Goal: Task Accomplishment & Management: Manage account settings

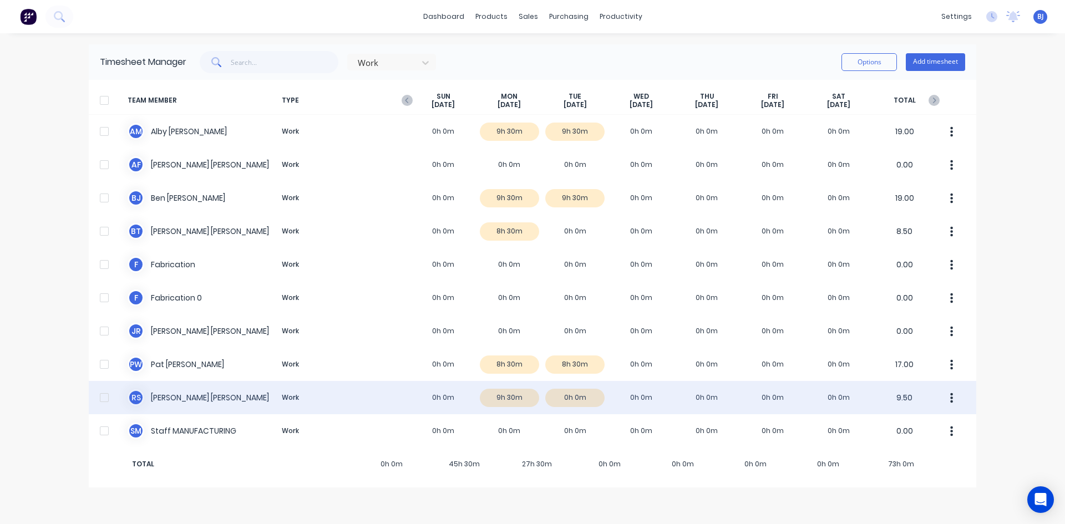
click at [573, 396] on div "R S [PERSON_NAME] Work 0h 0m 9h 30m 0h 0m 0h 0m 0h 0m 0h 0m 0h 0m 9.50" at bounding box center [533, 397] width 888 height 33
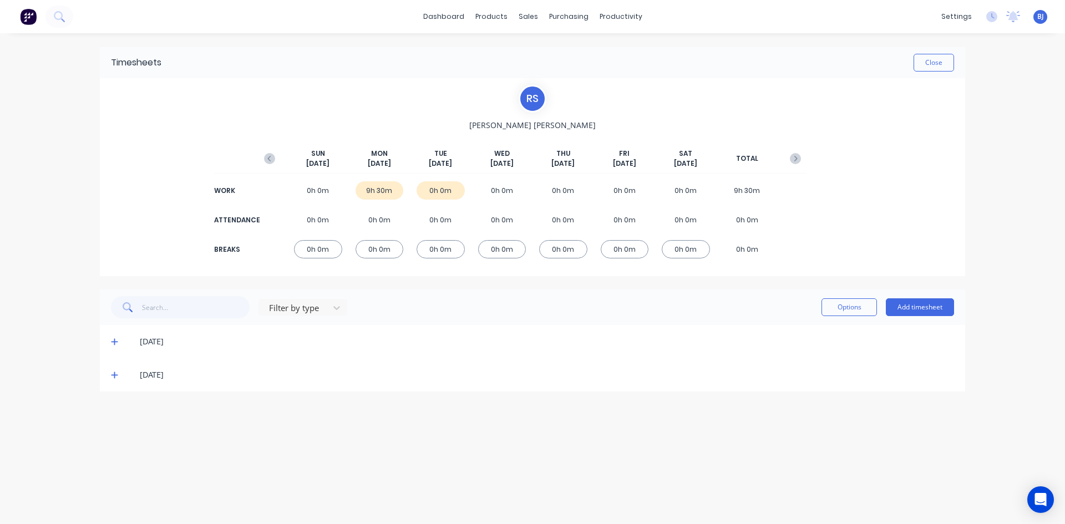
click at [112, 375] on icon at bounding box center [114, 375] width 7 height 7
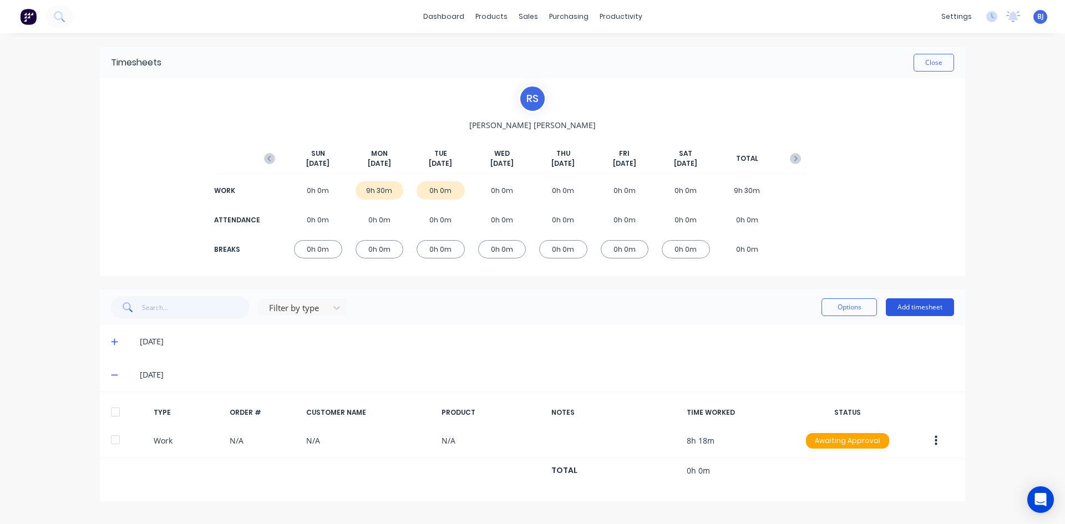
click at [912, 306] on button "Add timesheet" at bounding box center [920, 308] width 68 height 18
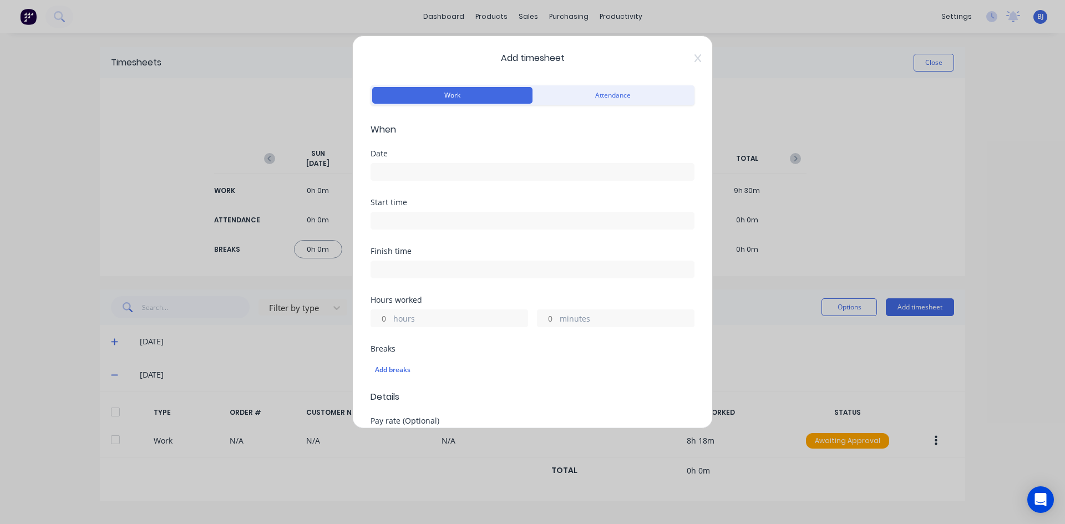
click at [391, 170] on input at bounding box center [532, 172] width 323 height 17
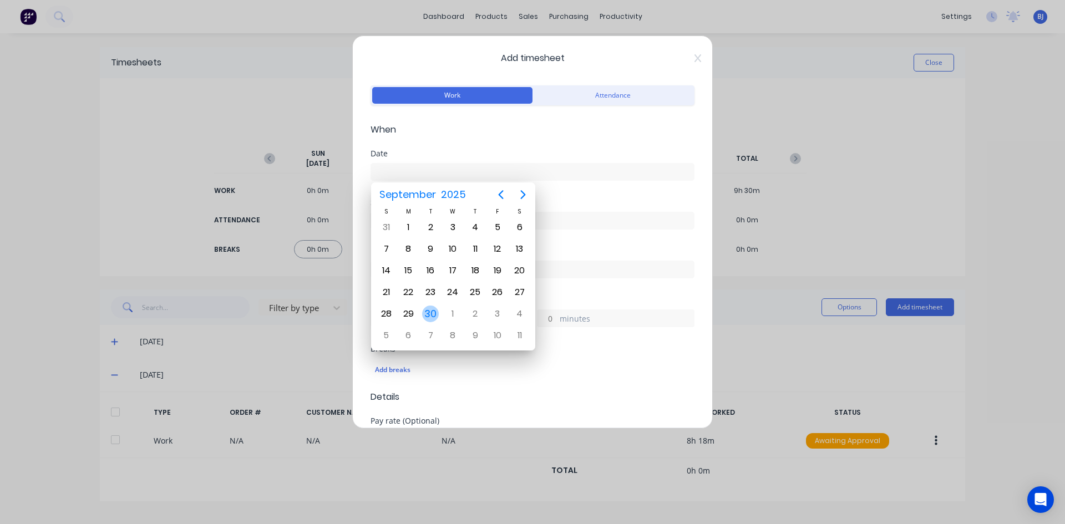
click at [426, 312] on div "30" at bounding box center [430, 314] width 17 height 17
type input "[DATE]"
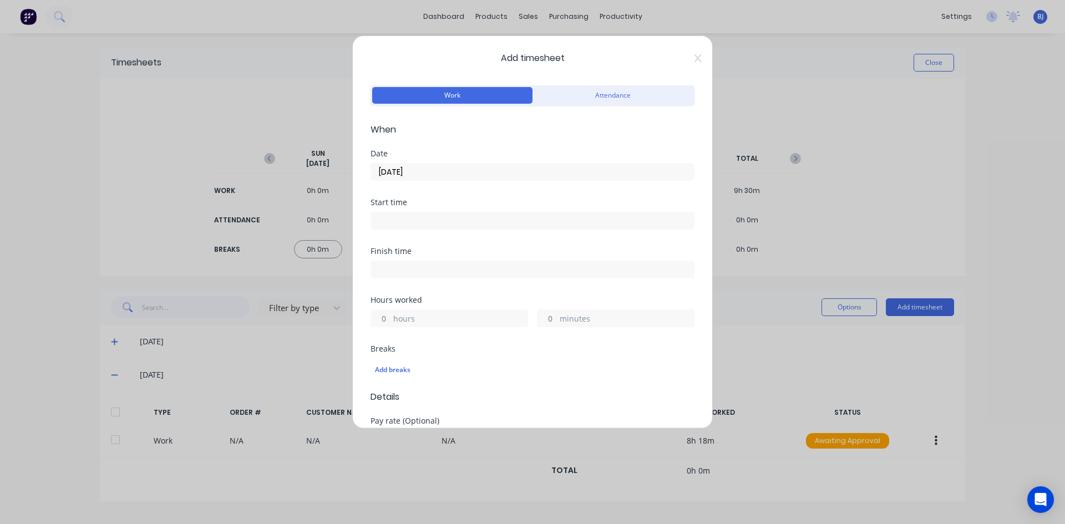
click at [382, 223] on input at bounding box center [532, 221] width 323 height 17
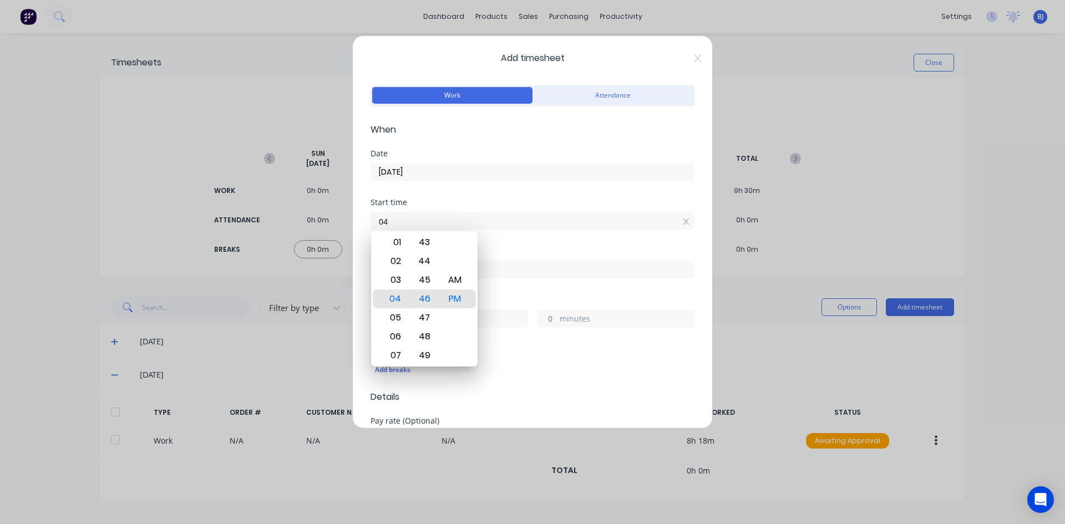
type input "0"
type input "07:00 AM"
drag, startPoint x: 447, startPoint y: 296, endPoint x: 471, endPoint y: 273, distance: 33.0
click at [448, 296] on div "AM" at bounding box center [455, 299] width 27 height 19
click at [499, 240] on div "Start time 07:00 AM" at bounding box center [533, 223] width 324 height 49
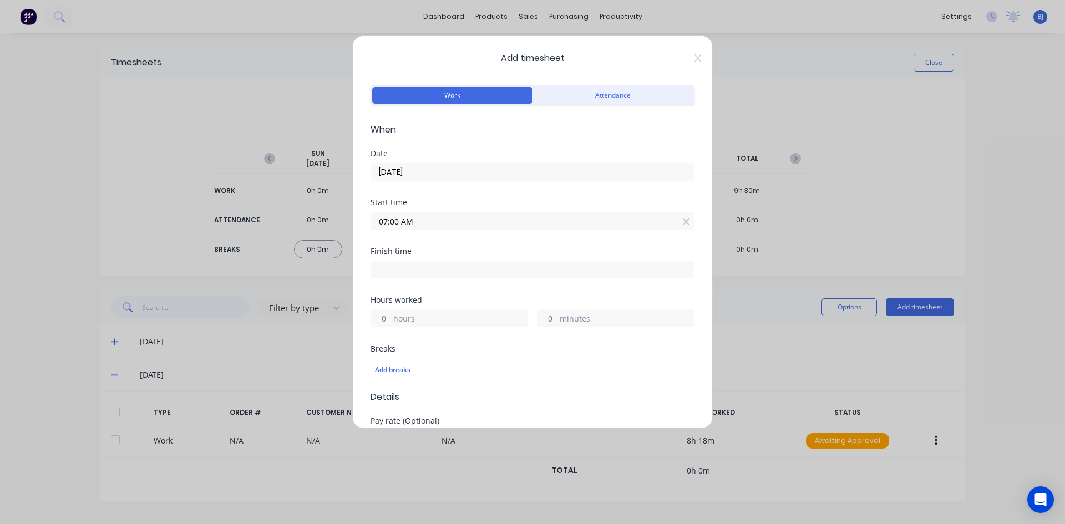
click at [383, 270] on input at bounding box center [532, 269] width 323 height 17
type input "04:46 PM"
type input "9"
type input "46"
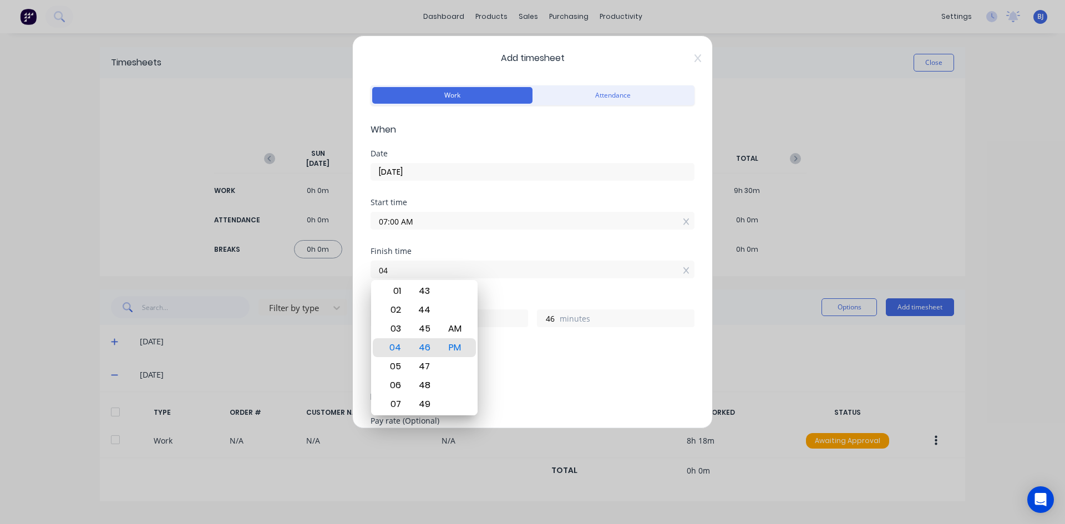
type input "0"
type input "04:30 AM"
type input "21"
type input "30"
click at [453, 346] on div "PM" at bounding box center [455, 347] width 27 height 19
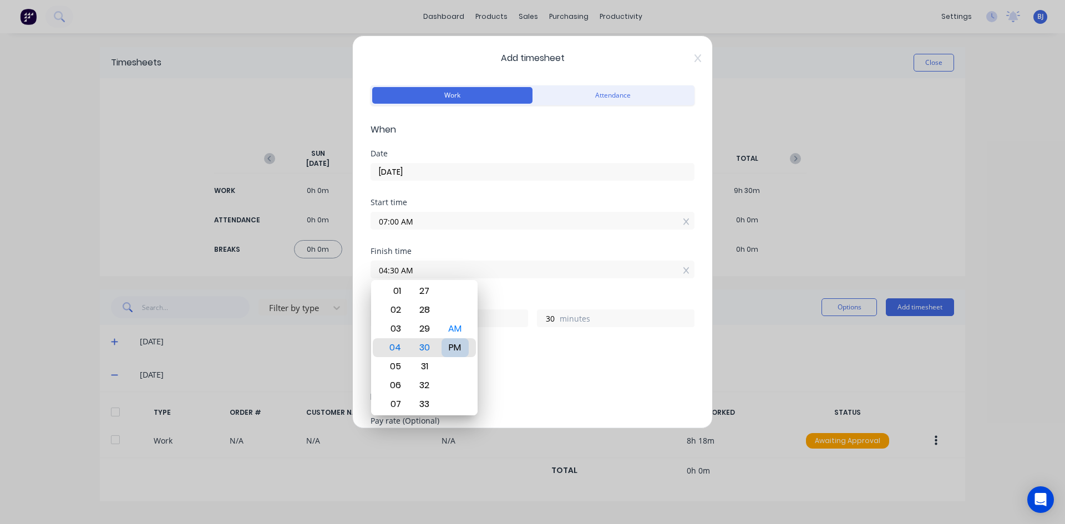
type input "04:30 PM"
type input "9"
click at [502, 287] on div "Finish time 04:30 PM" at bounding box center [533, 271] width 324 height 49
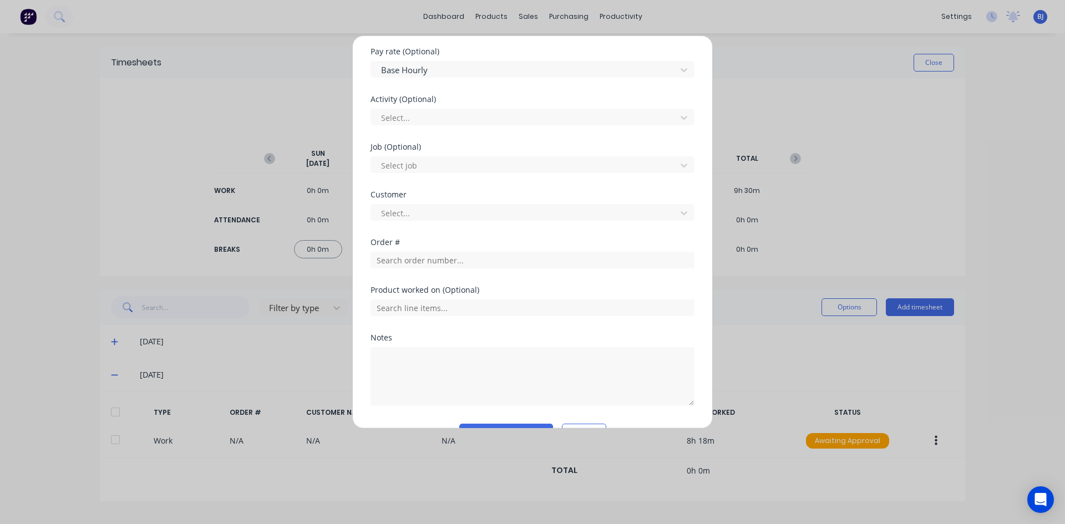
scroll to position [388, 0]
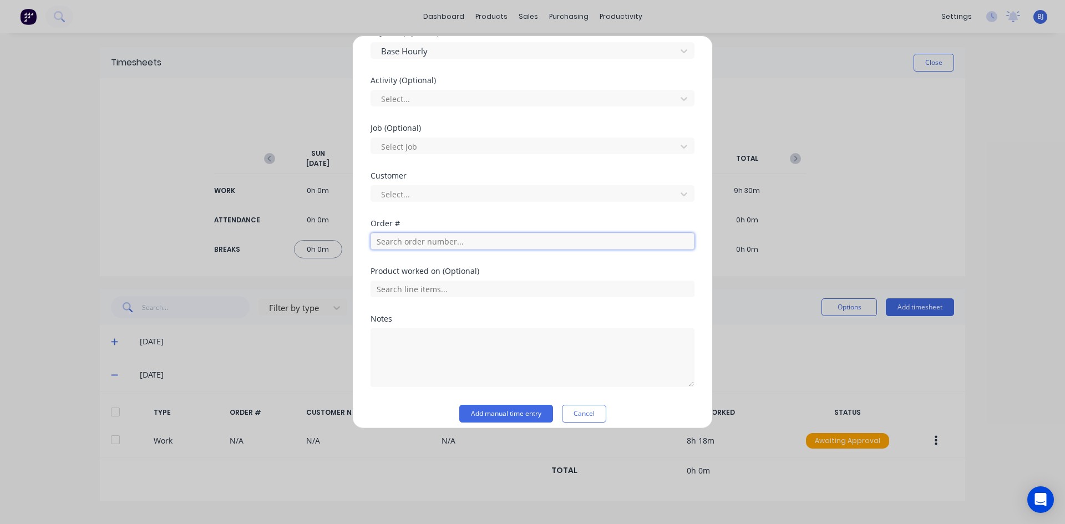
click at [378, 242] on input "text" at bounding box center [533, 241] width 324 height 17
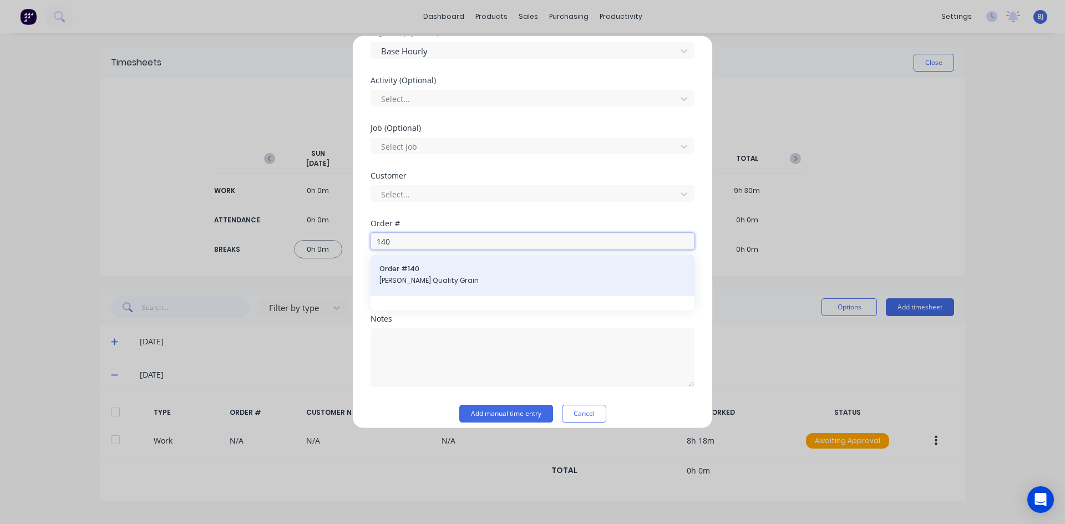
type input "140"
click at [415, 266] on span "Order # 140" at bounding box center [533, 269] width 306 height 10
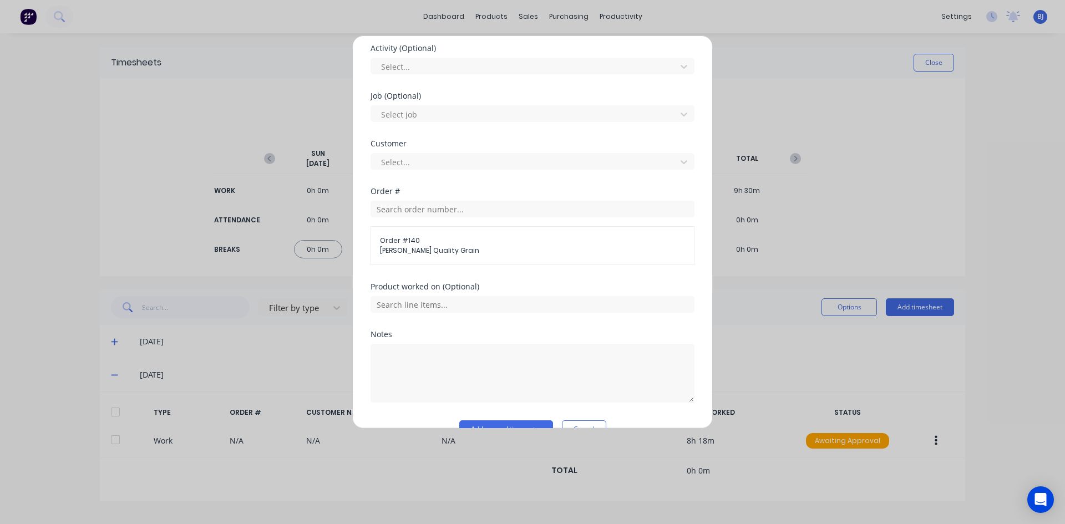
scroll to position [446, 0]
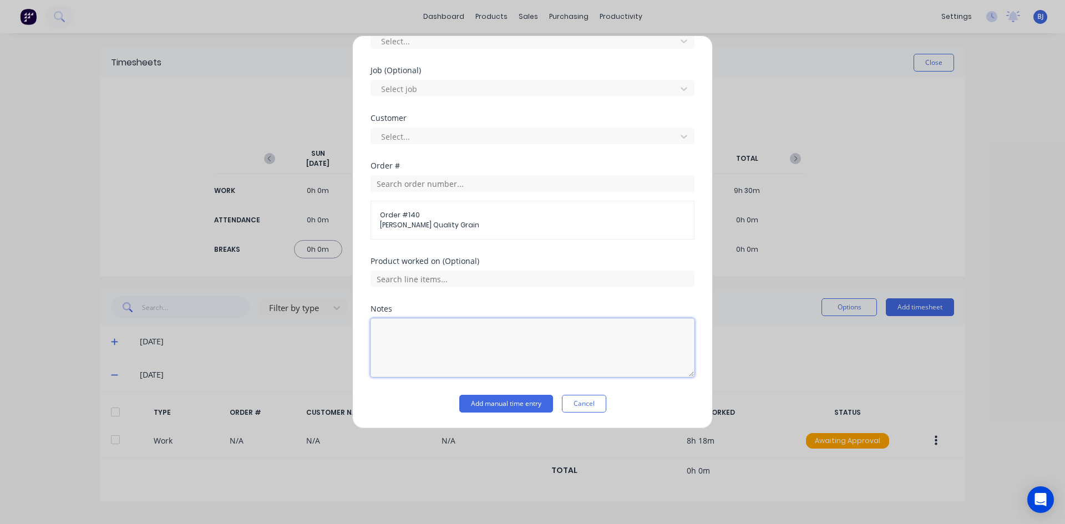
click at [390, 327] on textarea at bounding box center [533, 347] width 324 height 59
type textarea "Repair [PERSON_NAME]"
click at [513, 402] on button "Add manual time entry" at bounding box center [506, 404] width 94 height 18
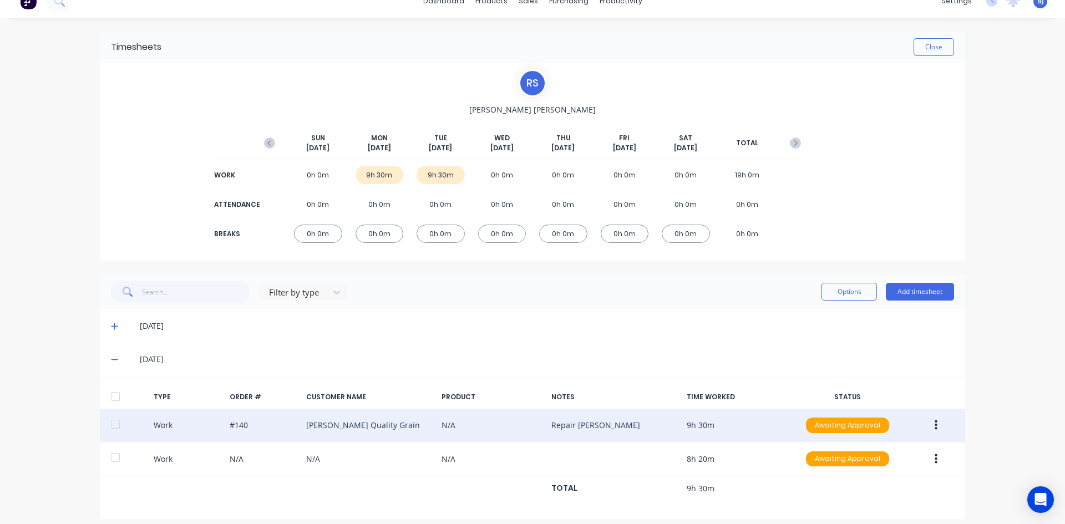
scroll to position [24, 0]
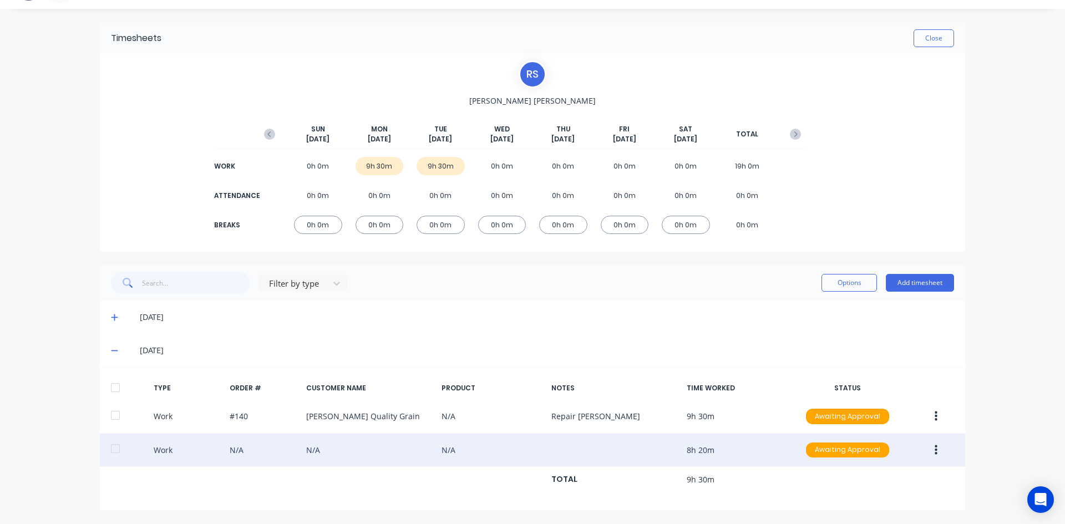
click at [935, 452] on icon "button" at bounding box center [936, 450] width 3 height 12
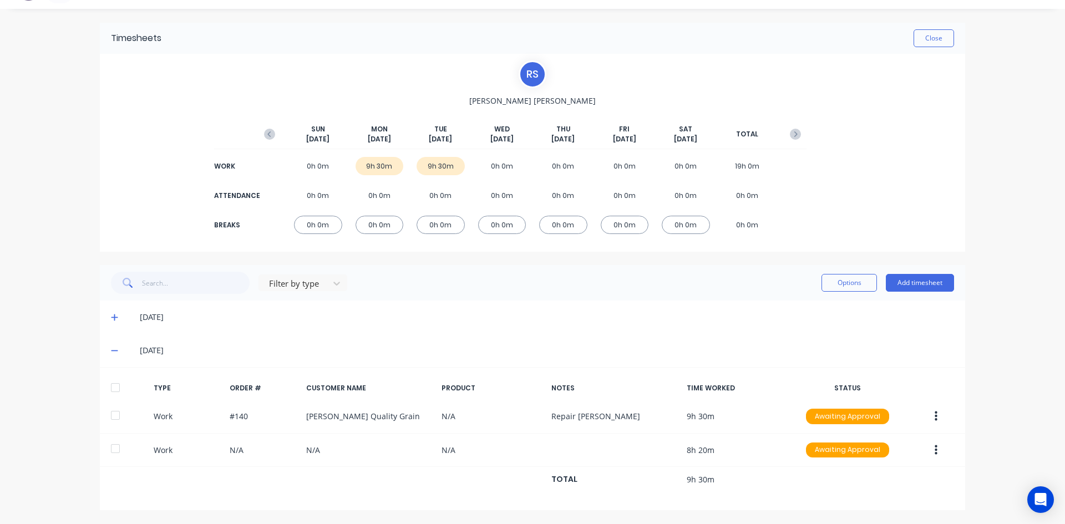
click at [982, 390] on div "dashboard products sales purchasing productivity dashboard products Product Cat…" at bounding box center [532, 262] width 1065 height 524
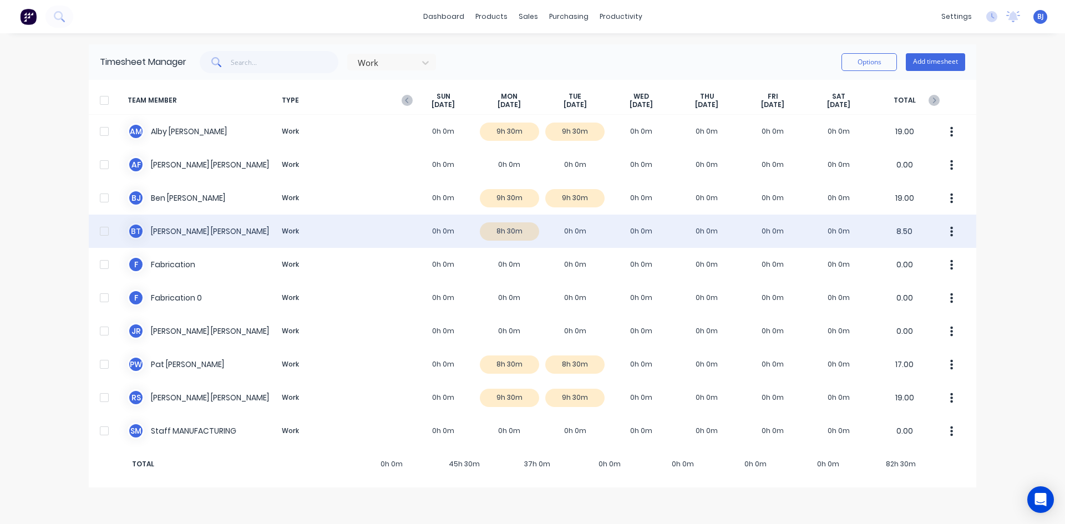
click at [565, 231] on div "[PERSON_NAME] Work 0h 0m 8h 30m 0h 0m 0h 0m 0h 0m 0h 0m 0h 0m 8.50" at bounding box center [533, 231] width 888 height 33
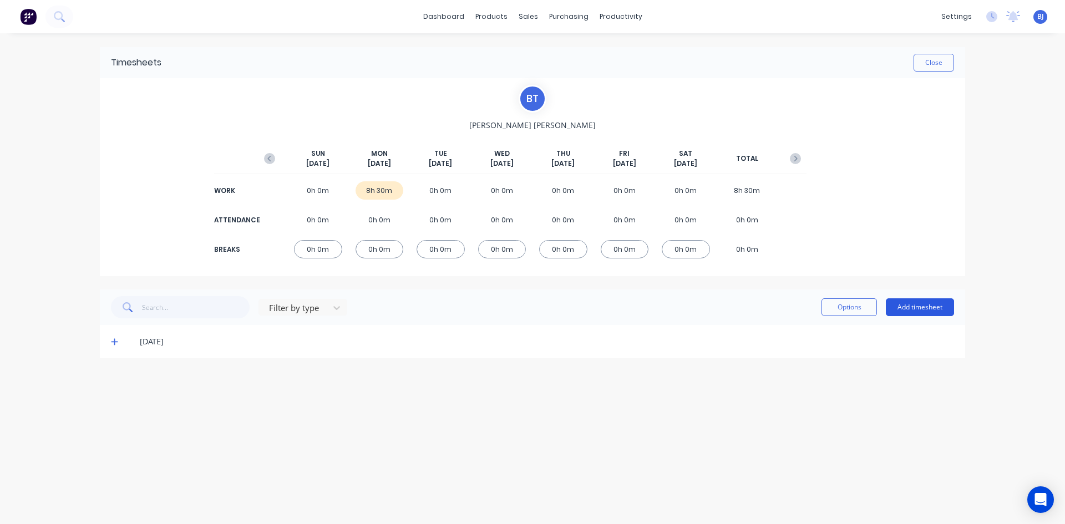
click at [896, 307] on button "Add timesheet" at bounding box center [920, 308] width 68 height 18
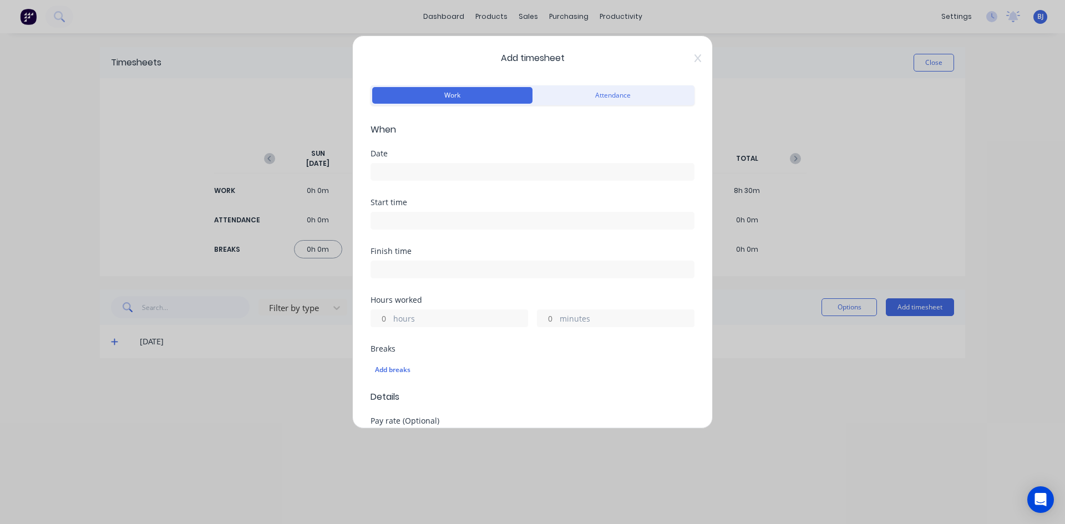
drag, startPoint x: 378, startPoint y: 164, endPoint x: 392, endPoint y: 171, distance: 15.4
click at [384, 168] on input at bounding box center [532, 172] width 323 height 17
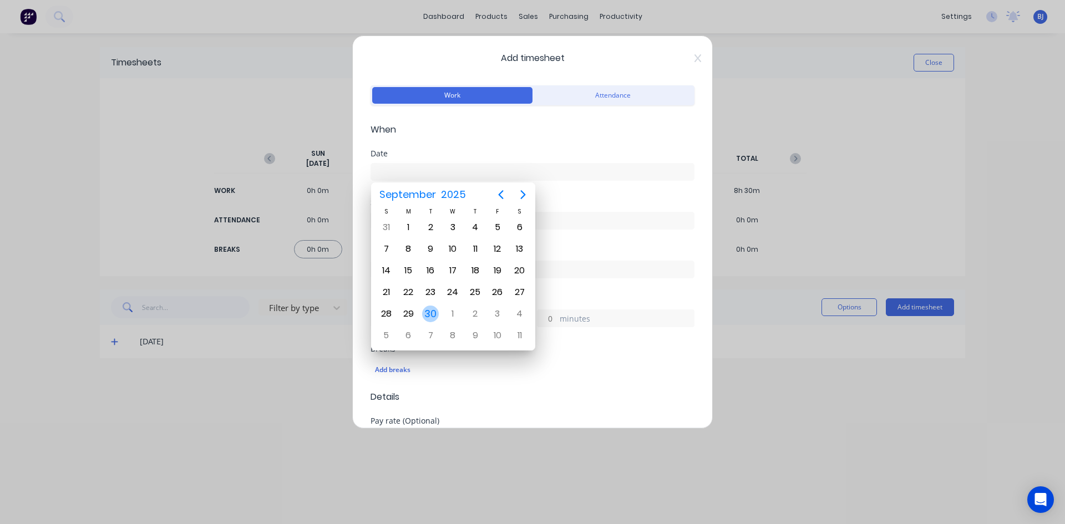
click at [436, 310] on div "30" at bounding box center [430, 314] width 17 height 17
type input "[DATE]"
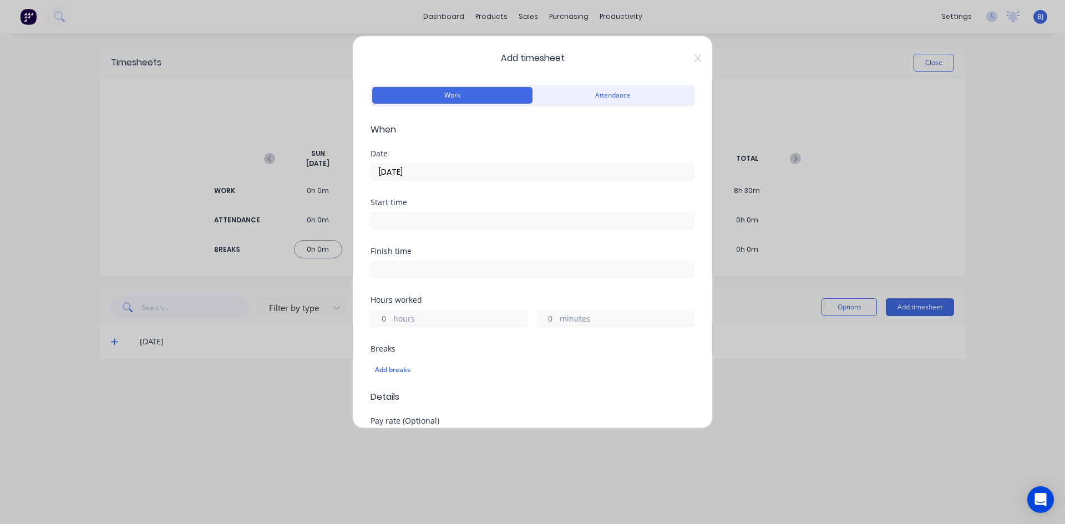
click at [553, 203] on div "Start time" at bounding box center [533, 203] width 324 height 8
click at [383, 220] on input at bounding box center [532, 221] width 323 height 17
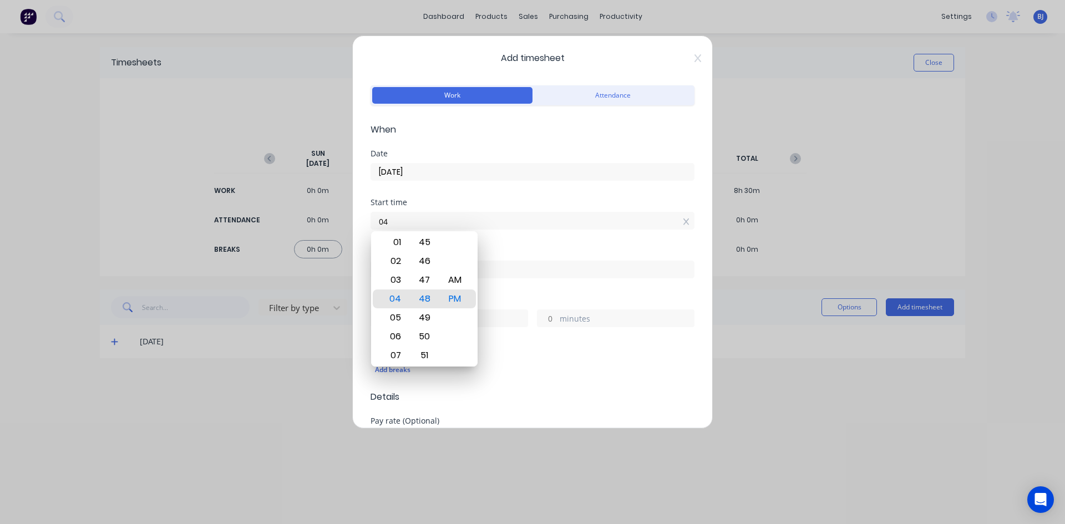
type input "0"
type input "07:00 AM"
click at [452, 279] on div "AM" at bounding box center [455, 280] width 27 height 19
click at [504, 245] on div "Start time 07:00 AM" at bounding box center [533, 223] width 324 height 49
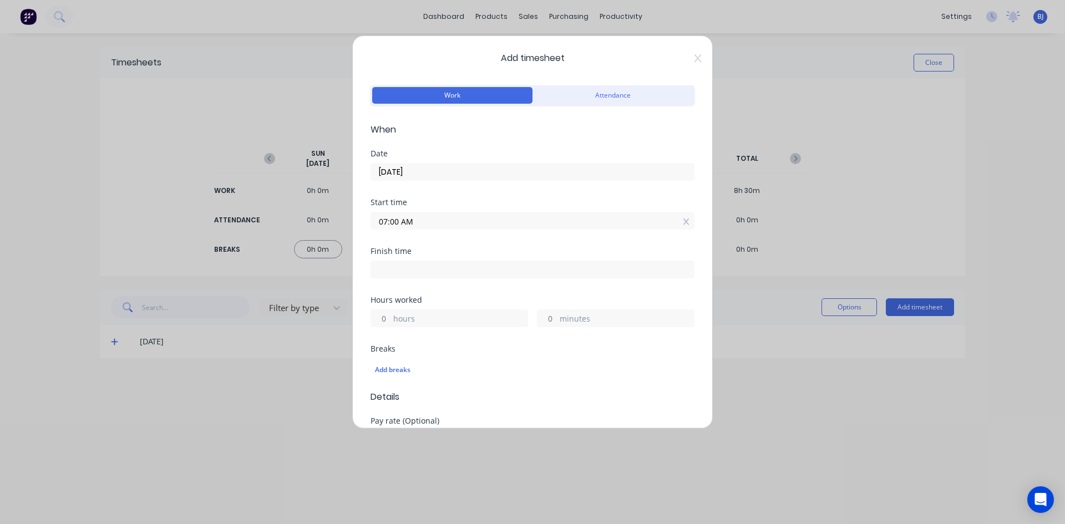
click at [400, 272] on input at bounding box center [532, 269] width 323 height 17
type input "04:48 PM"
type input "9"
type input "48"
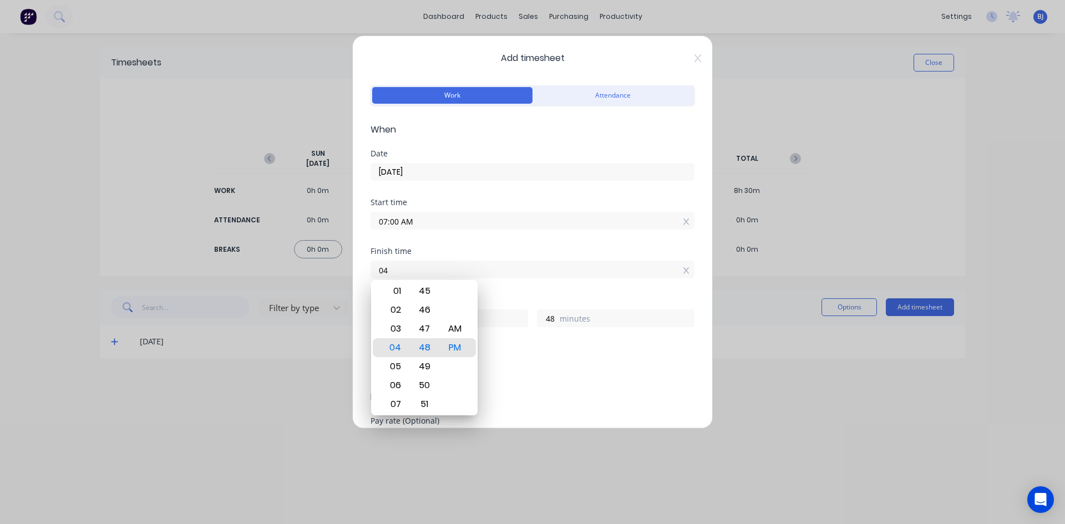
type input "0"
type input "03:30 AM"
type input "20"
type input "30"
click at [452, 345] on div "PM" at bounding box center [455, 347] width 27 height 19
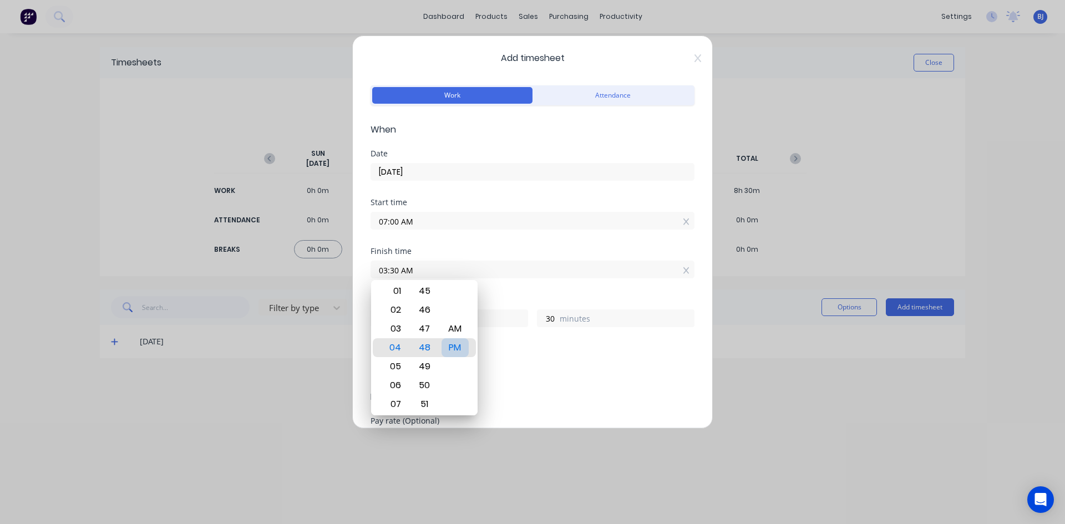
type input "03:30 PM"
type input "8"
click at [539, 299] on div "Hours worked" at bounding box center [533, 300] width 324 height 8
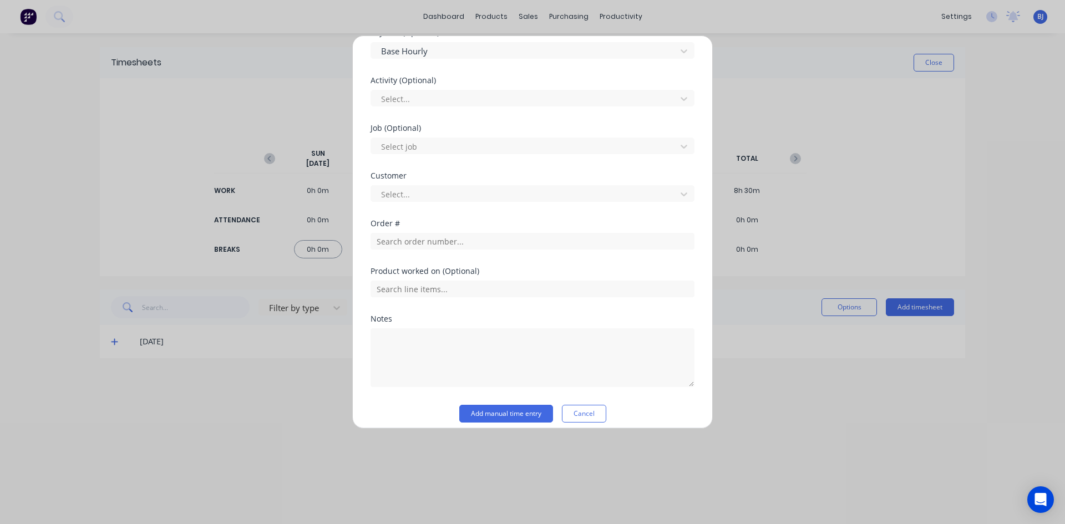
scroll to position [398, 0]
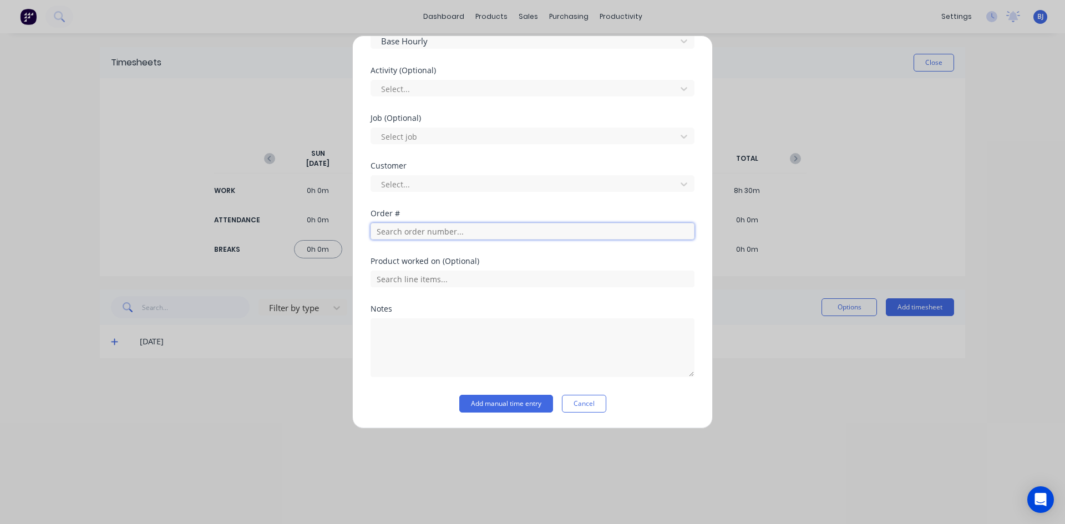
drag, startPoint x: 386, startPoint y: 235, endPoint x: 350, endPoint y: 231, distance: 36.3
click at [385, 235] on input "text" at bounding box center [533, 231] width 324 height 17
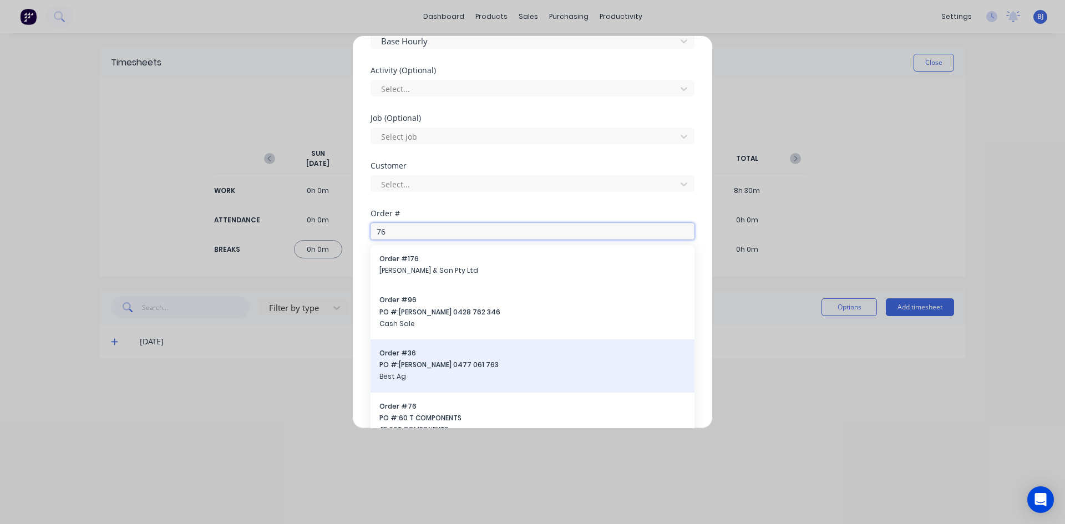
scroll to position [416, 0]
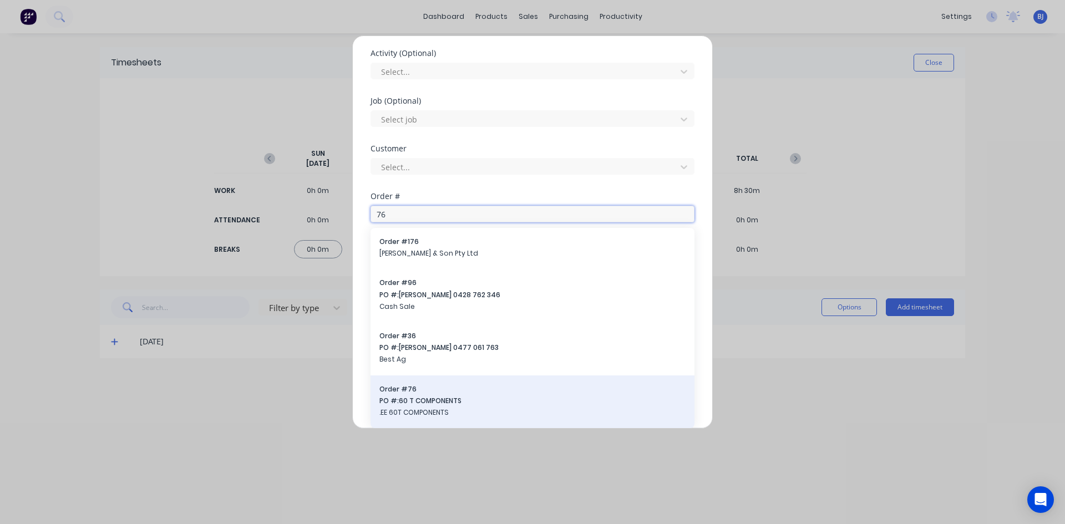
type input "76"
click at [412, 391] on span "Order # 76" at bounding box center [533, 390] width 306 height 10
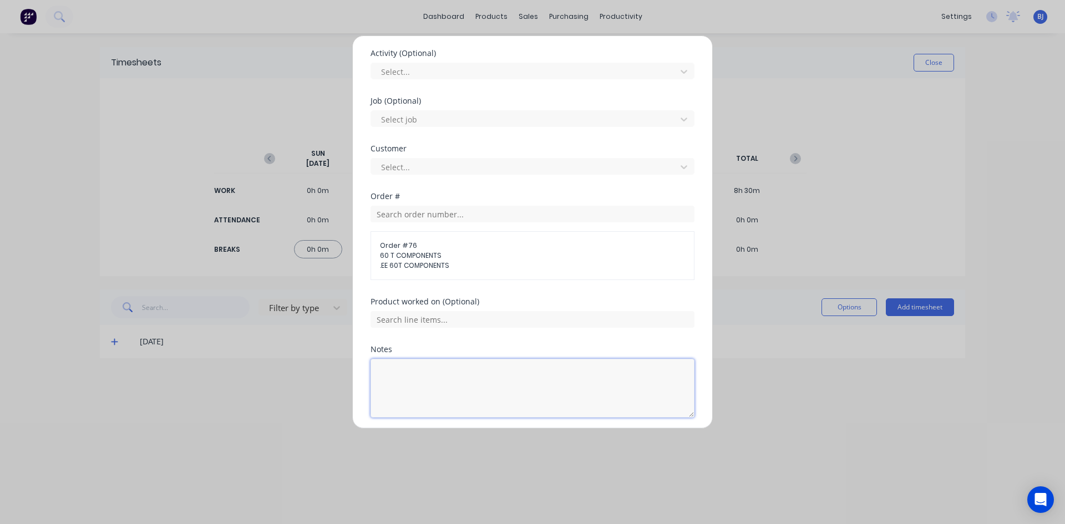
click at [406, 373] on textarea at bounding box center [533, 388] width 324 height 59
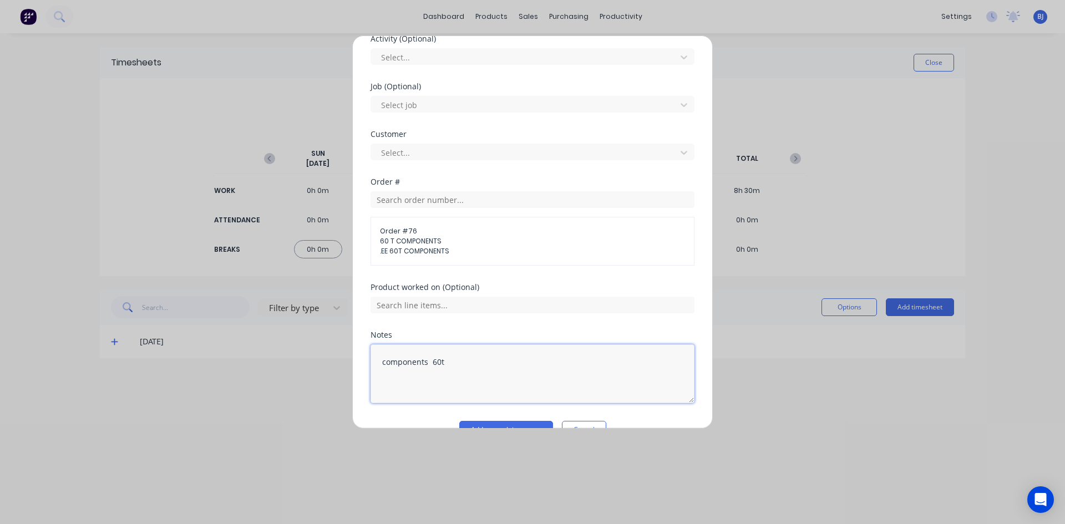
scroll to position [456, 0]
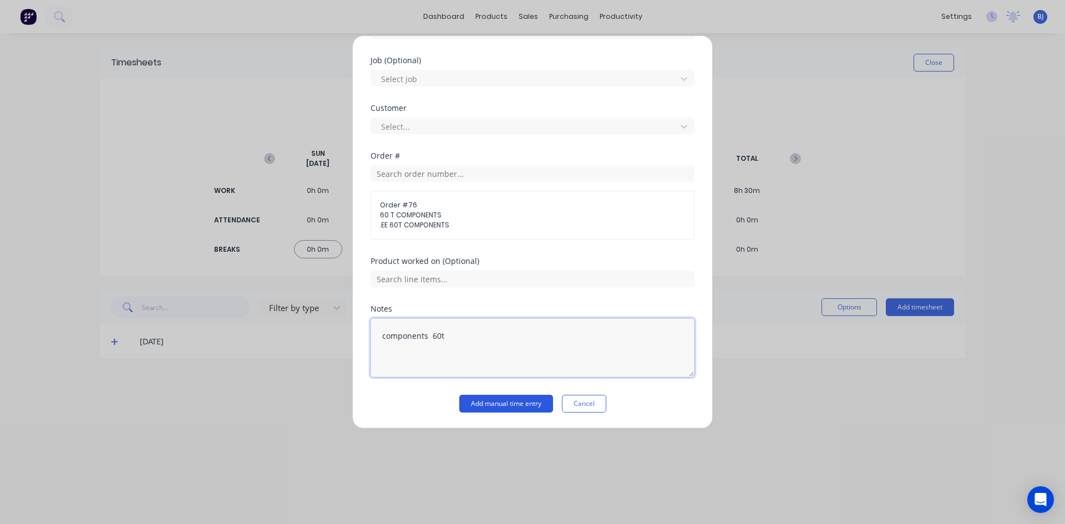
type textarea "components 60t"
click at [472, 403] on button "Add manual time entry" at bounding box center [506, 404] width 94 height 18
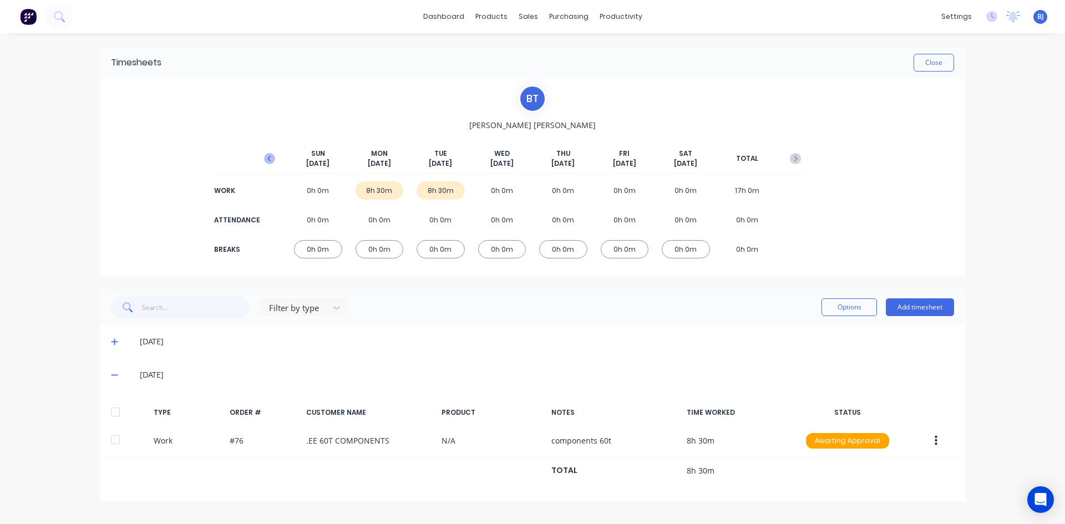
click at [270, 157] on icon "button" at bounding box center [268, 159] width 3 height 6
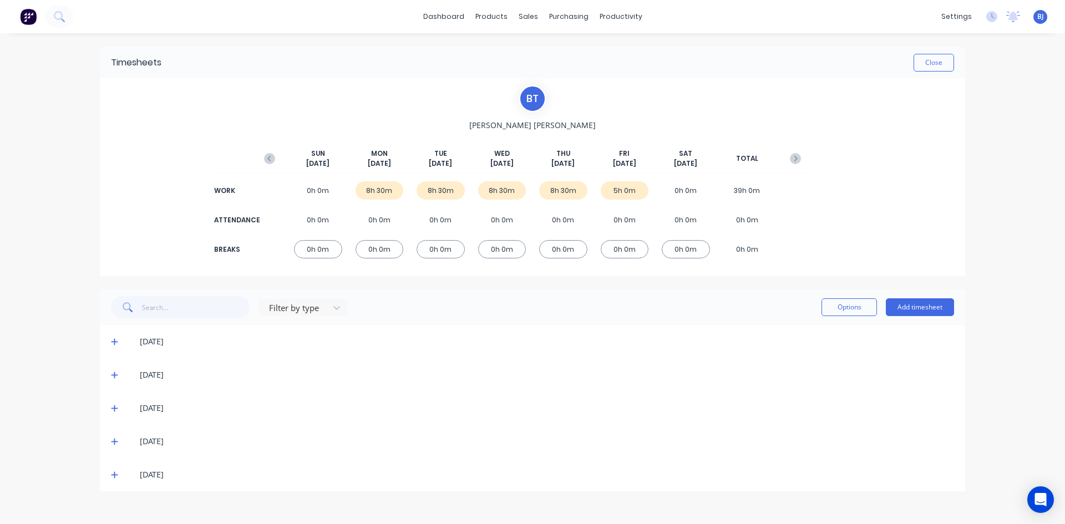
click at [270, 157] on icon "button" at bounding box center [268, 159] width 3 height 6
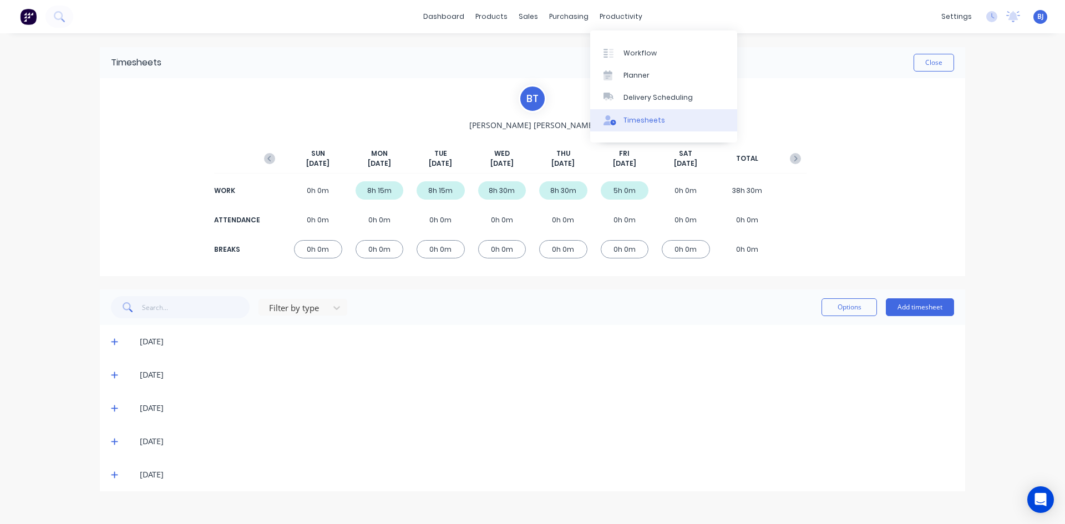
click at [624, 117] on div "Timesheets" at bounding box center [645, 120] width 42 height 10
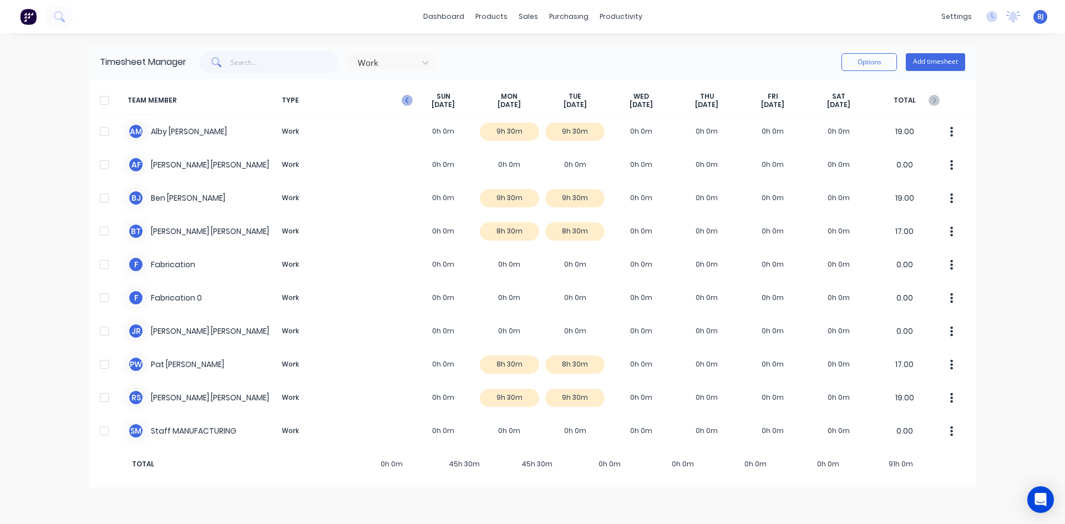
click at [408, 100] on icon "button" at bounding box center [407, 100] width 11 height 11
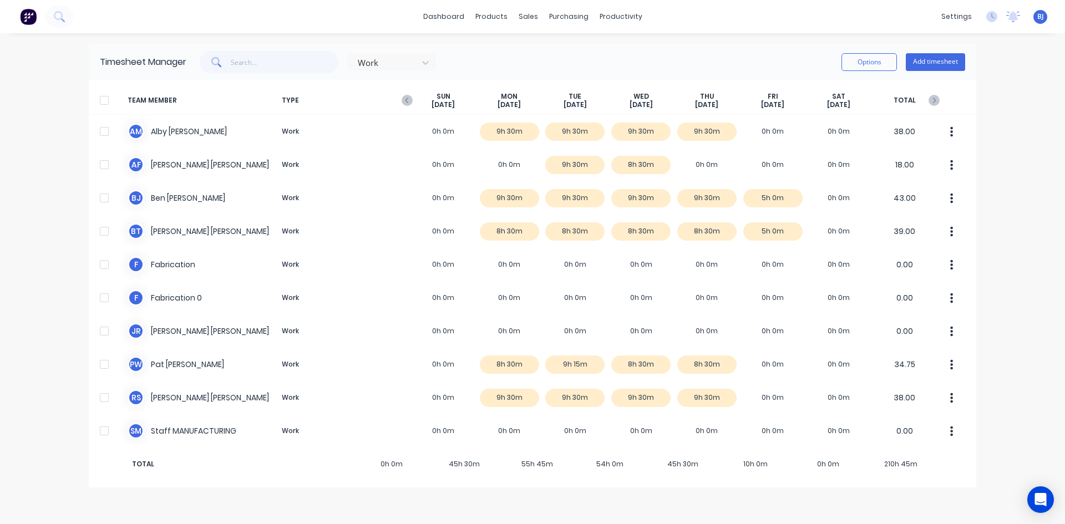
click at [408, 100] on icon "button" at bounding box center [407, 100] width 11 height 11
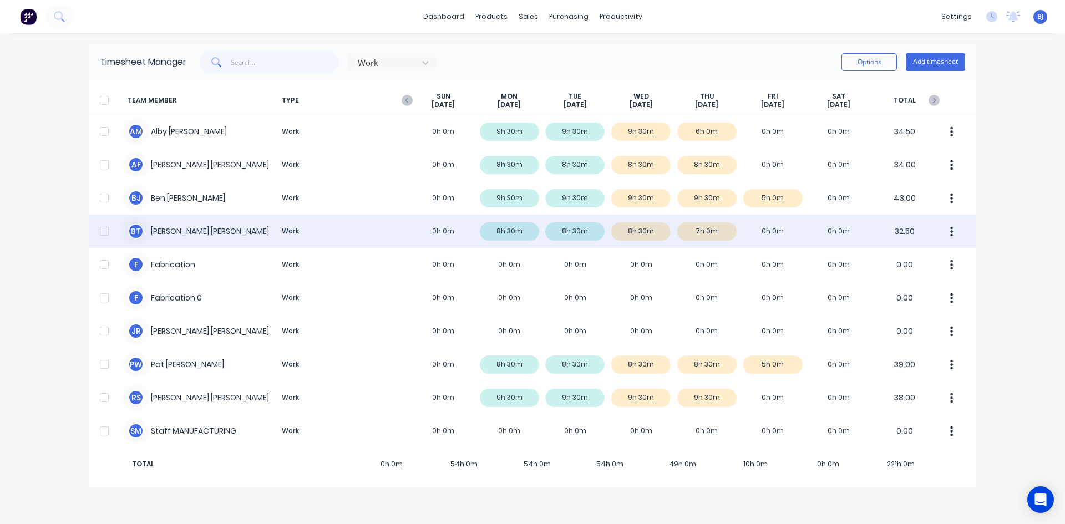
click at [519, 233] on div "[PERSON_NAME] Work 0h 0m 8h 30m 8h 30m 8h 30m 7h 0m 0h 0m 0h 0m 32.50" at bounding box center [533, 231] width 888 height 33
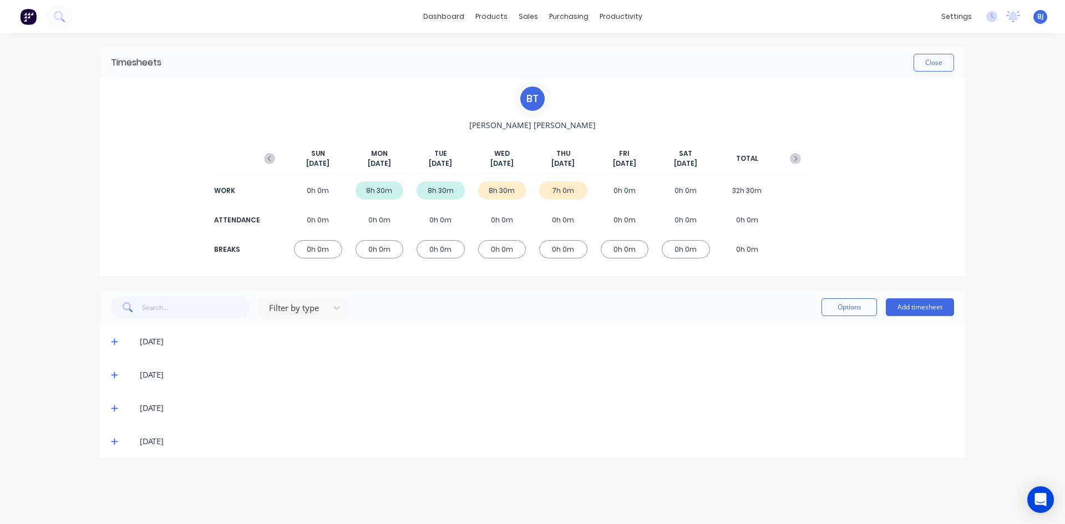
click at [118, 441] on icon at bounding box center [114, 442] width 7 height 8
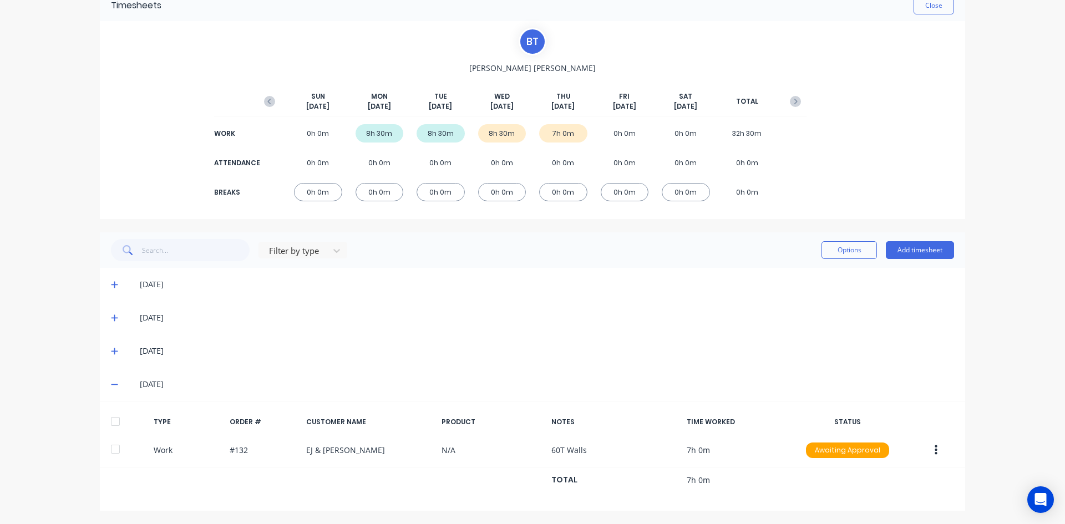
scroll to position [58, 0]
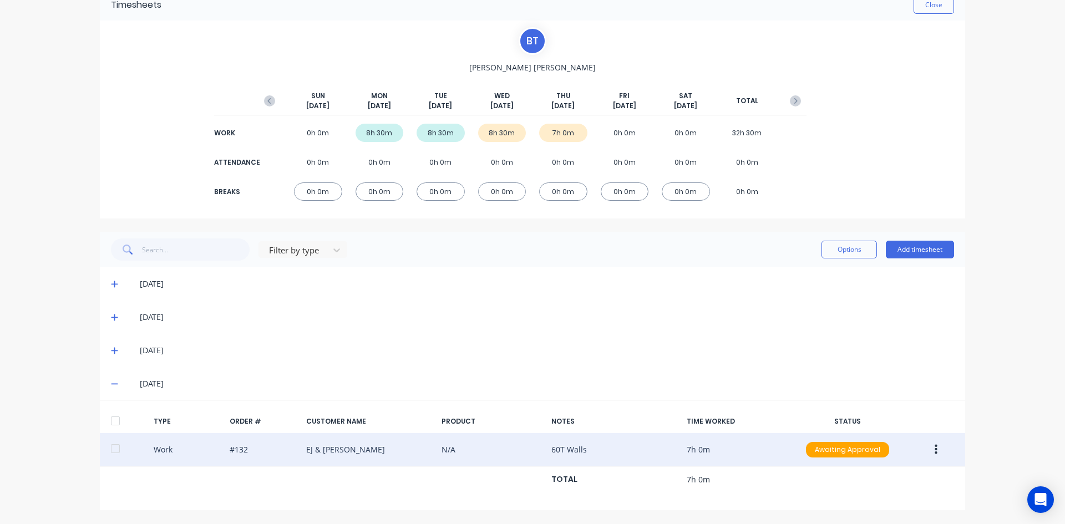
click at [930, 448] on button "button" at bounding box center [936, 450] width 26 height 20
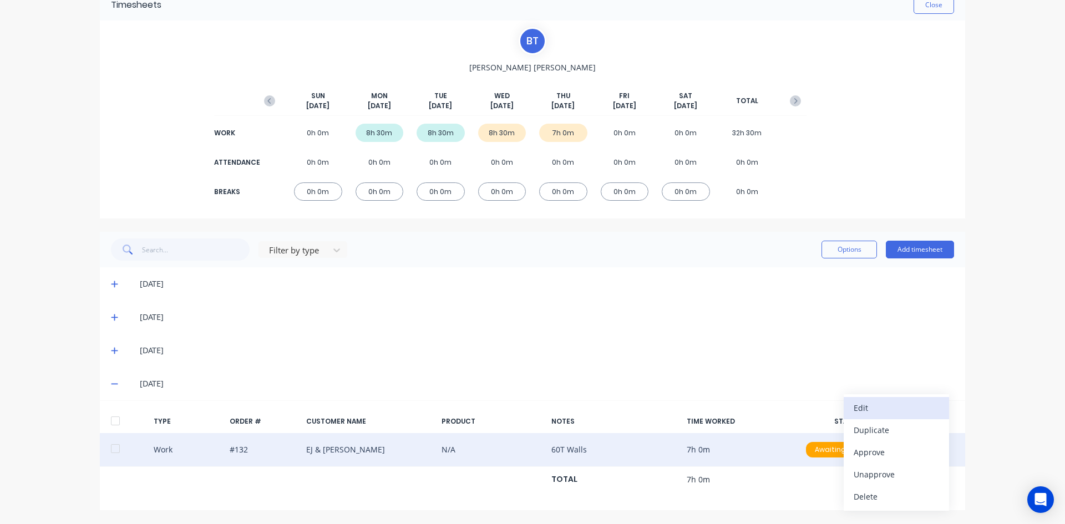
click at [863, 411] on div "Edit" at bounding box center [896, 408] width 85 height 16
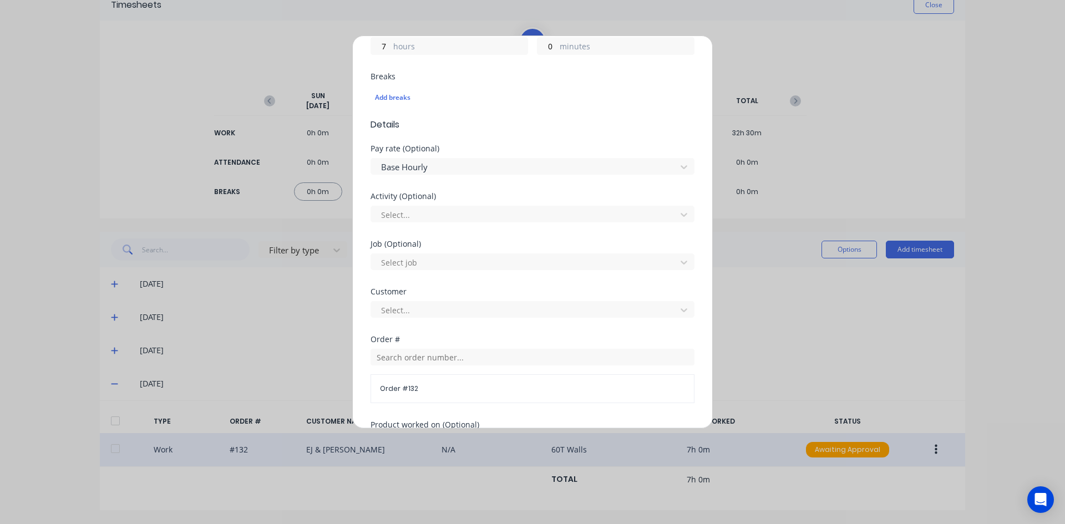
scroll to position [474, 0]
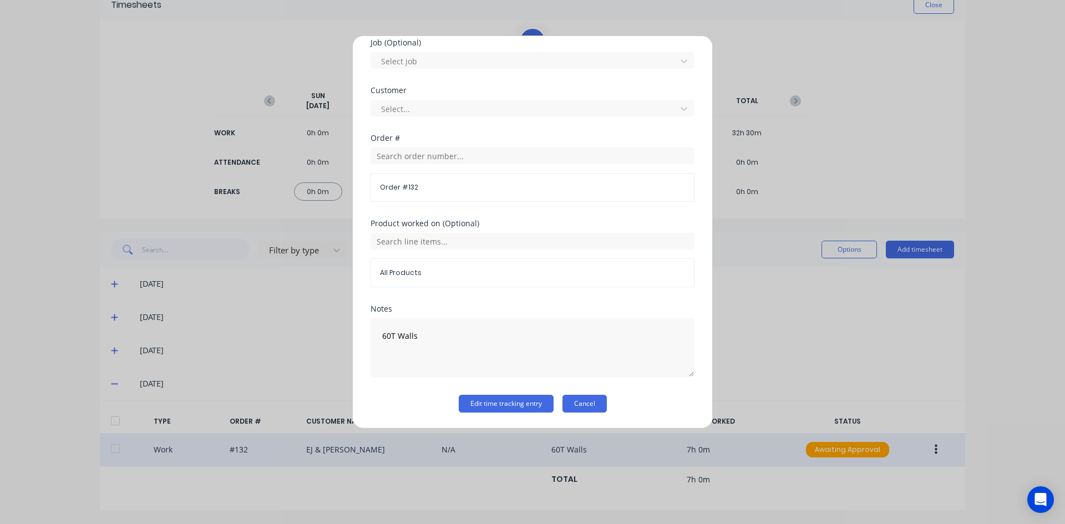
click at [588, 402] on button "Cancel" at bounding box center [585, 404] width 44 height 18
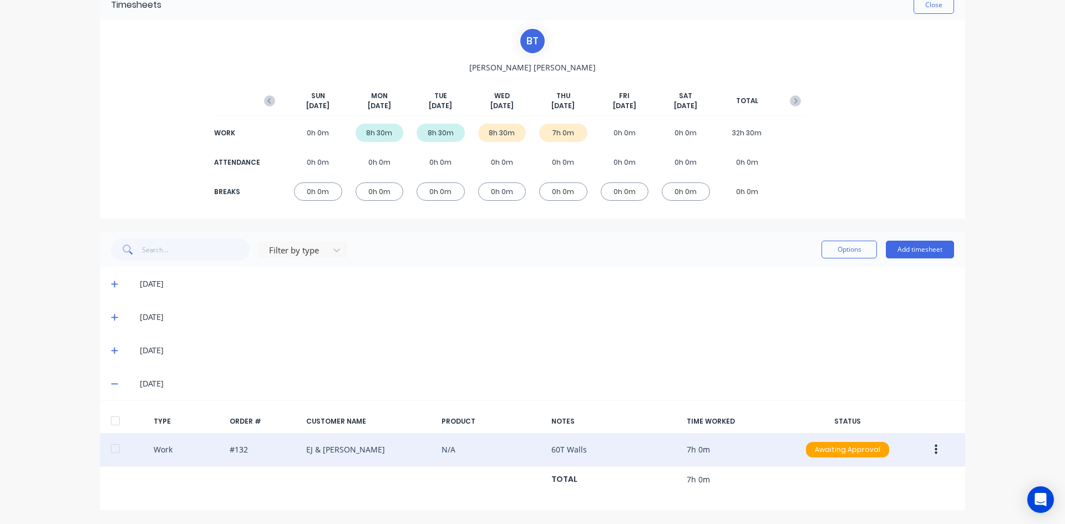
click at [934, 448] on button "button" at bounding box center [936, 450] width 26 height 20
click at [859, 432] on div "Duplicate" at bounding box center [896, 430] width 85 height 16
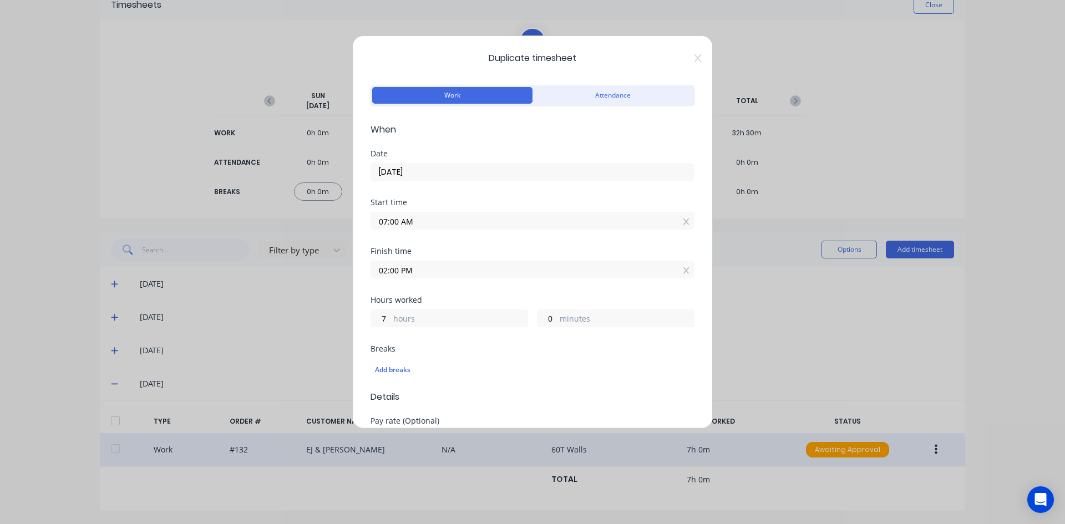
drag, startPoint x: 401, startPoint y: 223, endPoint x: 346, endPoint y: 231, distance: 56.0
click at [346, 231] on div "Duplicate timesheet Work Attendance When Date [DATE] Start time 07:00 AM Finish…" at bounding box center [532, 262] width 1065 height 524
click at [423, 223] on input "2.00AM" at bounding box center [532, 221] width 323 height 17
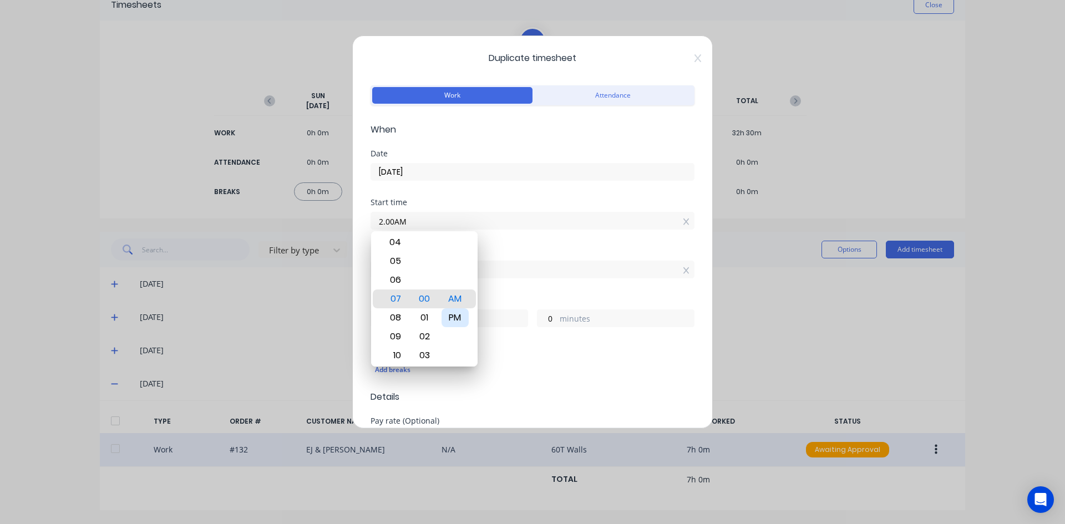
type input "02:00 AM"
type input "12"
click at [451, 312] on div "PM" at bounding box center [455, 318] width 27 height 19
type input "02:00 PM"
type input "0"
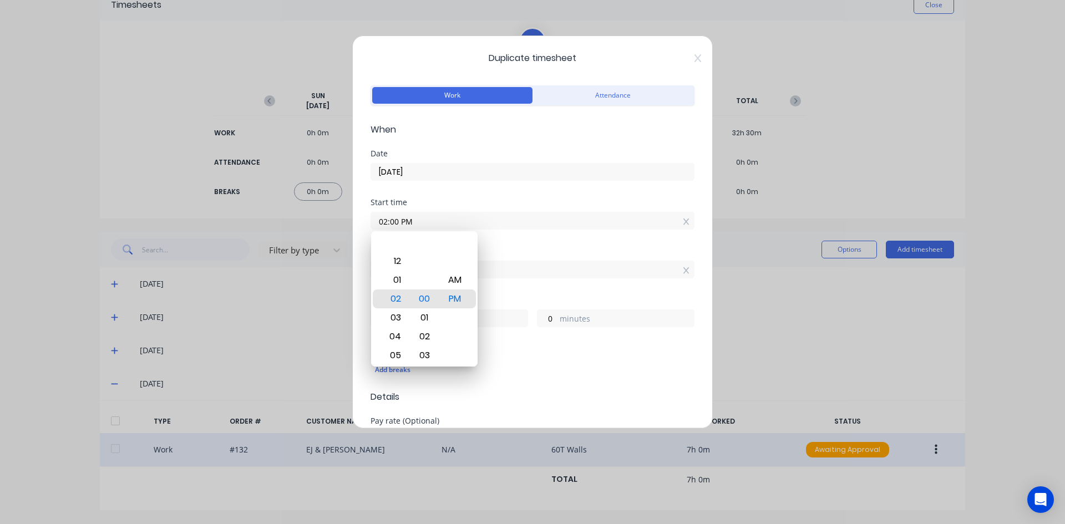
click at [479, 242] on div "Start time 02:00 PM" at bounding box center [533, 223] width 324 height 49
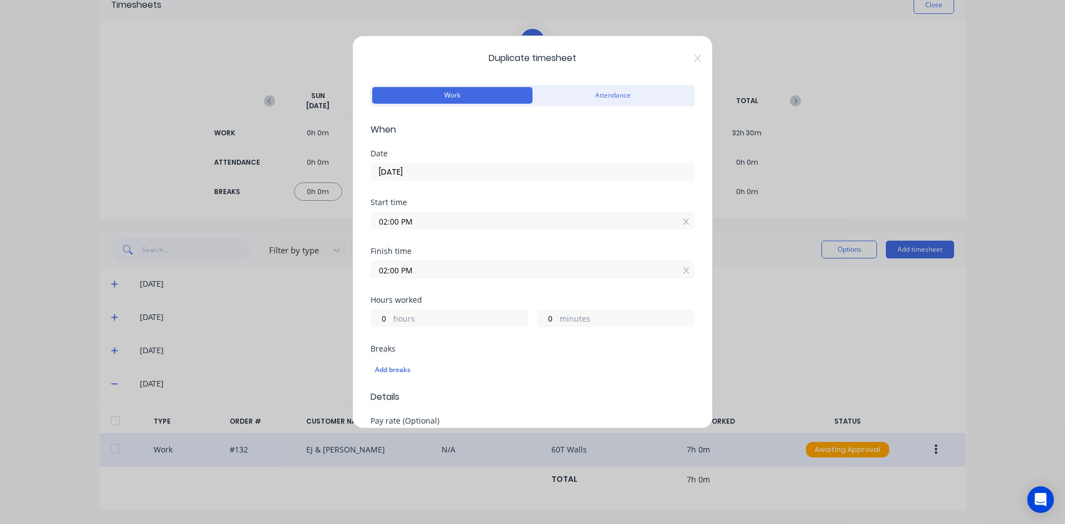
drag, startPoint x: 399, startPoint y: 269, endPoint x: 365, endPoint y: 274, distance: 34.8
click at [365, 274] on div "Duplicate timesheet Work Attendance When Date [DATE] Start time 02:00 PM Finish…" at bounding box center [532, 232] width 361 height 393
type input "04:00 PM"
type input "2"
click at [464, 247] on div "Start time 02:00 PM" at bounding box center [533, 223] width 324 height 49
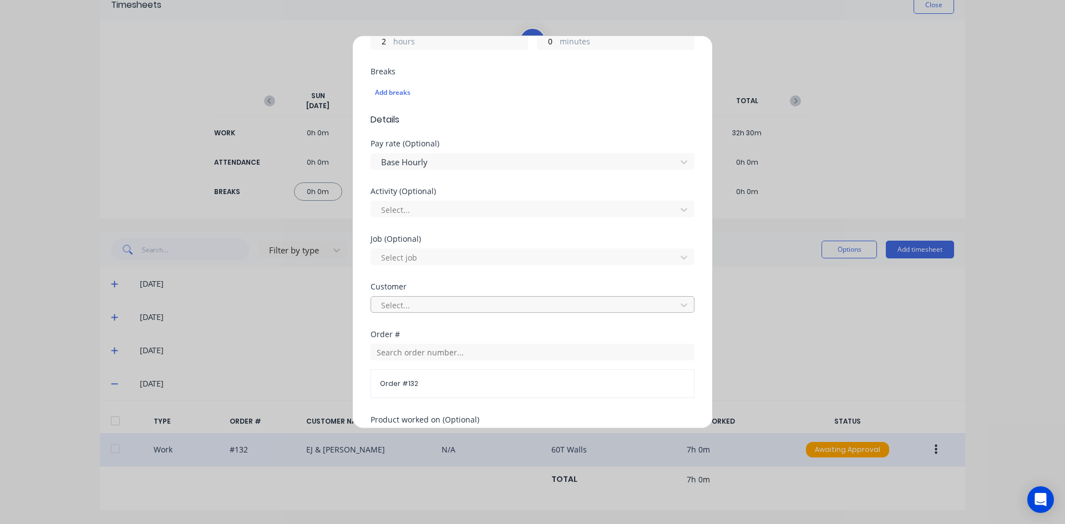
scroll to position [333, 0]
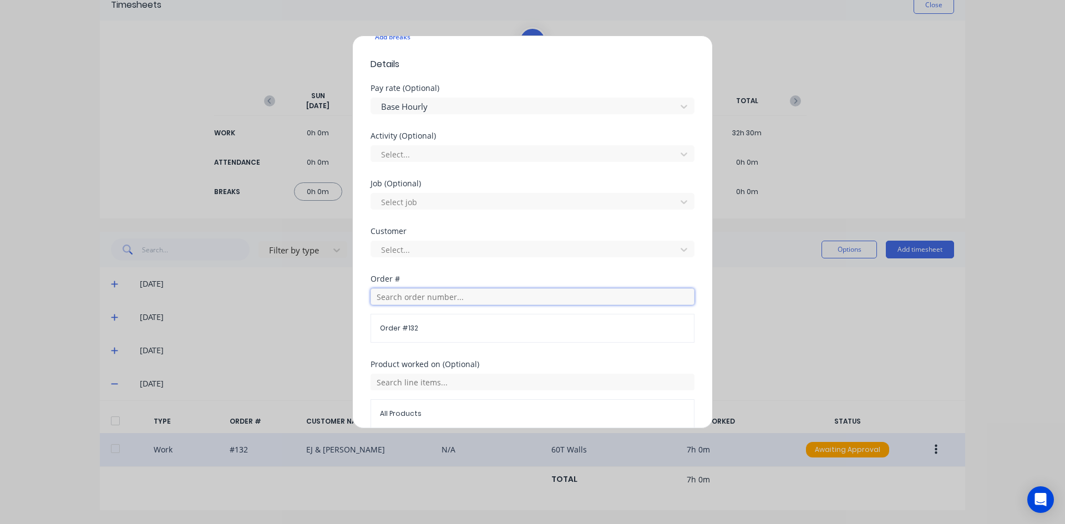
click at [401, 298] on input "text" at bounding box center [533, 297] width 324 height 17
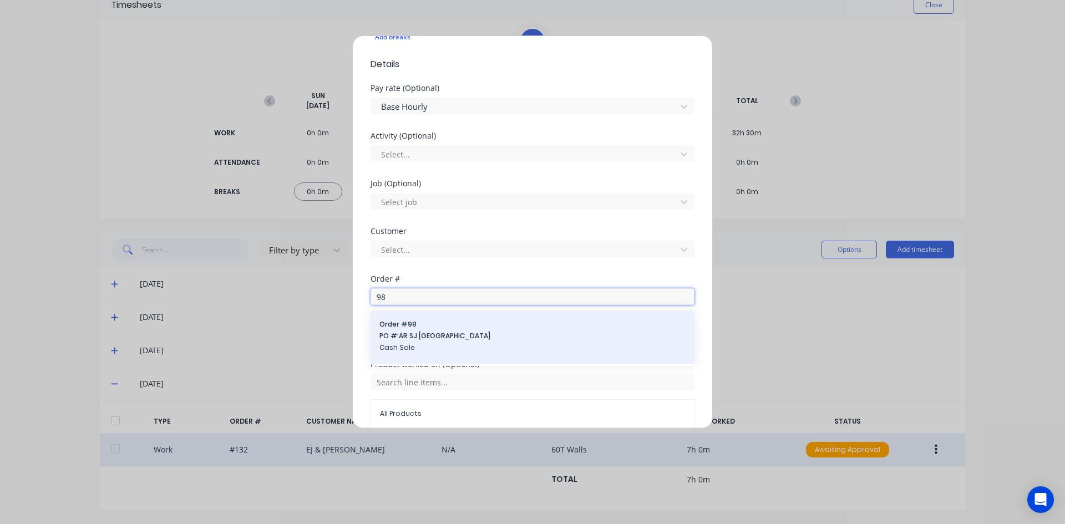
type input "98"
click at [435, 332] on span "PO #: AR SJ Ireland" at bounding box center [533, 336] width 306 height 10
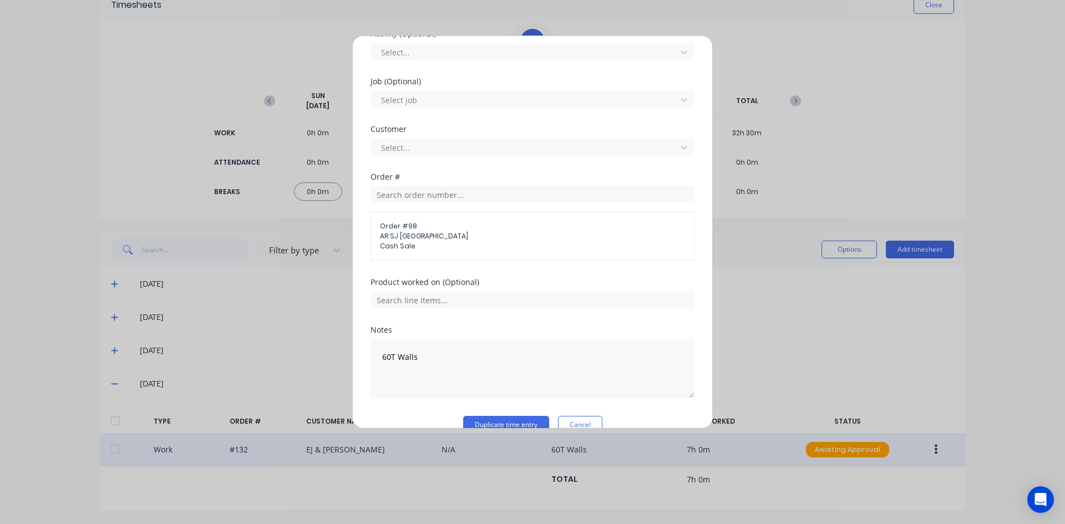
scroll to position [444, 0]
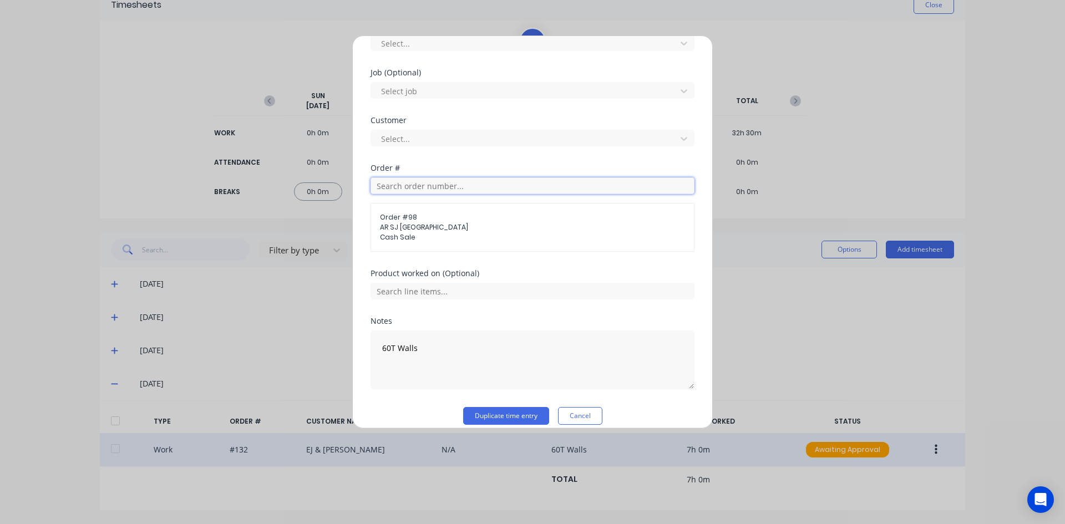
click at [403, 188] on input "text" at bounding box center [533, 186] width 324 height 17
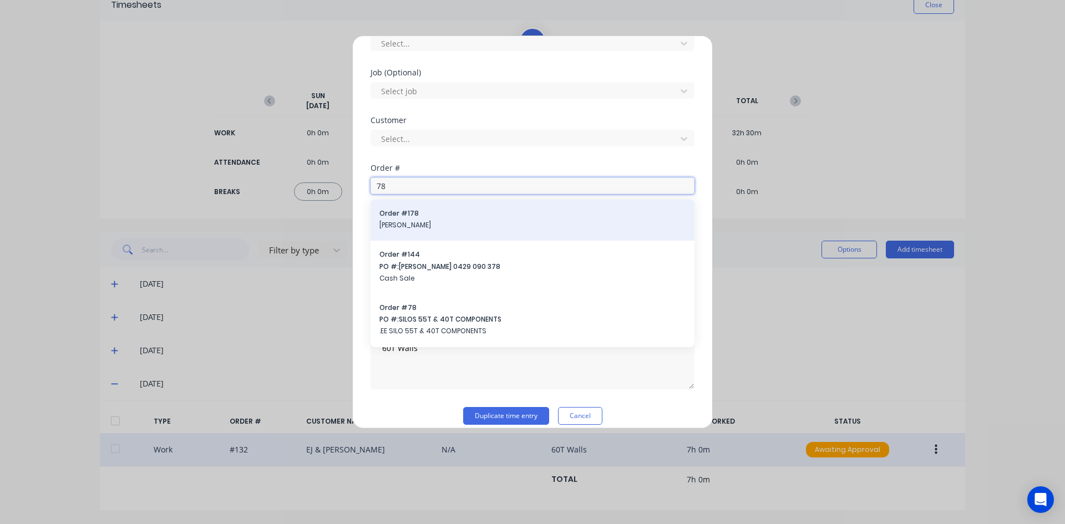
type input "78"
click at [509, 225] on span "[PERSON_NAME]" at bounding box center [533, 225] width 306 height 10
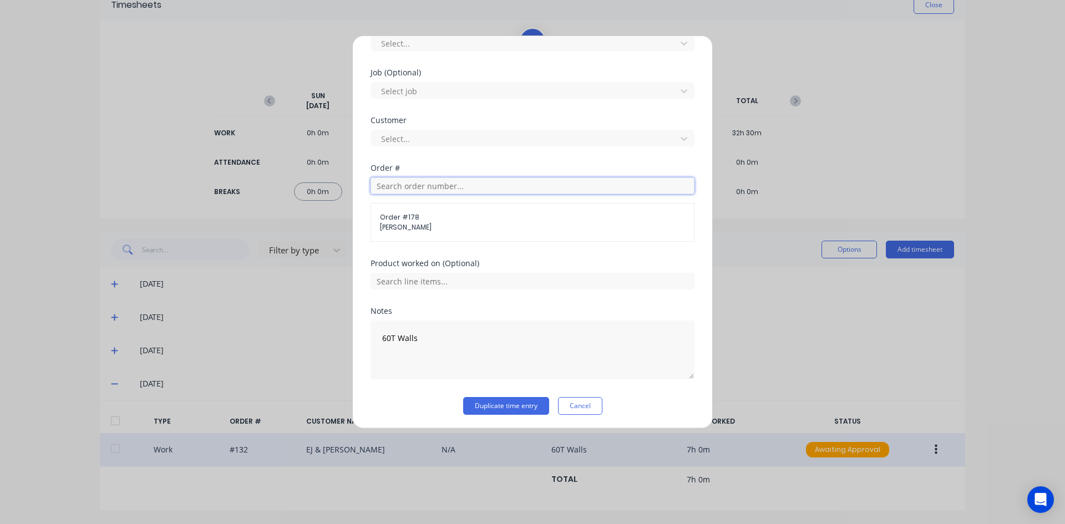
drag, startPoint x: 395, startPoint y: 181, endPoint x: 397, endPoint y: 199, distance: 17.9
click at [395, 183] on input "text" at bounding box center [533, 186] width 324 height 17
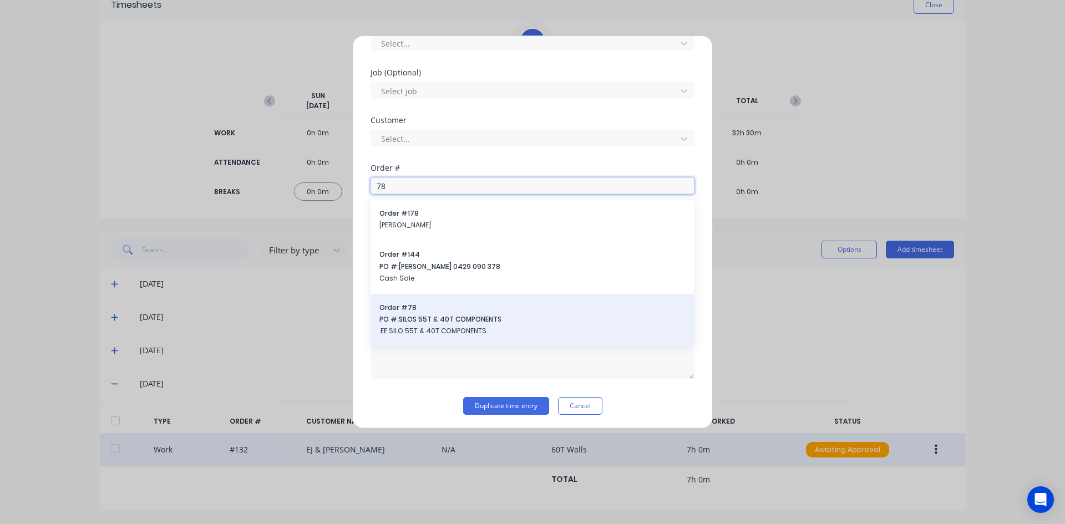
type input "78"
click at [434, 320] on span "PO #: SILOS 55T & 40T COMPONENTS" at bounding box center [533, 320] width 306 height 10
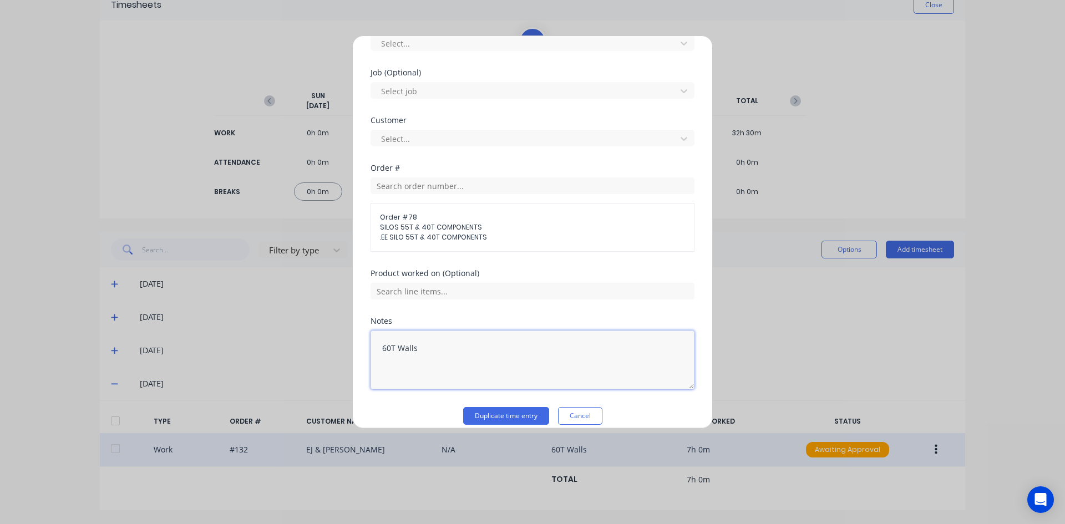
click at [417, 348] on textarea "60T Walls" at bounding box center [533, 360] width 324 height 59
type textarea "6"
drag, startPoint x: 386, startPoint y: 349, endPoint x: 386, endPoint y: 356, distance: 7.2
click at [386, 352] on textarea "silo roof sheetas" at bounding box center [533, 360] width 324 height 59
click at [438, 350] on textarea "Silo roof sheetas" at bounding box center [533, 360] width 324 height 59
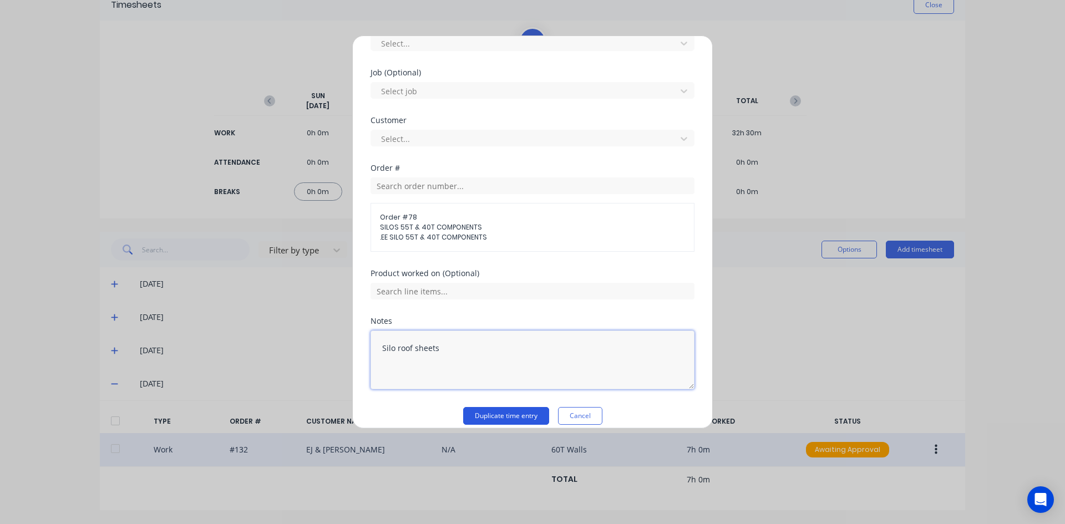
type textarea "Silo roof sheets"
click at [502, 412] on button "Duplicate time entry" at bounding box center [506, 416] width 86 height 18
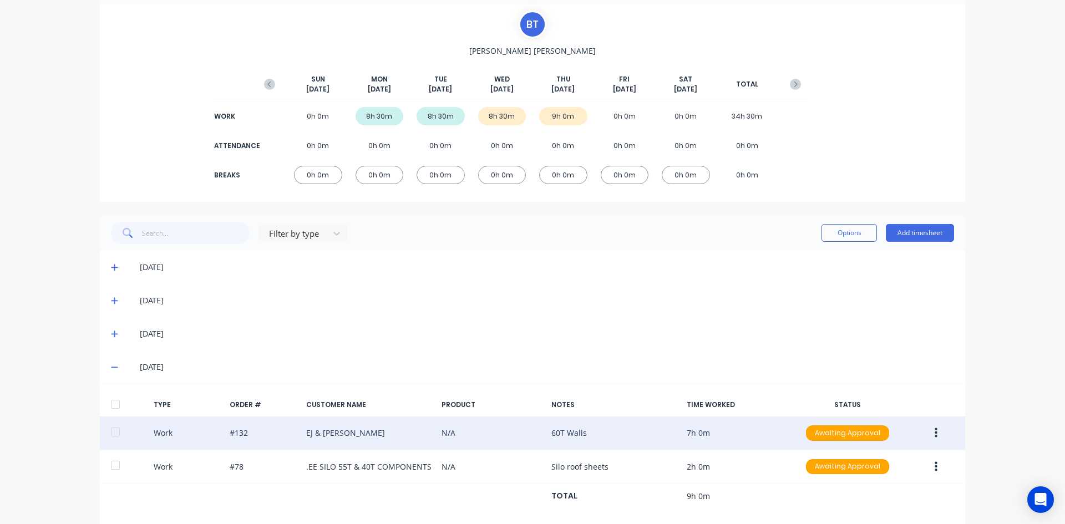
scroll to position [91, 0]
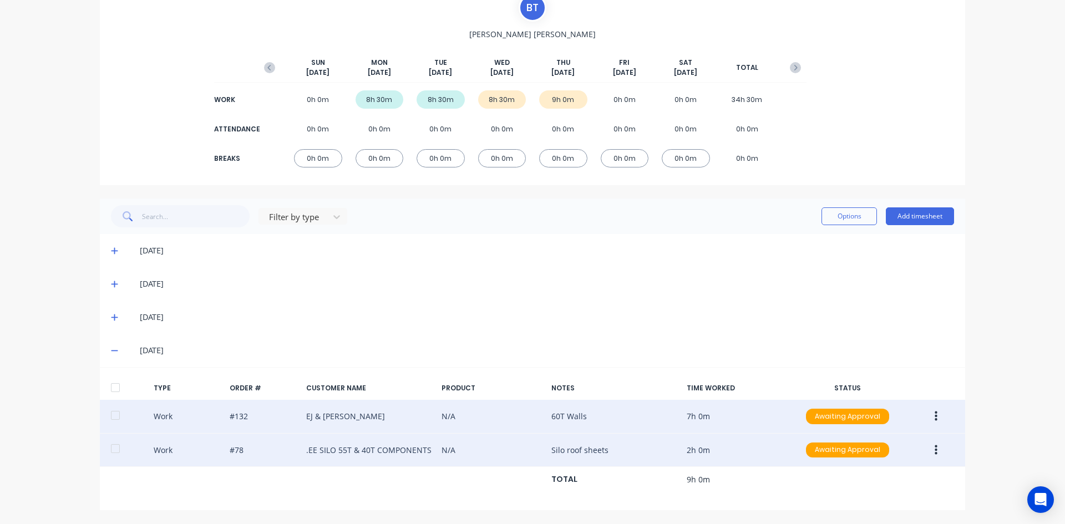
click at [935, 452] on icon "button" at bounding box center [936, 450] width 3 height 12
click at [867, 410] on div "Edit" at bounding box center [896, 409] width 85 height 16
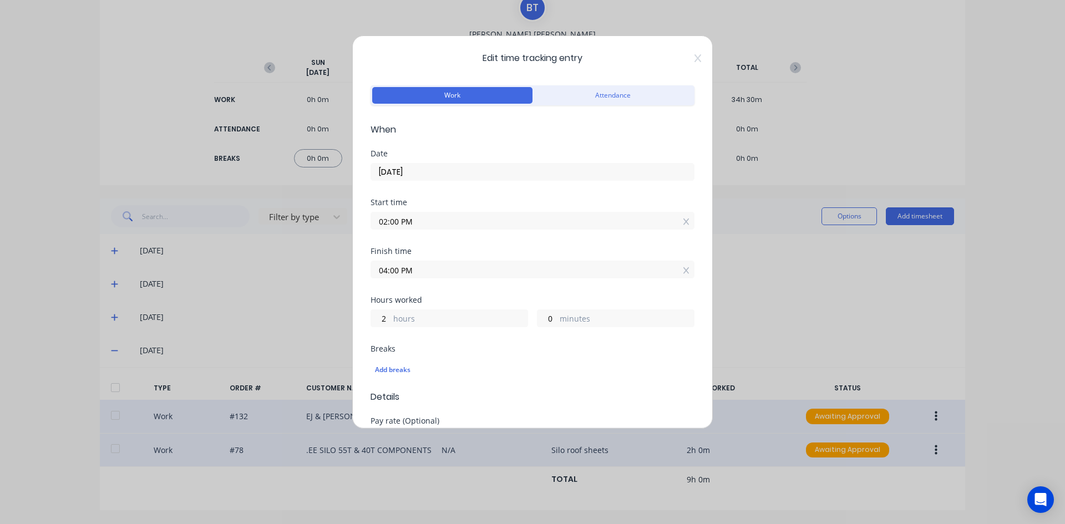
drag, startPoint x: 398, startPoint y: 271, endPoint x: 356, endPoint y: 284, distance: 44.6
click at [356, 284] on div "Edit time tracking entry Work Attendance When Date [DATE] Start time 02:00 PM F…" at bounding box center [532, 232] width 361 height 393
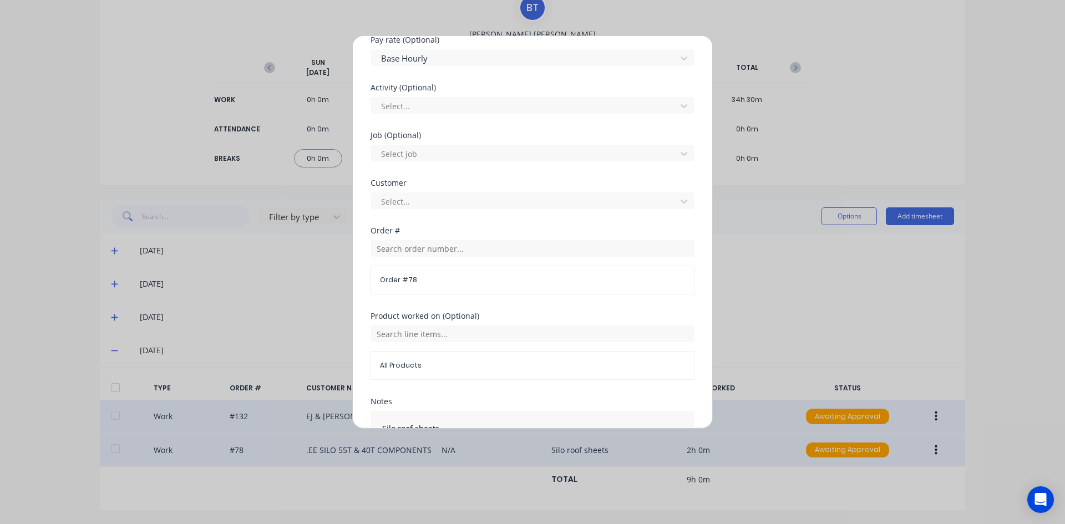
scroll to position [474, 0]
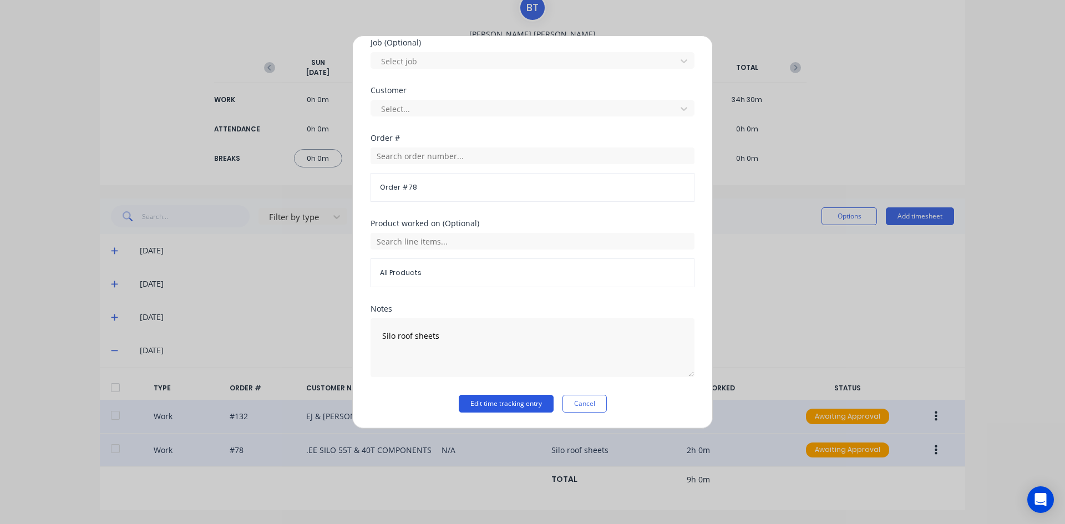
type input "03:30 PM"
type input "1"
type input "30"
click at [480, 401] on button "Edit time tracking entry" at bounding box center [506, 404] width 95 height 18
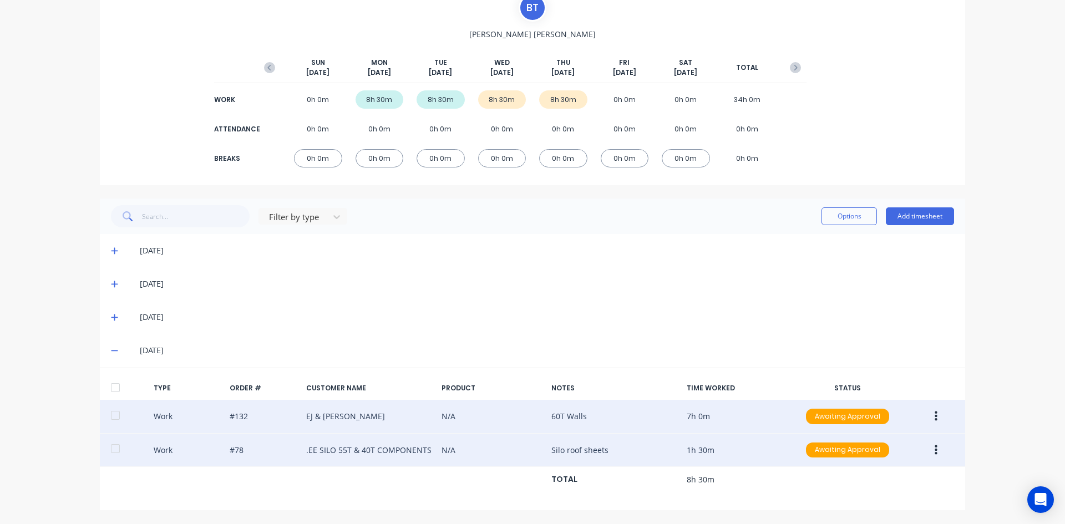
click at [929, 448] on button "button" at bounding box center [936, 451] width 26 height 20
click at [867, 411] on div "Edit" at bounding box center [896, 409] width 85 height 16
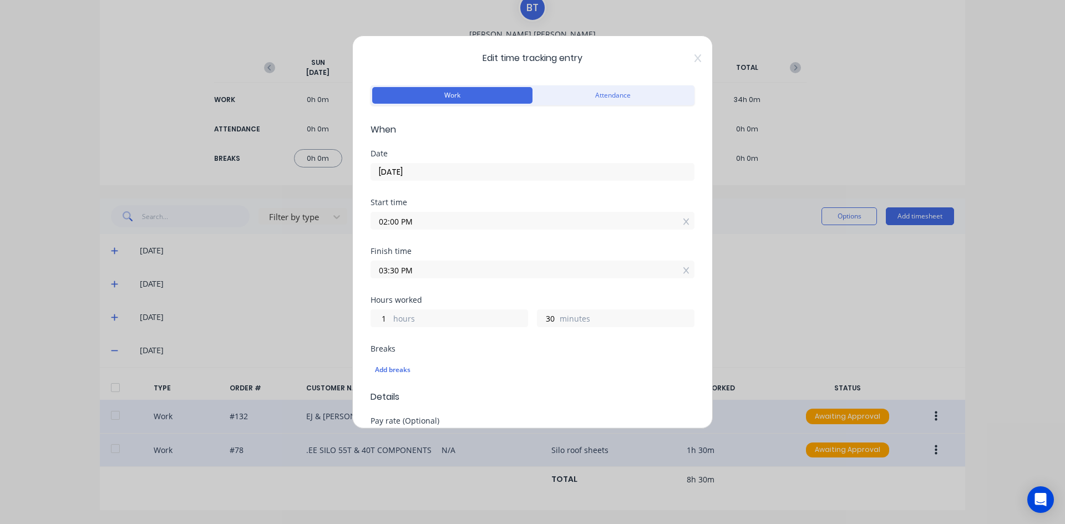
drag, startPoint x: 402, startPoint y: 272, endPoint x: 352, endPoint y: 285, distance: 50.9
click at [353, 285] on div "Edit time tracking entry Work Attendance When Date [DATE] Start time 02:00 PM F…" at bounding box center [532, 232] width 361 height 393
type input "04:00 AM"
type input "14"
type input "0"
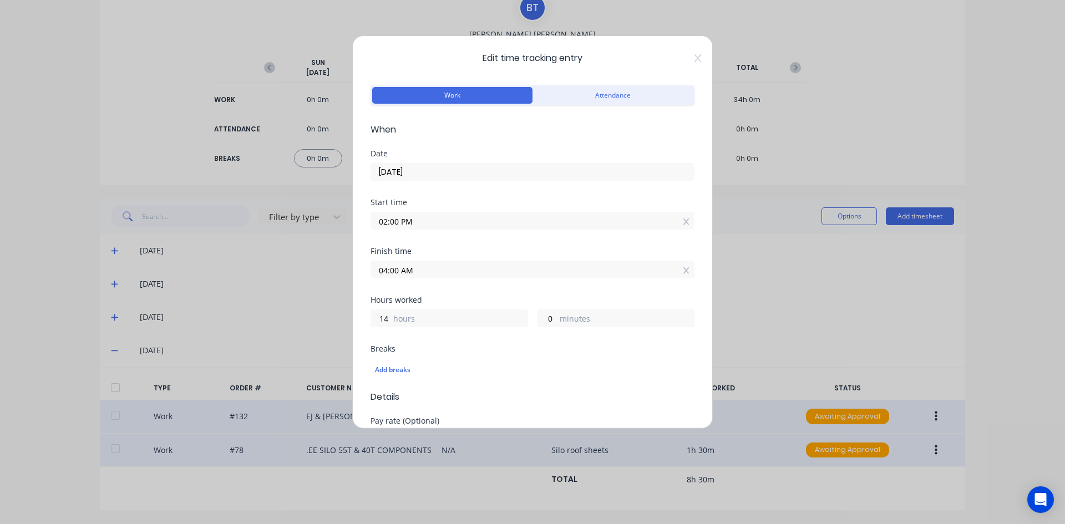
click at [427, 289] on div "Finish time 04:00 AM" at bounding box center [533, 271] width 324 height 49
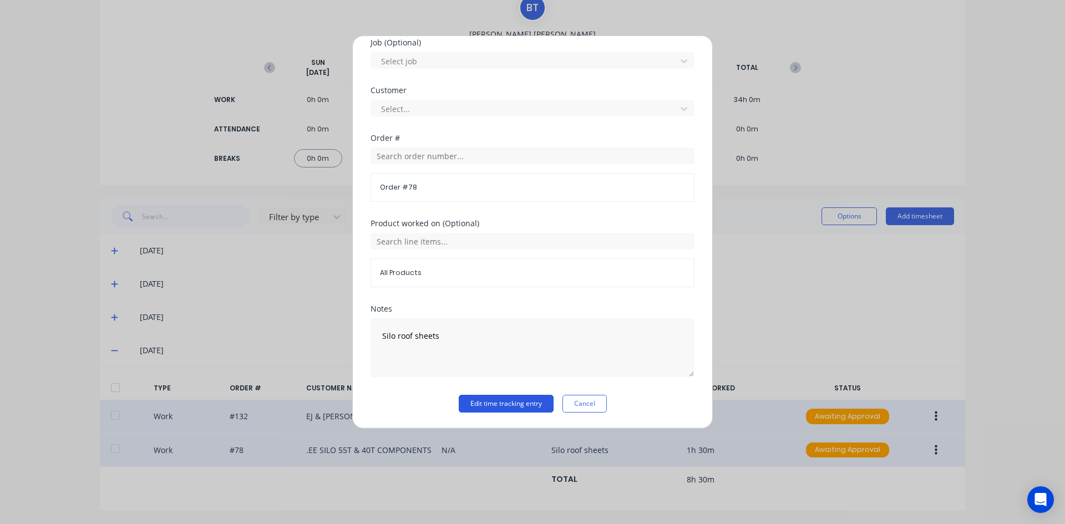
click at [493, 401] on button "Edit time tracking entry" at bounding box center [506, 404] width 95 height 18
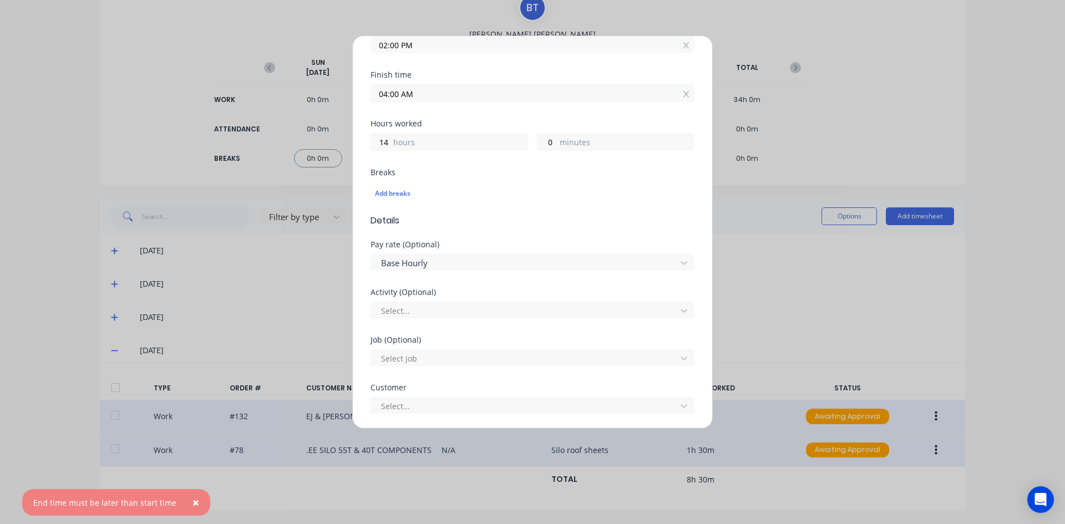
scroll to position [141, 0]
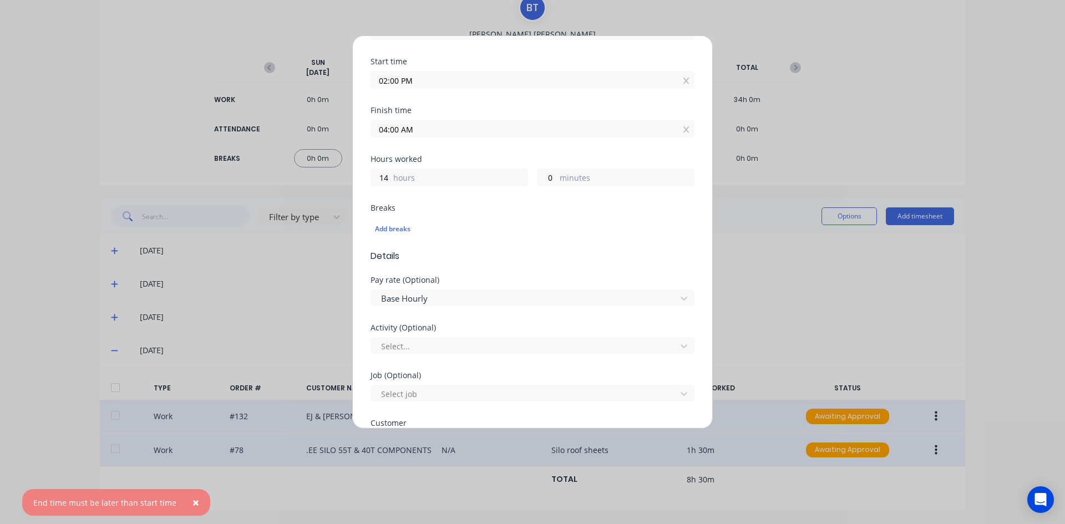
click at [434, 124] on input "04:00 AM" at bounding box center [532, 128] width 323 height 17
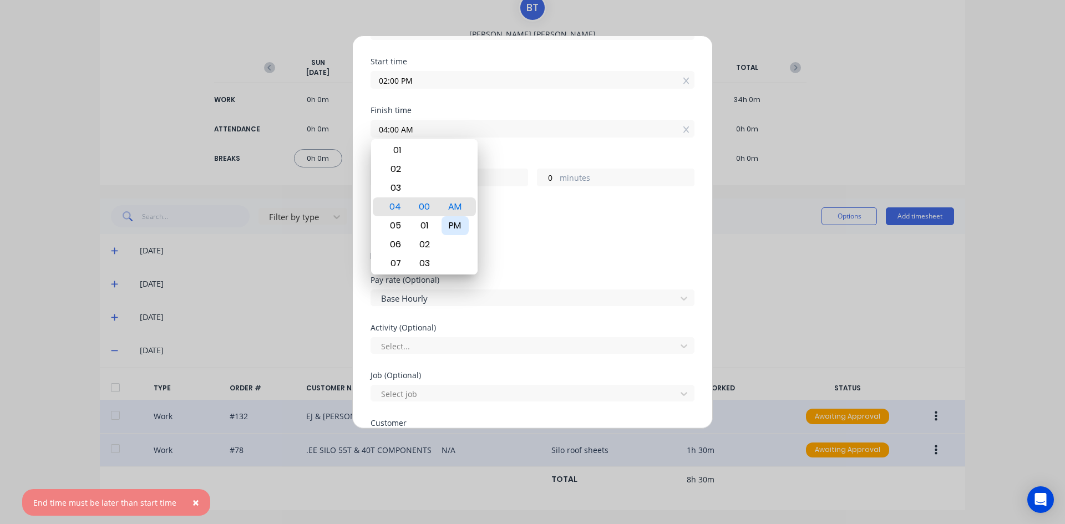
click at [462, 226] on div "PM" at bounding box center [455, 225] width 27 height 19
type input "04:00 PM"
type input "2"
click at [513, 261] on span "Details" at bounding box center [533, 256] width 324 height 13
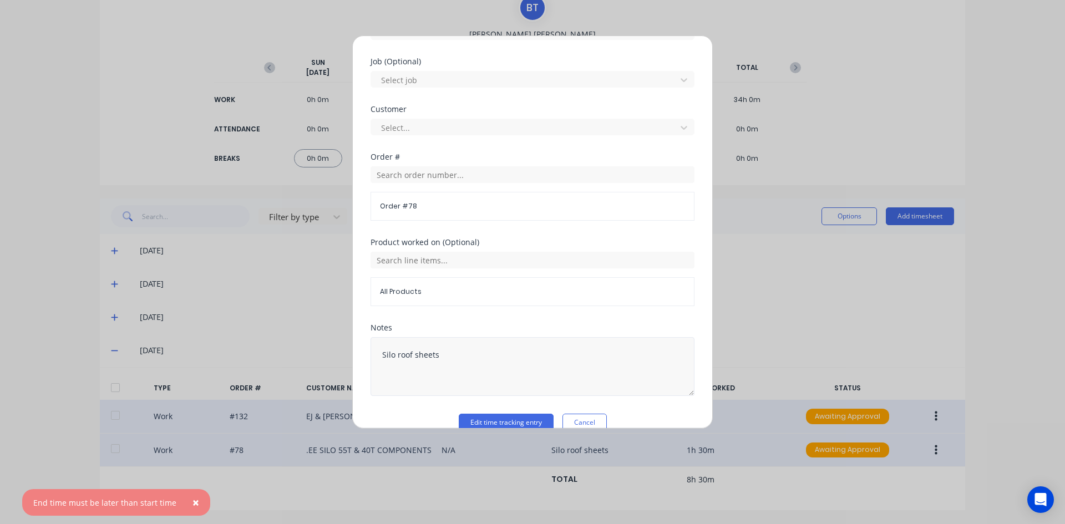
scroll to position [474, 0]
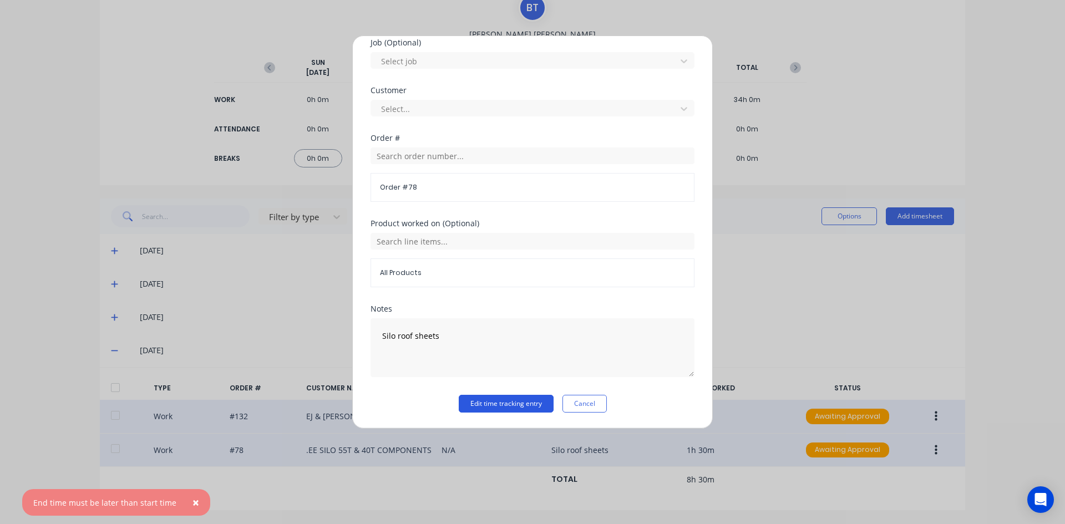
click at [528, 400] on button "Edit time tracking entry" at bounding box center [506, 404] width 95 height 18
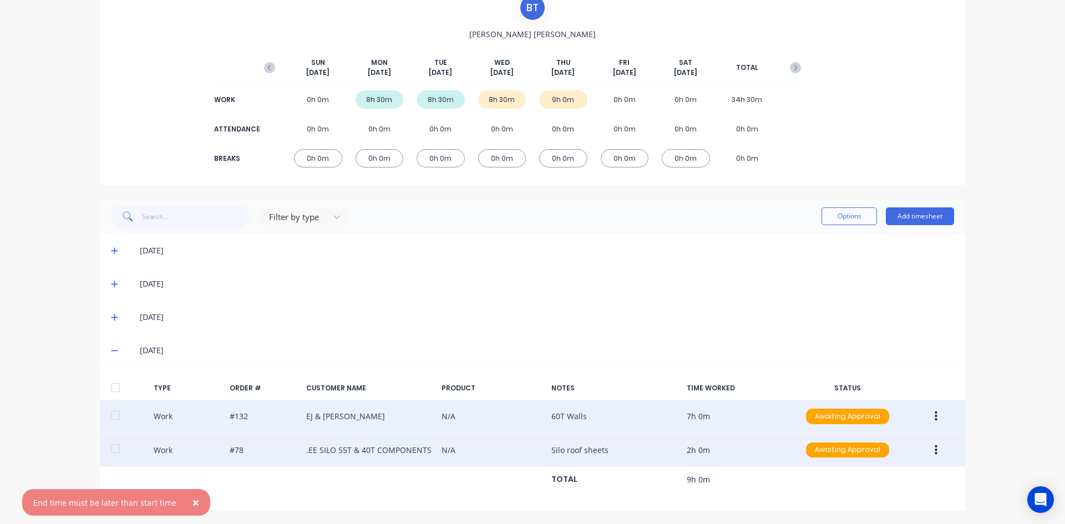
click at [193, 498] on span "×" at bounding box center [196, 503] width 7 height 16
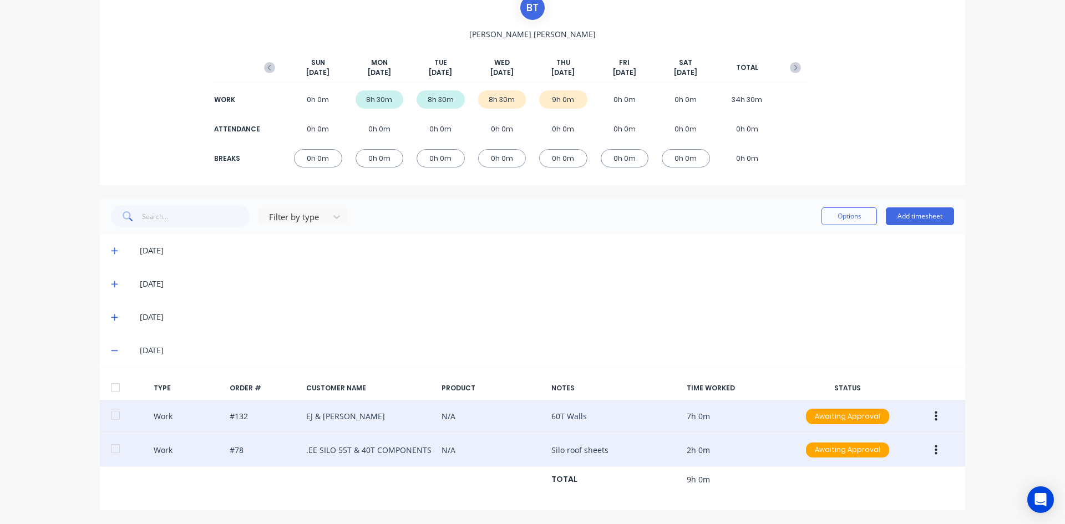
click at [935, 414] on icon "button" at bounding box center [936, 417] width 3 height 12
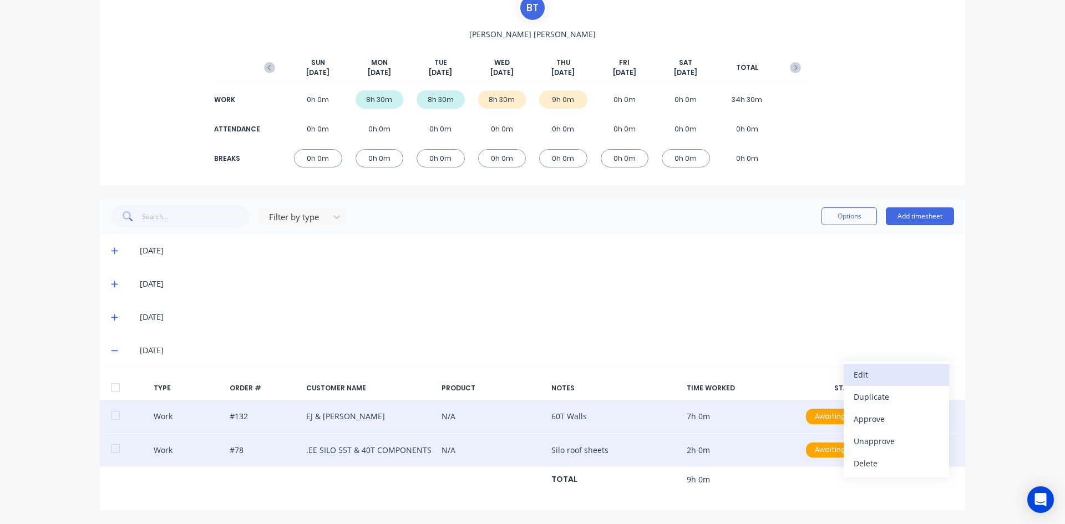
click at [859, 373] on div "Edit" at bounding box center [896, 375] width 85 height 16
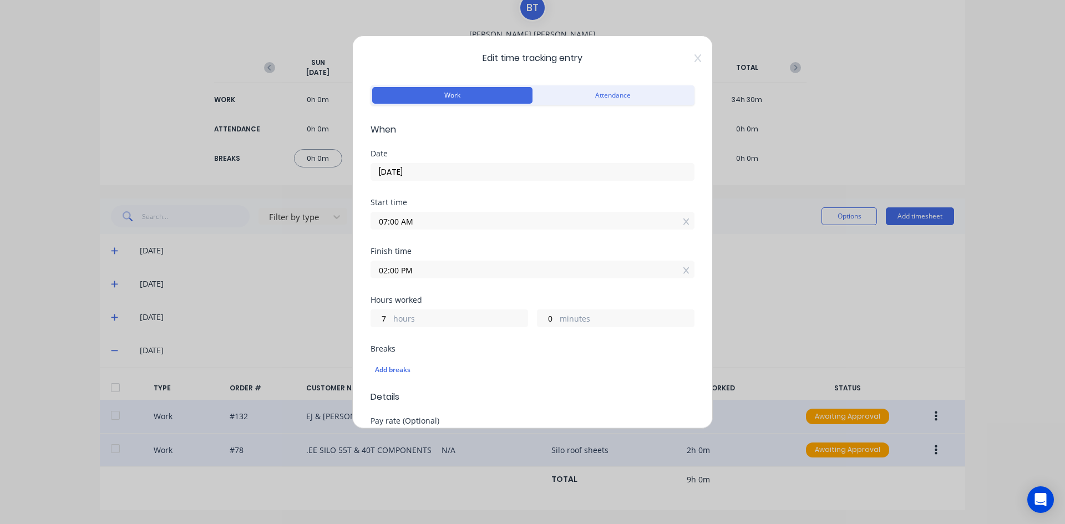
drag, startPoint x: 400, startPoint y: 269, endPoint x: 365, endPoint y: 284, distance: 37.3
click at [365, 283] on div "Edit time tracking entry Work Attendance When Date [DATE] Start time 07:00 AM F…" at bounding box center [532, 232] width 361 height 393
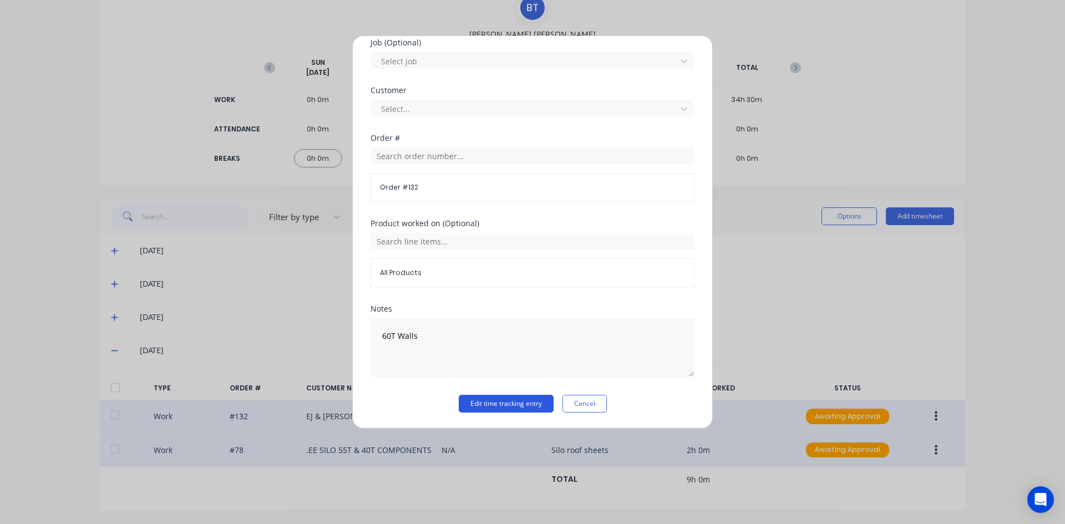
type input "01:30 PM"
type input "6"
type input "30"
click at [481, 401] on button "Edit time tracking entry" at bounding box center [506, 404] width 95 height 18
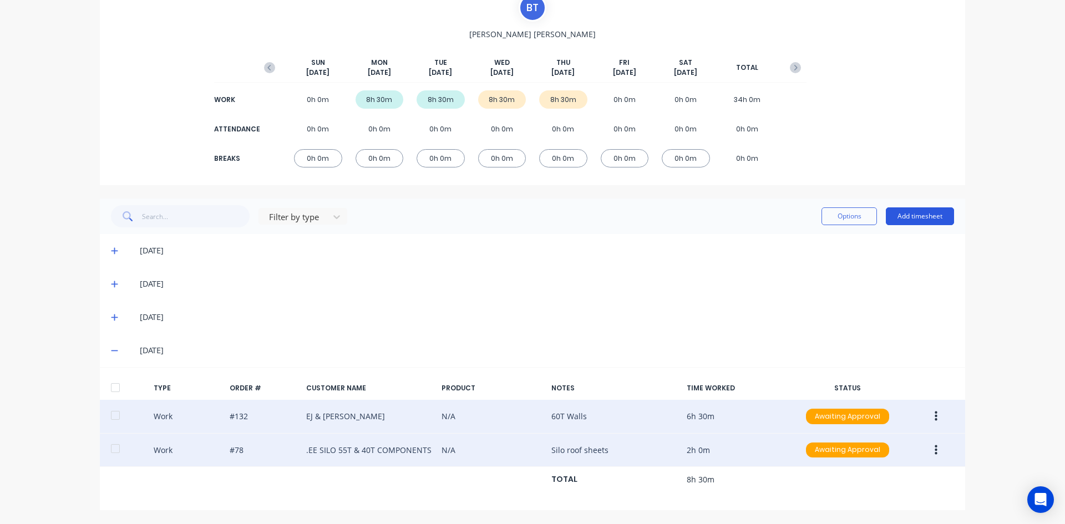
click at [917, 217] on button "Add timesheet" at bounding box center [920, 217] width 68 height 18
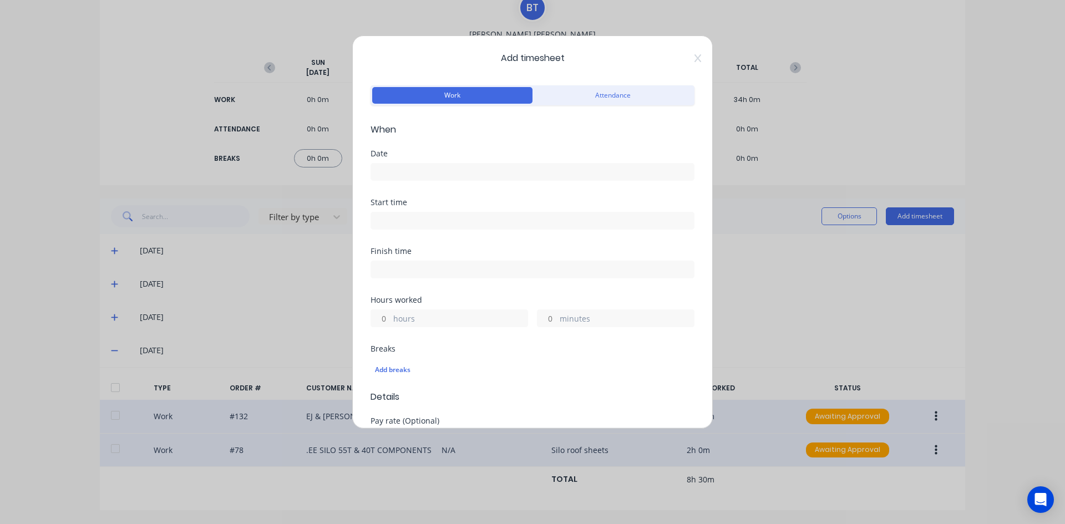
click at [416, 169] on input at bounding box center [532, 172] width 323 height 17
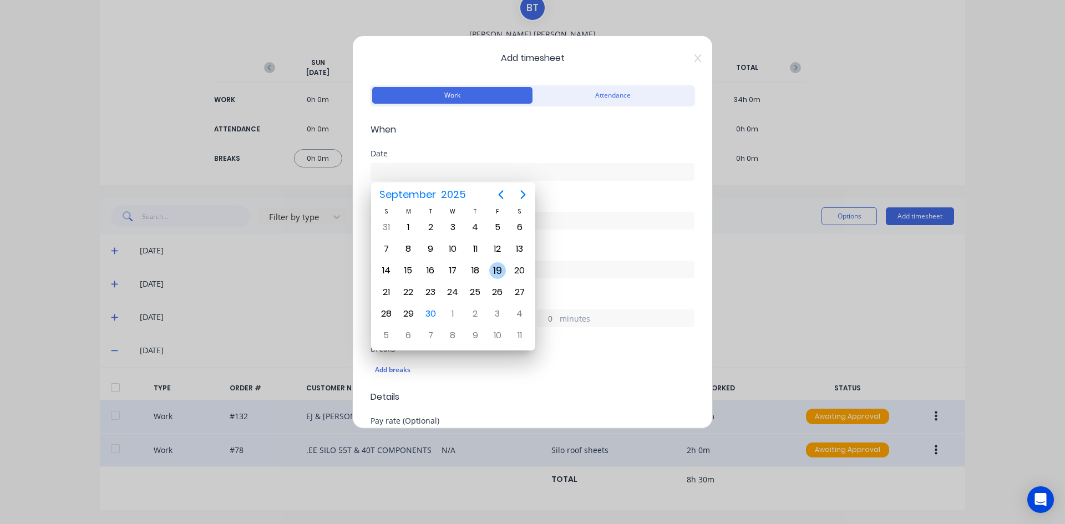
click at [499, 271] on div "19" at bounding box center [497, 270] width 17 height 17
type input "[DATE]"
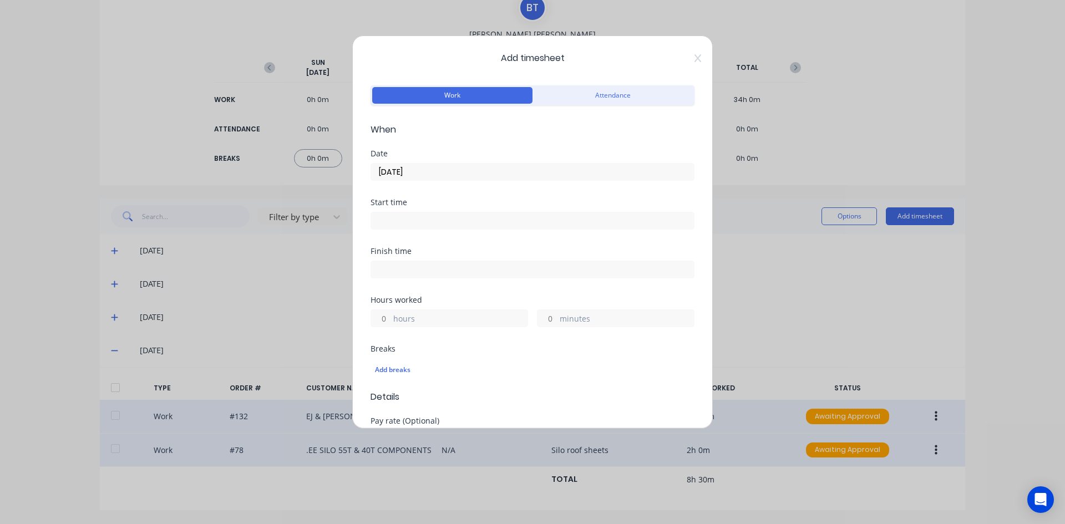
click at [401, 218] on input at bounding box center [532, 221] width 323 height 17
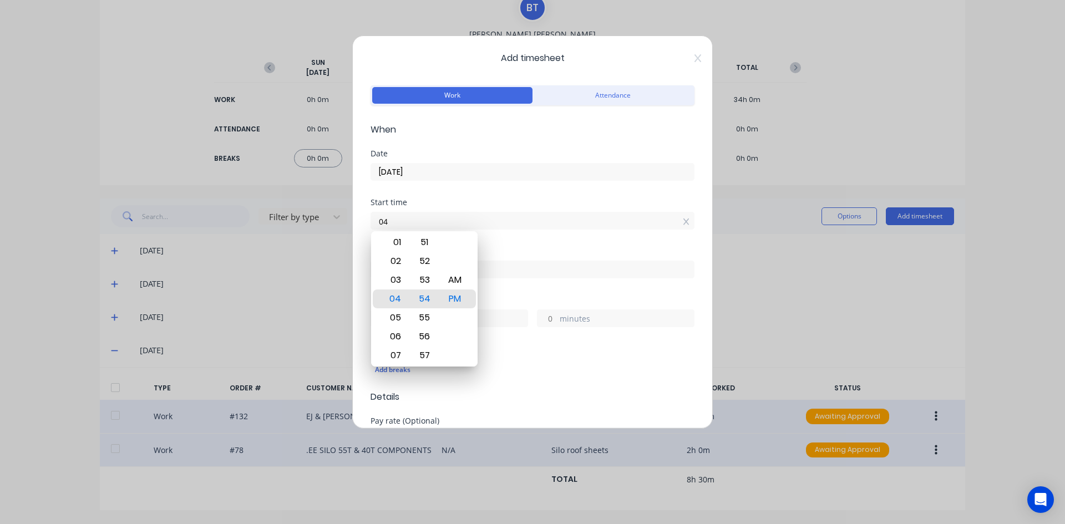
type input "0"
type input "07:00 AM"
click at [453, 279] on div "AM" at bounding box center [455, 280] width 27 height 19
click at [488, 244] on div "Start time 07:00 AM" at bounding box center [533, 223] width 324 height 49
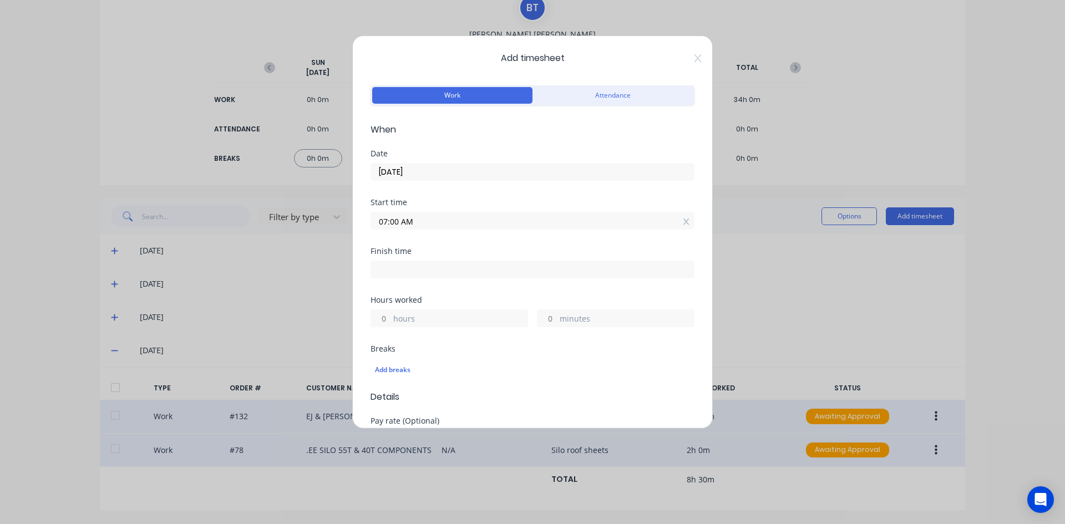
click at [389, 267] on input at bounding box center [532, 269] width 323 height 17
type input "04:55 PM"
type input "9"
type input "55"
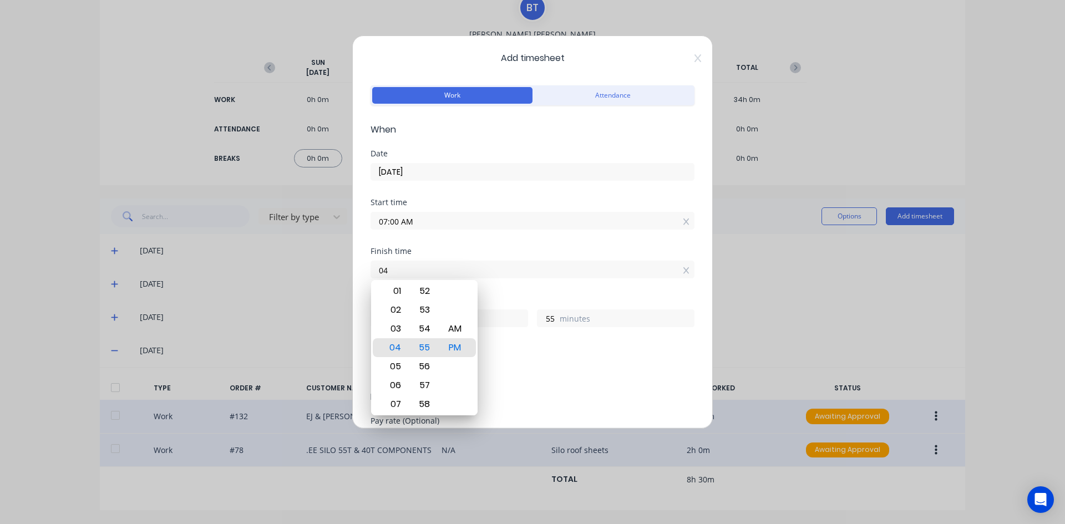
type input "0"
type input "11:00 AM"
type input "4"
type input "0"
drag, startPoint x: 459, startPoint y: 332, endPoint x: 462, endPoint y: 320, distance: 12.5
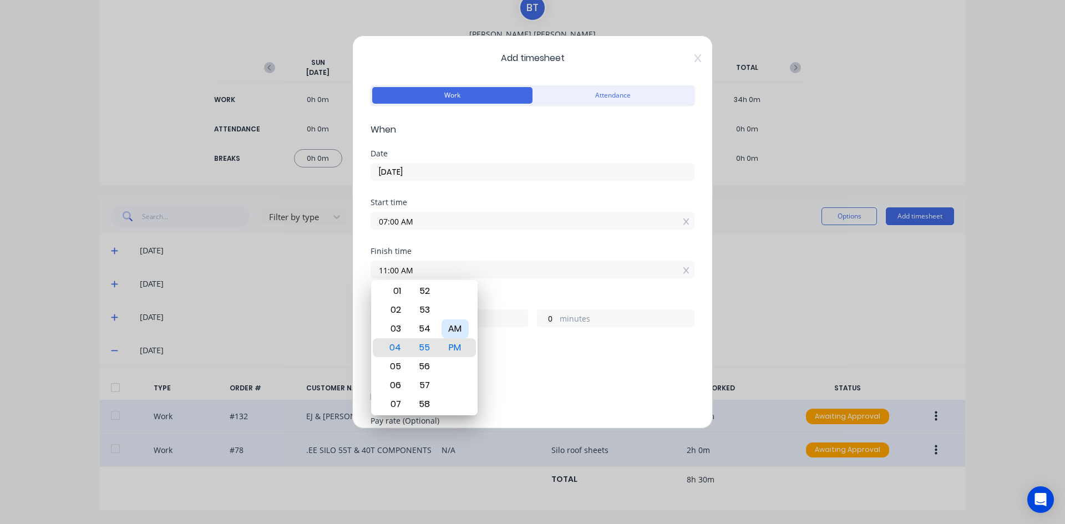
click at [459, 328] on div "AM" at bounding box center [455, 329] width 27 height 19
type input "11:00 PM"
type input "16"
click at [498, 245] on div "Start time 07:00 AM" at bounding box center [533, 223] width 324 height 49
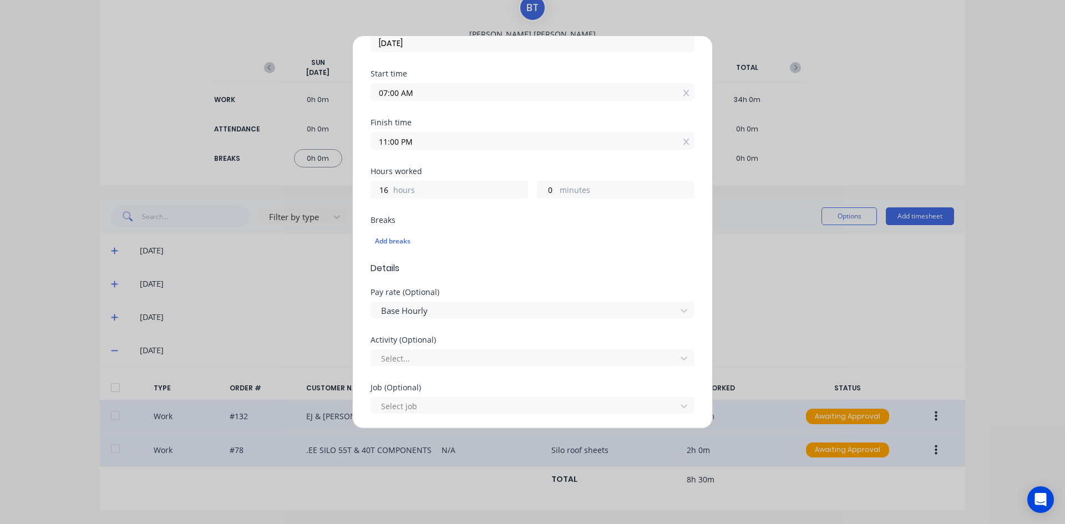
scroll to position [111, 0]
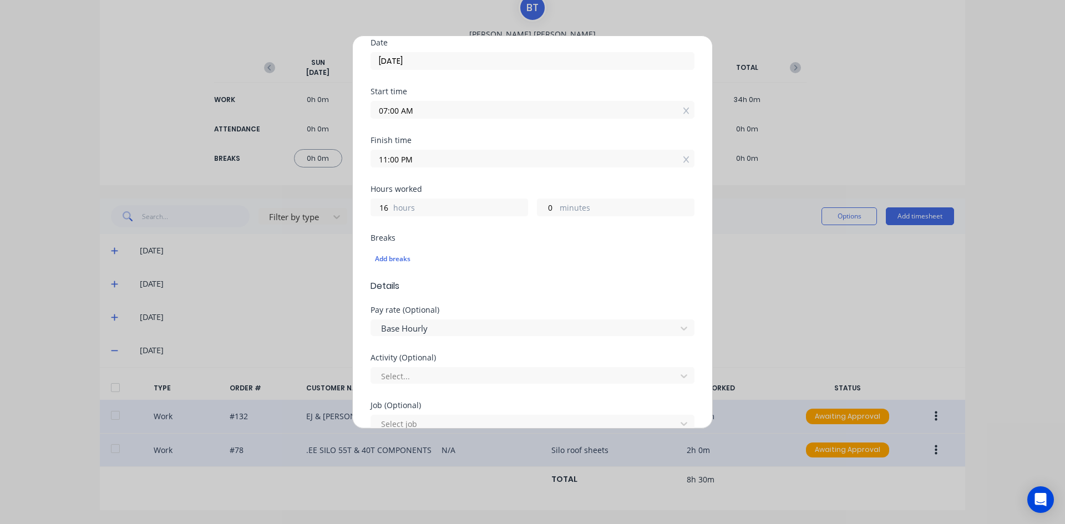
click at [429, 160] on input "11:00 PM" at bounding box center [532, 158] width 323 height 17
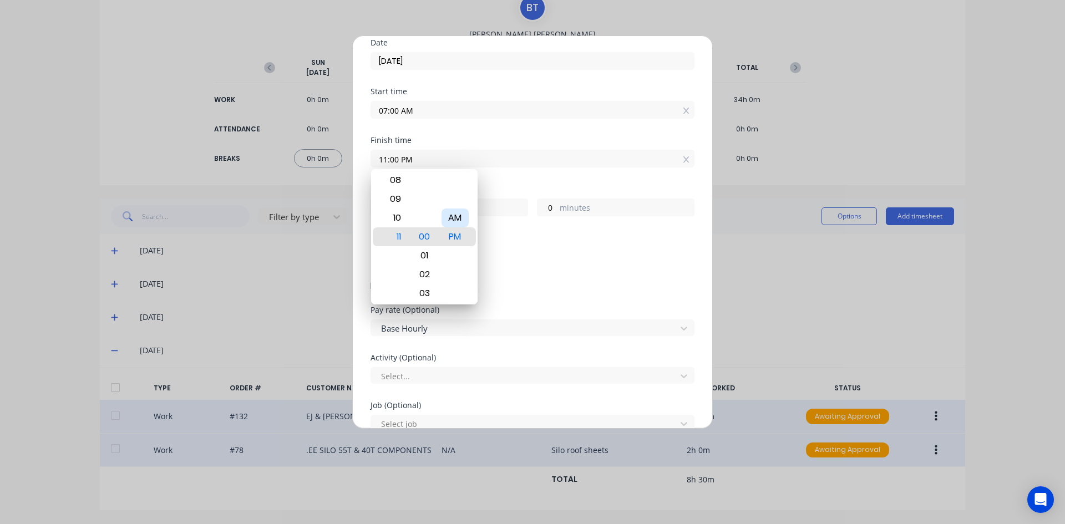
click at [457, 220] on div "AM" at bounding box center [455, 218] width 27 height 19
type input "11:00 AM"
type input "4"
click at [481, 180] on div "Finish time 11:00 AM" at bounding box center [533, 160] width 324 height 49
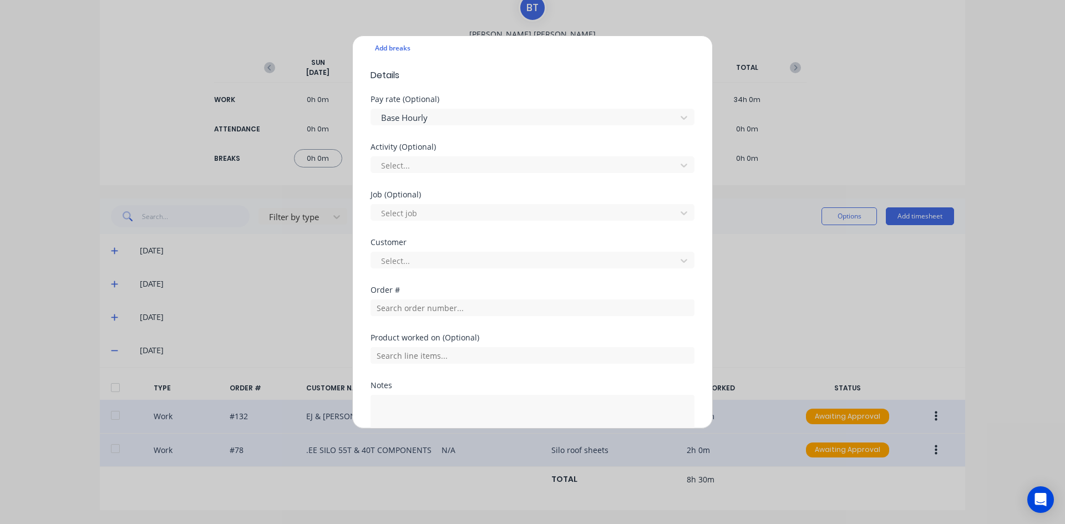
scroll to position [333, 0]
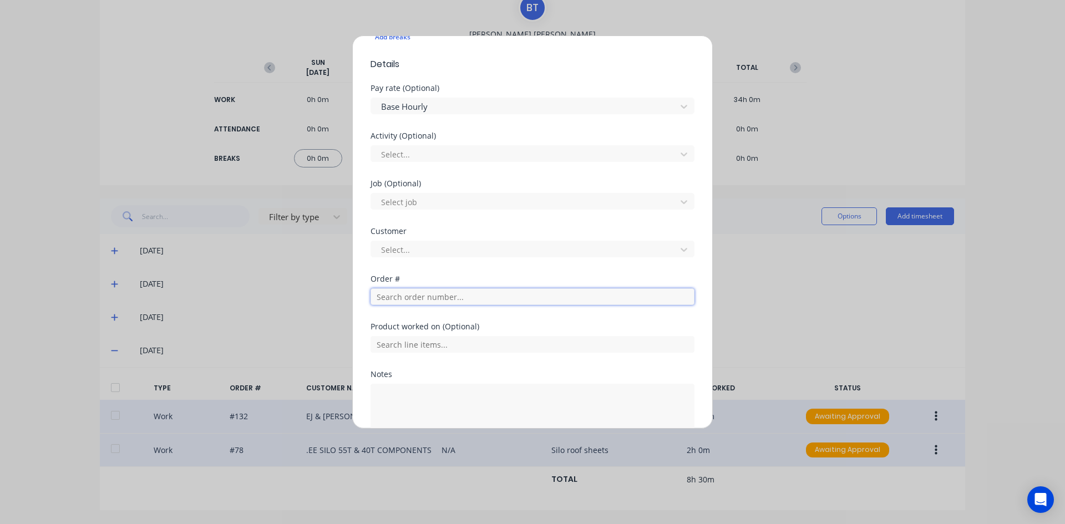
click at [382, 295] on input "text" at bounding box center [533, 297] width 324 height 17
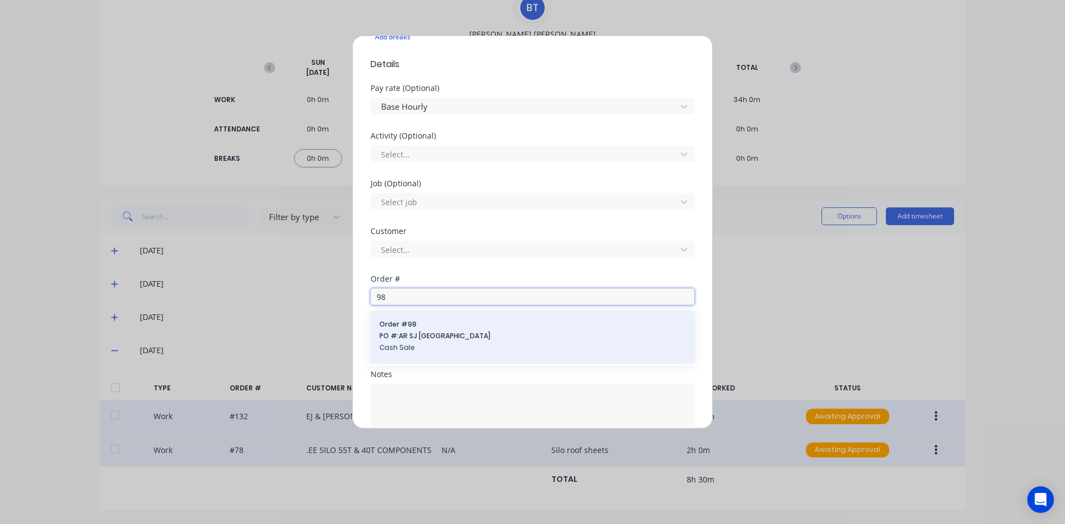
type input "9"
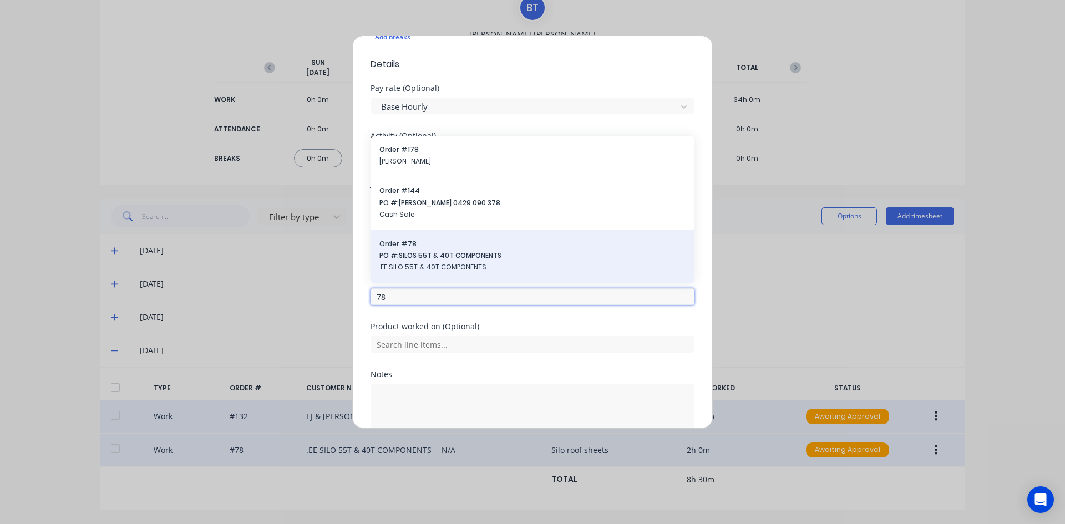
type input "78"
click at [421, 263] on span ".EE SILO 55T & 40T COMPONENTS" at bounding box center [533, 267] width 306 height 10
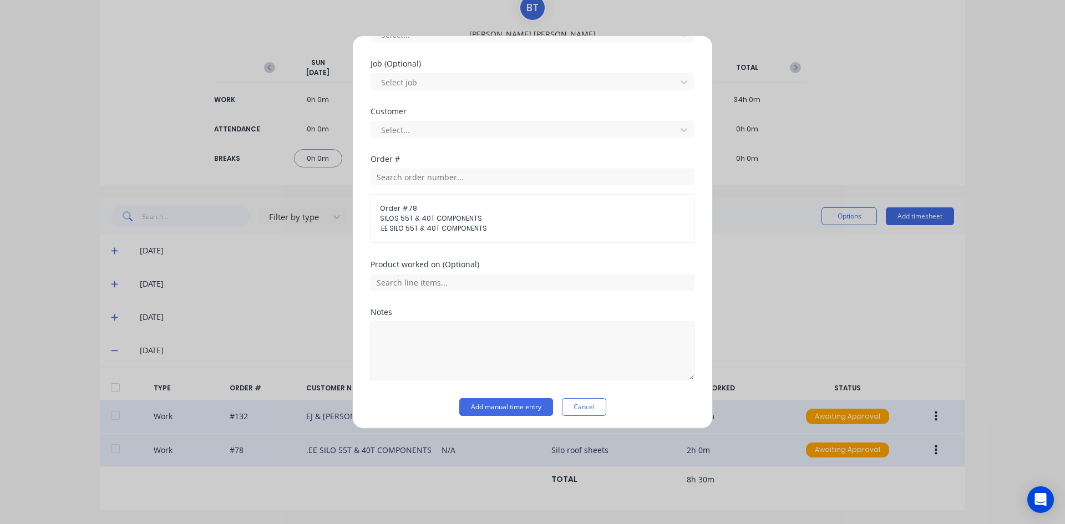
scroll to position [456, 0]
click at [408, 333] on textarea at bounding box center [533, 347] width 324 height 59
type textarea "SILO ROOF SHEETS"
click at [509, 403] on button "Add manual time entry" at bounding box center [506, 404] width 94 height 18
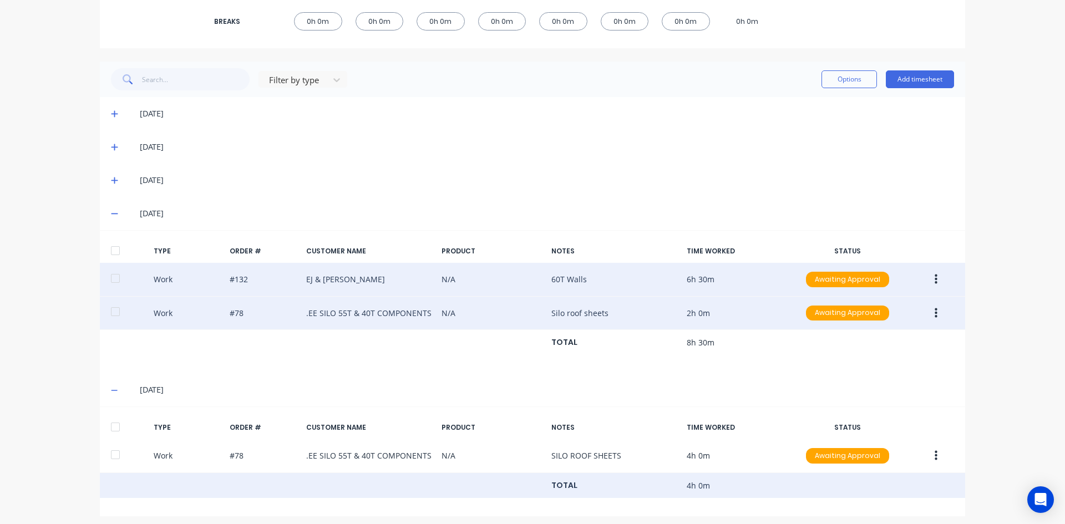
scroll to position [234, 0]
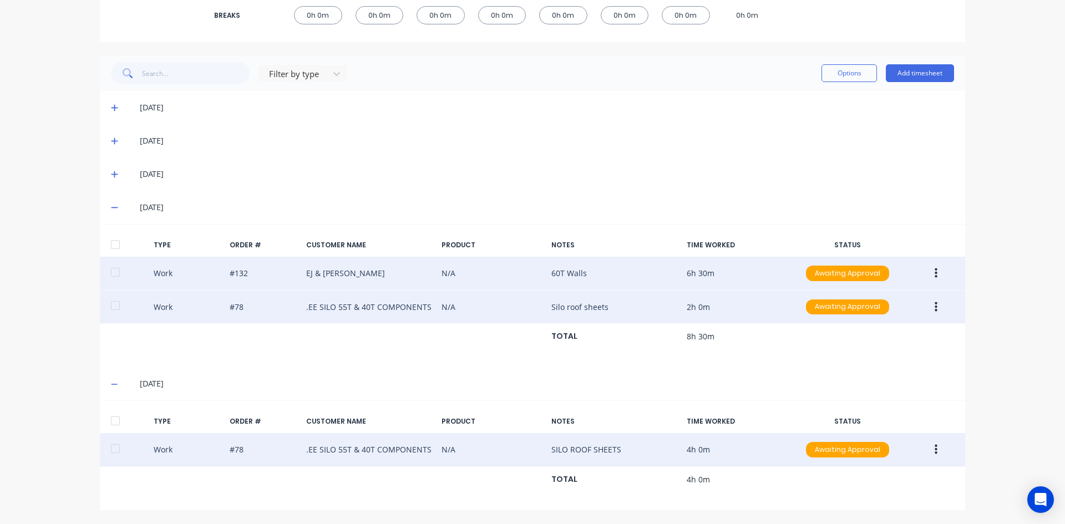
click at [935, 449] on icon "button" at bounding box center [936, 450] width 3 height 12
click at [866, 432] on div "Duplicate" at bounding box center [896, 430] width 85 height 16
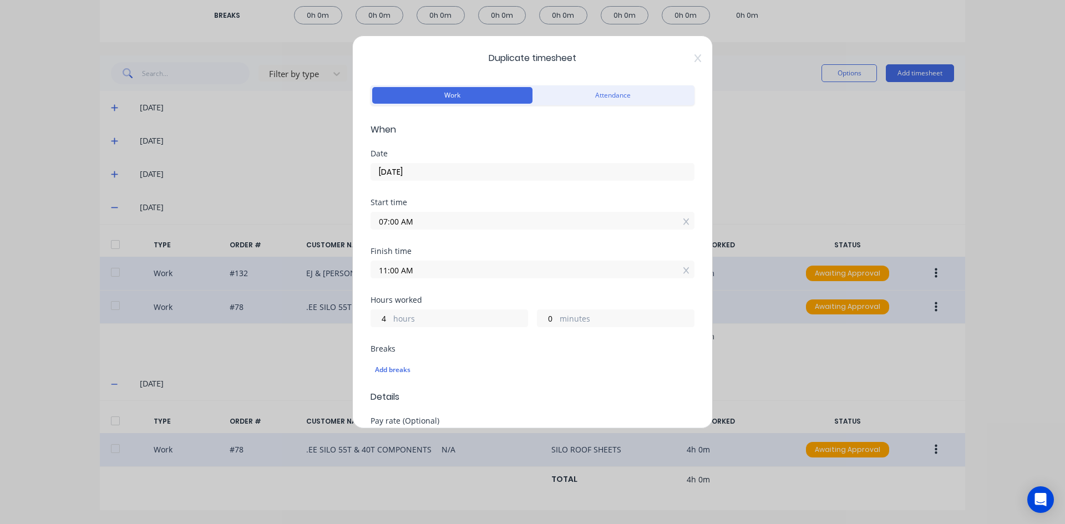
drag, startPoint x: 418, startPoint y: 224, endPoint x: 317, endPoint y: 234, distance: 100.9
click at [317, 234] on div "Duplicate timesheet Work Attendance When Date [DATE] Start time 07:00 AM Finish…" at bounding box center [532, 262] width 1065 height 524
click at [439, 224] on input "11.00" at bounding box center [532, 221] width 323 height 17
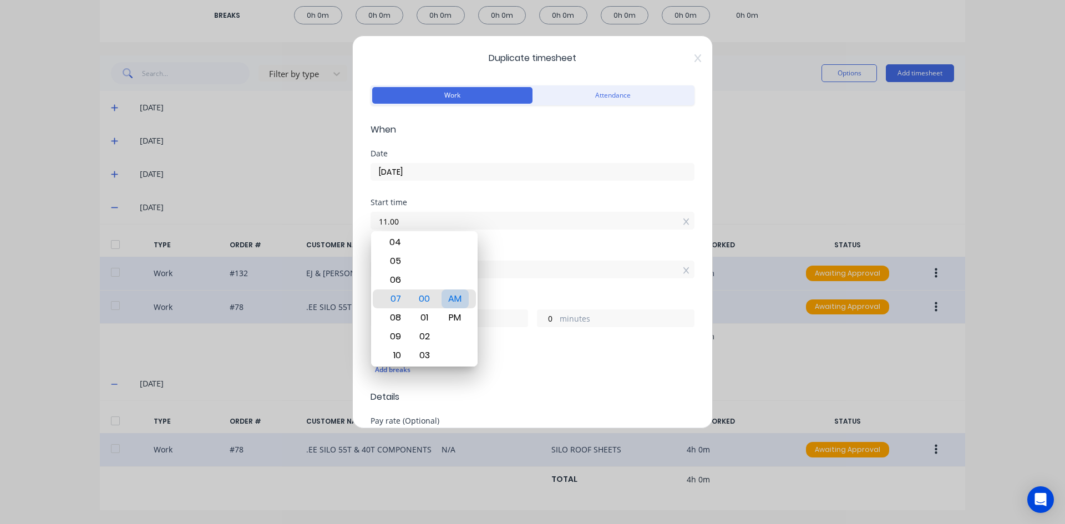
type input "11:00 AM"
type input "0"
drag, startPoint x: 456, startPoint y: 303, endPoint x: 458, endPoint y: 289, distance: 14.0
click at [457, 297] on div "AM" at bounding box center [455, 299] width 27 height 19
click at [477, 242] on div "12 01 02 03 04 05 06 07 08 09 10 11 00 01 02 03 04 05 06 07 08 09 10 11 12 13 1…" at bounding box center [424, 298] width 107 height 135
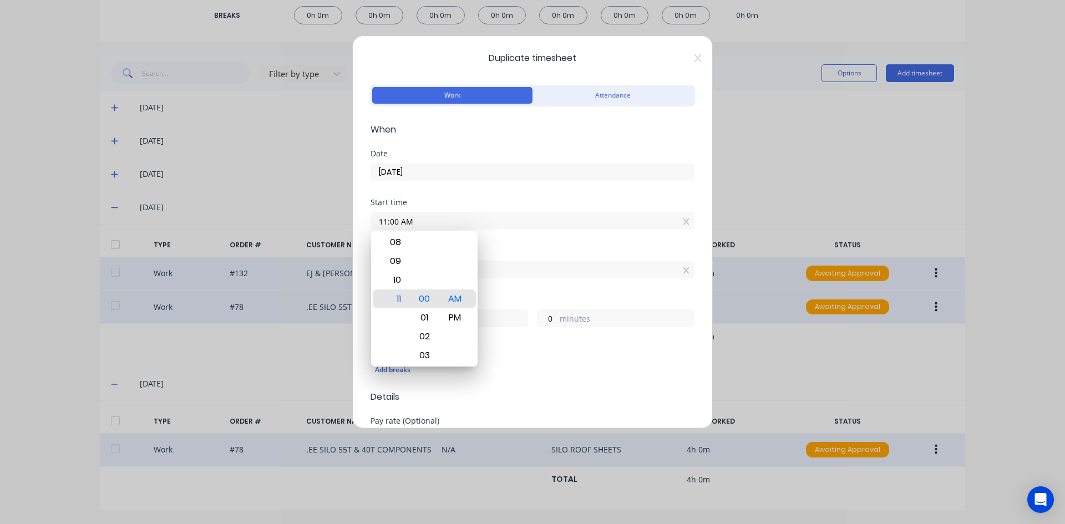
drag, startPoint x: 500, startPoint y: 249, endPoint x: 494, endPoint y: 251, distance: 6.7
click at [499, 249] on div "Finish time" at bounding box center [533, 251] width 324 height 8
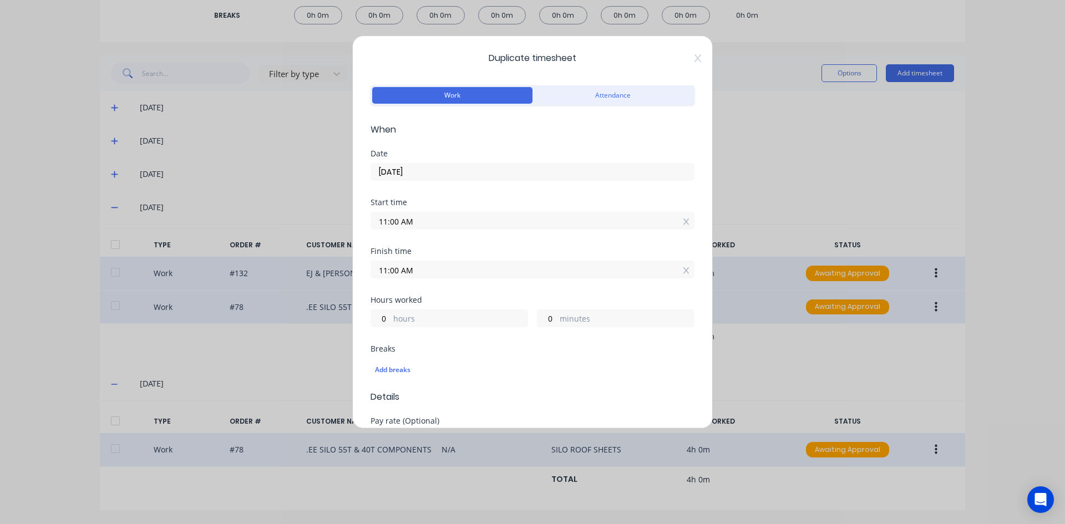
drag, startPoint x: 406, startPoint y: 272, endPoint x: 355, endPoint y: 280, distance: 51.7
click at [355, 280] on div "Duplicate timesheet Work Attendance When Date [DATE] Start time 11:00 AM Finish…" at bounding box center [532, 232] width 361 height 393
click at [446, 264] on input "12.00" at bounding box center [532, 269] width 323 height 17
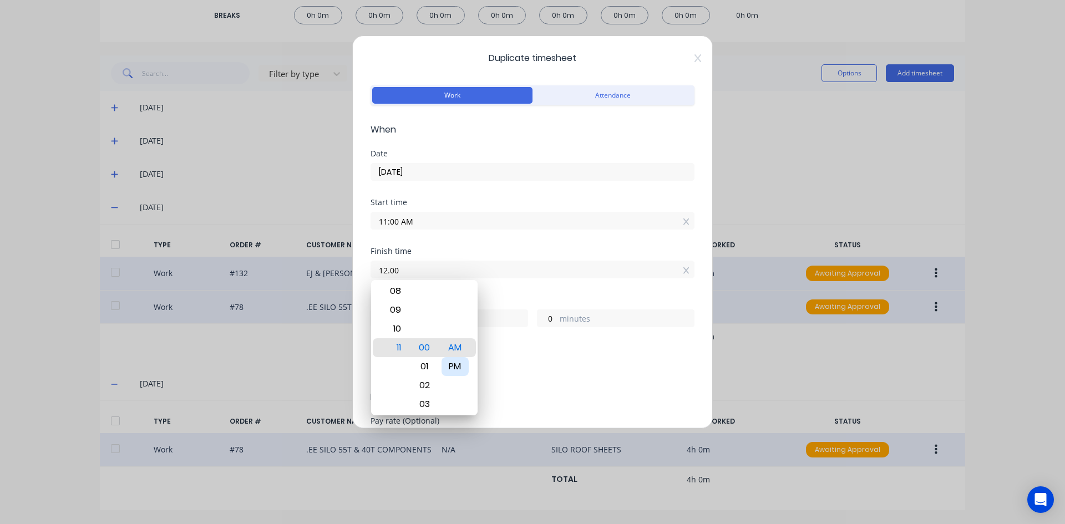
type input "12:00 PM"
type input "1"
drag, startPoint x: 450, startPoint y: 363, endPoint x: 464, endPoint y: 310, distance: 55.0
click at [450, 360] on div "PM" at bounding box center [455, 366] width 27 height 19
type input "12:00 AM"
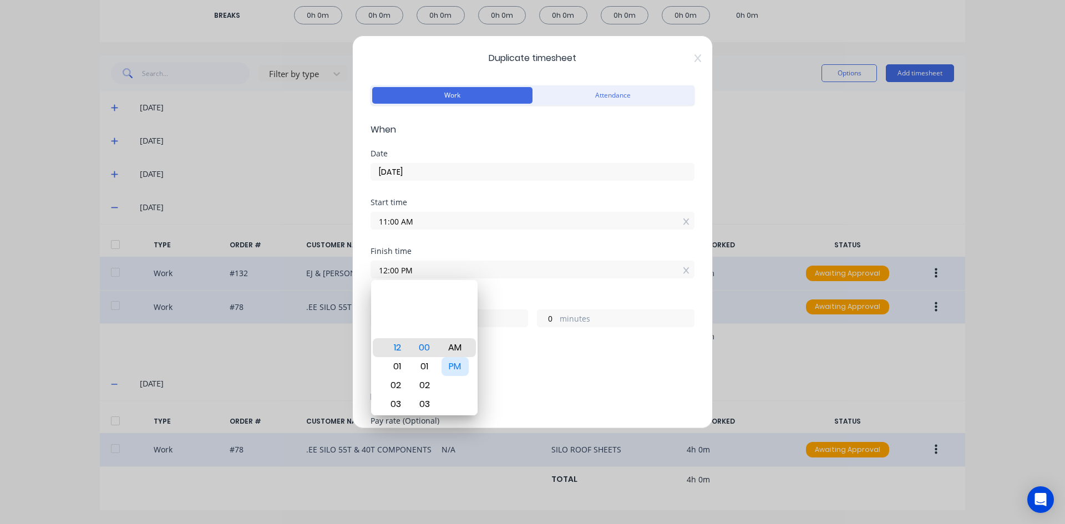
type input "13"
click at [494, 250] on div "Finish time" at bounding box center [533, 251] width 324 height 8
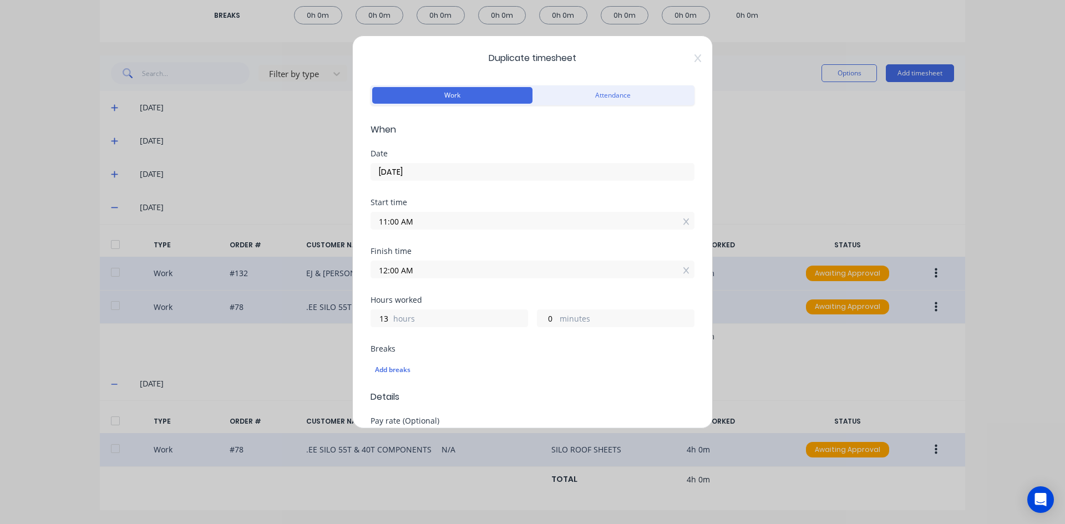
drag, startPoint x: 417, startPoint y: 268, endPoint x: 373, endPoint y: 276, distance: 44.6
click at [373, 276] on input "12:00 AM" at bounding box center [532, 269] width 323 height 17
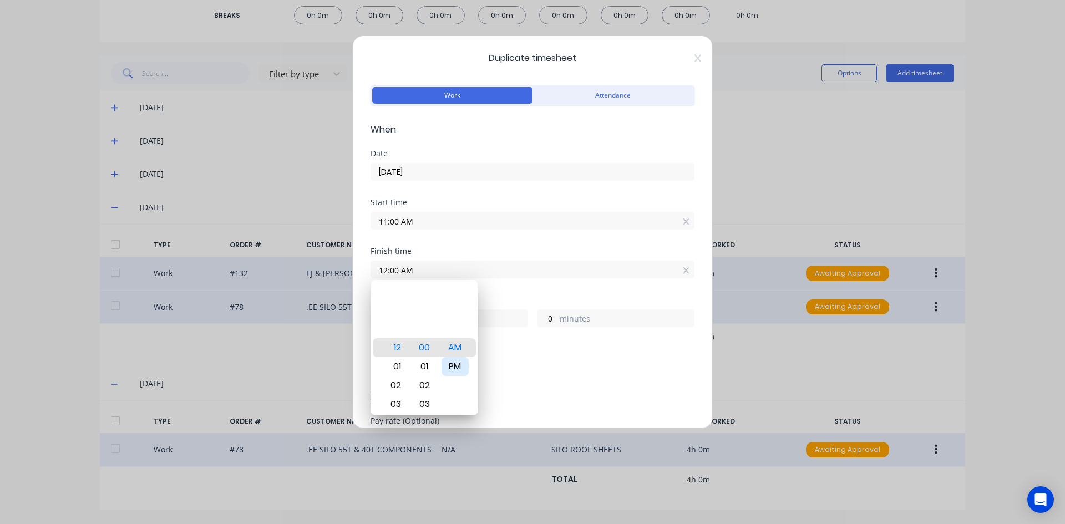
click at [448, 362] on div "PM" at bounding box center [455, 366] width 27 height 19
type input "12:00 PM"
type input "1"
click at [494, 295] on div "Finish time 12:00 PM" at bounding box center [533, 271] width 324 height 49
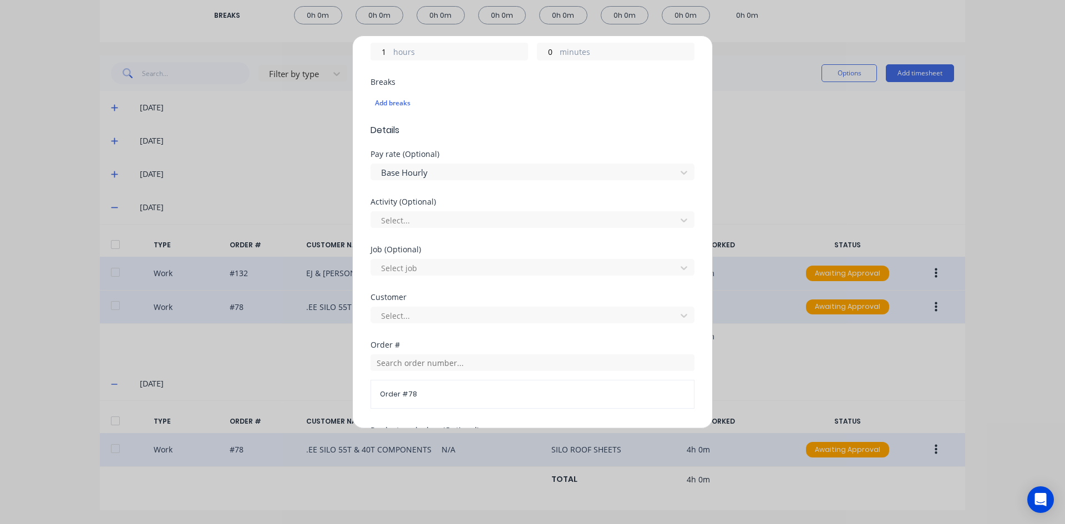
scroll to position [277, 0]
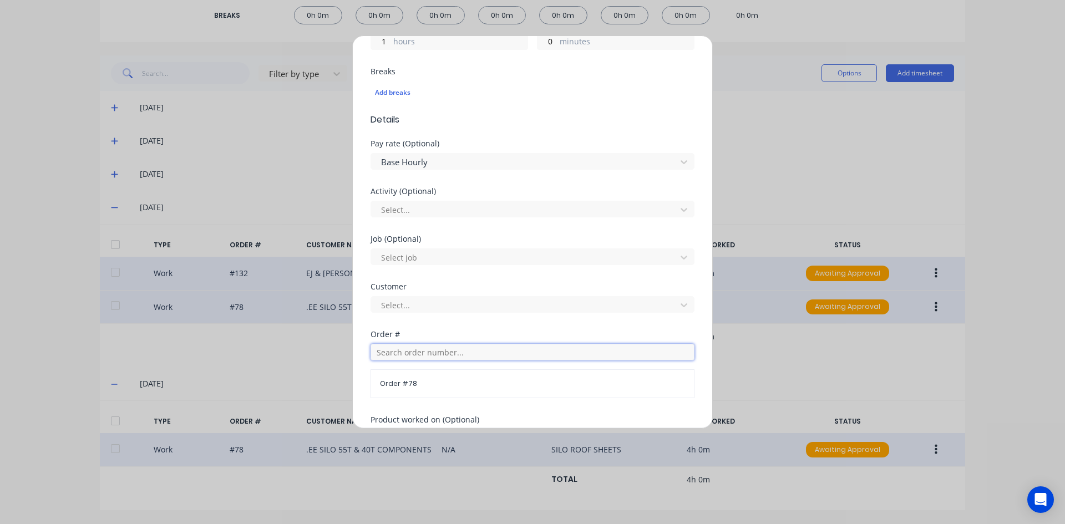
click at [387, 356] on input "text" at bounding box center [533, 352] width 324 height 17
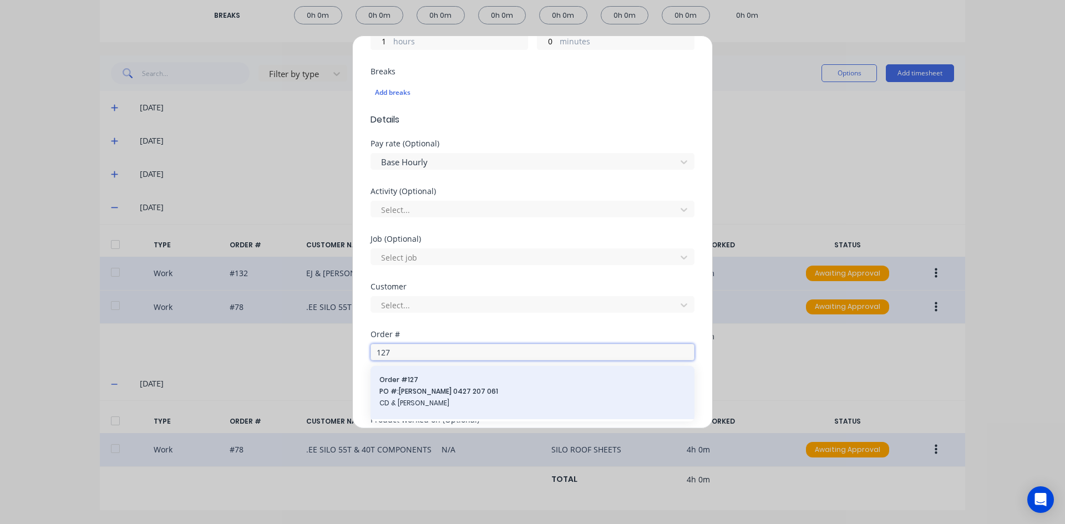
type input "127"
click at [400, 377] on span "Order # 127" at bounding box center [533, 380] width 306 height 10
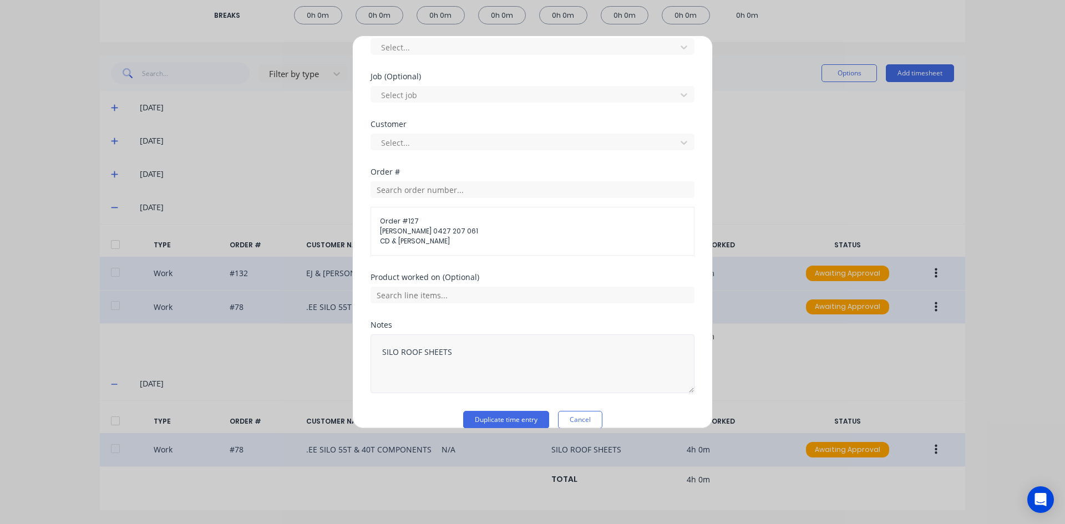
scroll to position [456, 0]
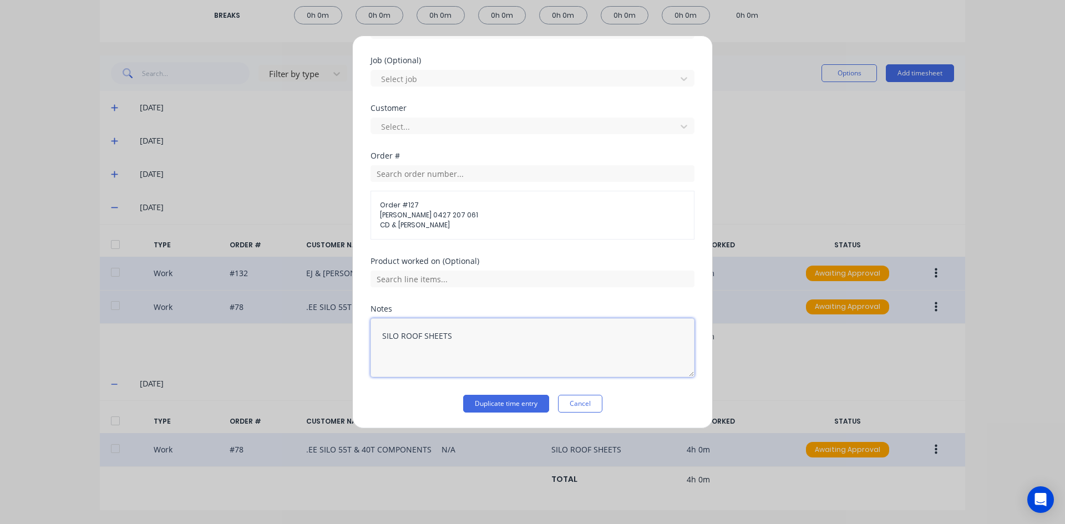
drag, startPoint x: 450, startPoint y: 337, endPoint x: 436, endPoint y: 353, distance: 21.6
click at [448, 338] on textarea "SILO ROOF SHEETS" at bounding box center [533, 347] width 324 height 59
type textarea "S"
type textarea "HUNGRY BOARDS"
click at [491, 403] on button "Duplicate time entry" at bounding box center [506, 404] width 86 height 18
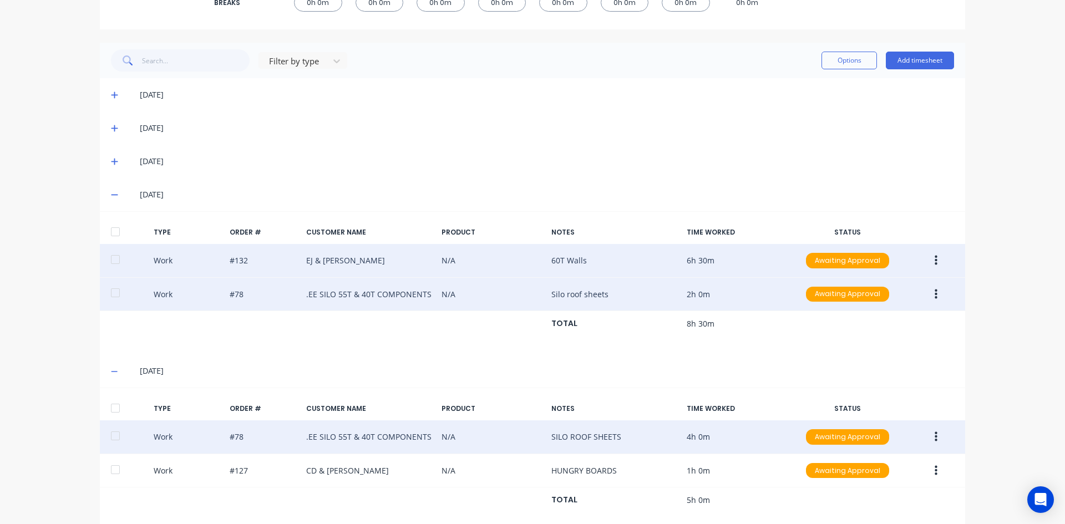
scroll to position [267, 0]
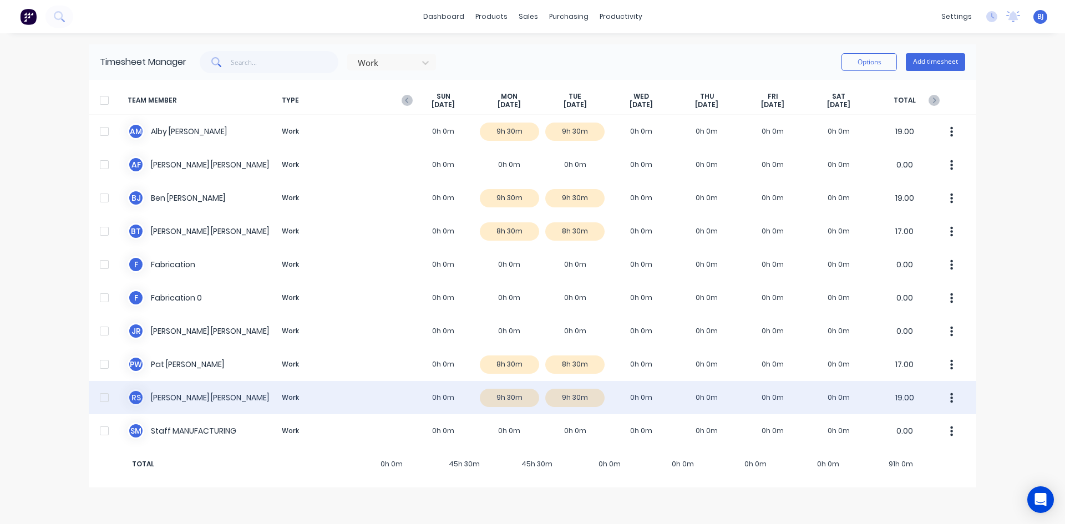
click at [562, 395] on div "R S [PERSON_NAME] Work 0h 0m 9h 30m 9h 30m 0h 0m 0h 0m 0h 0m 0h 0m 19.00" at bounding box center [533, 397] width 888 height 33
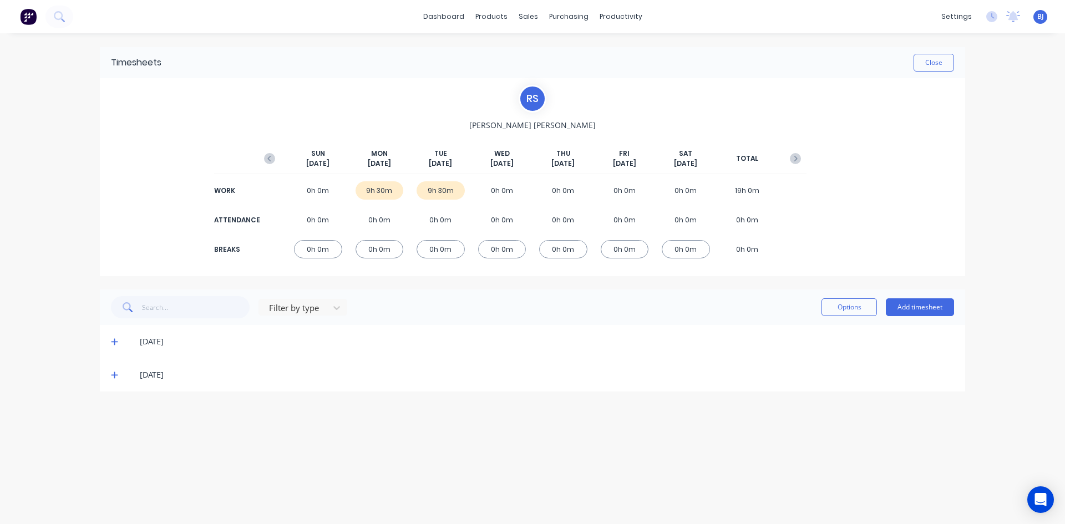
click at [116, 372] on icon at bounding box center [114, 375] width 7 height 8
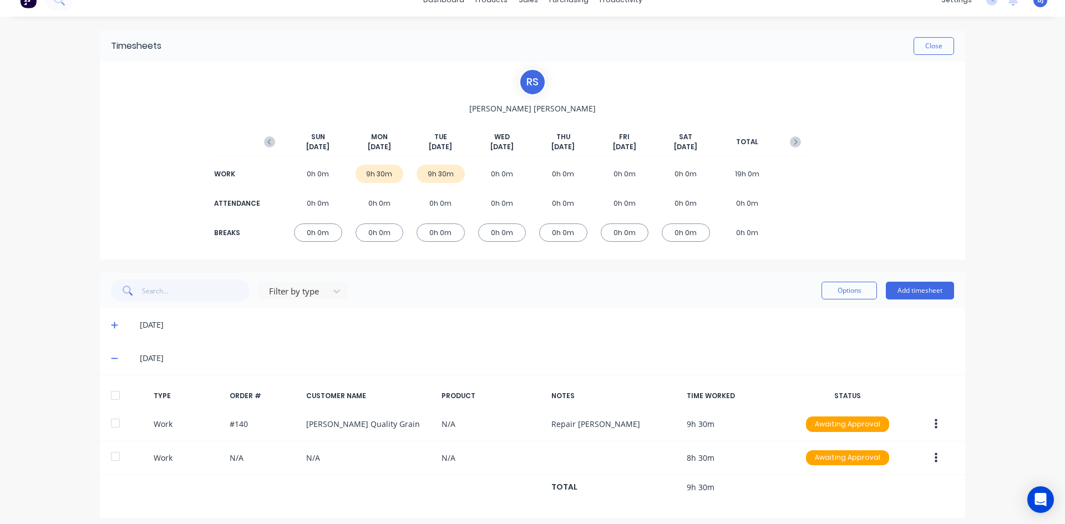
scroll to position [24, 0]
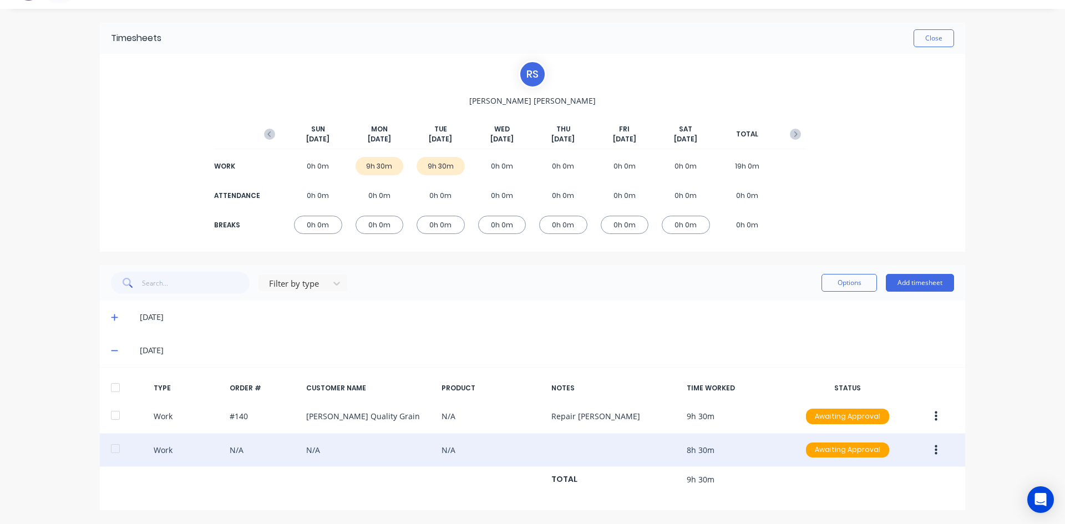
click at [935, 455] on icon "button" at bounding box center [936, 450] width 3 height 10
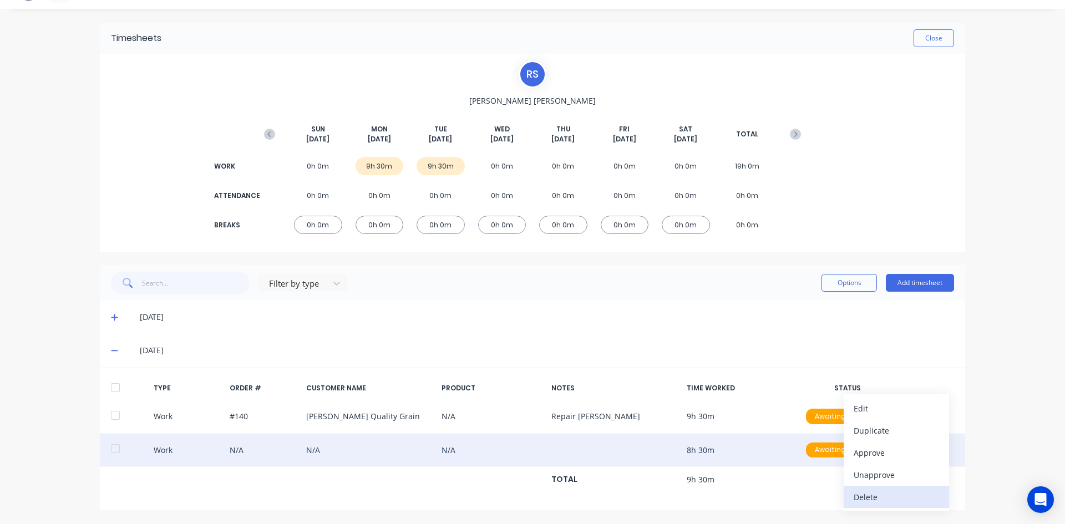
click at [866, 498] on div "Delete" at bounding box center [896, 497] width 85 height 16
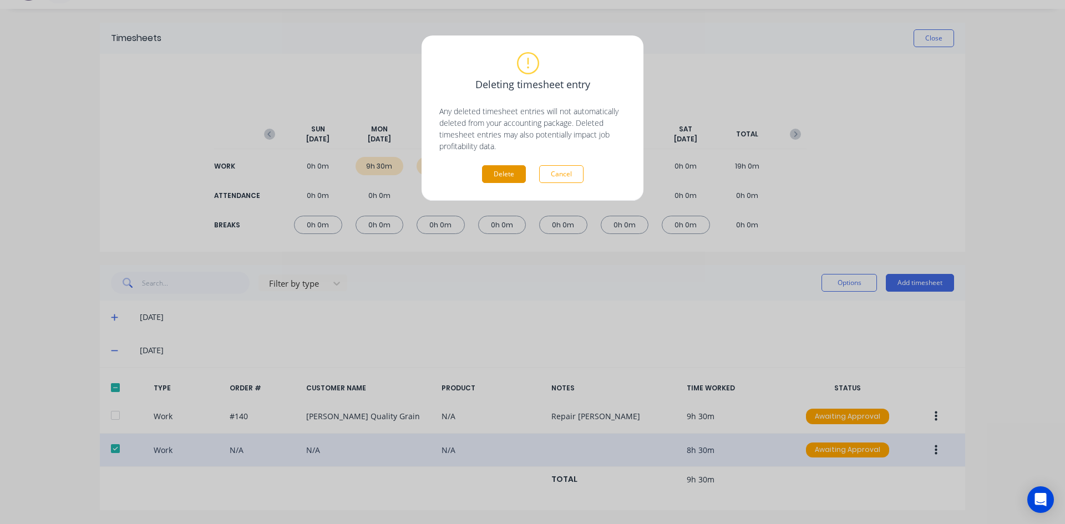
click at [498, 169] on button "Delete" at bounding box center [504, 174] width 44 height 18
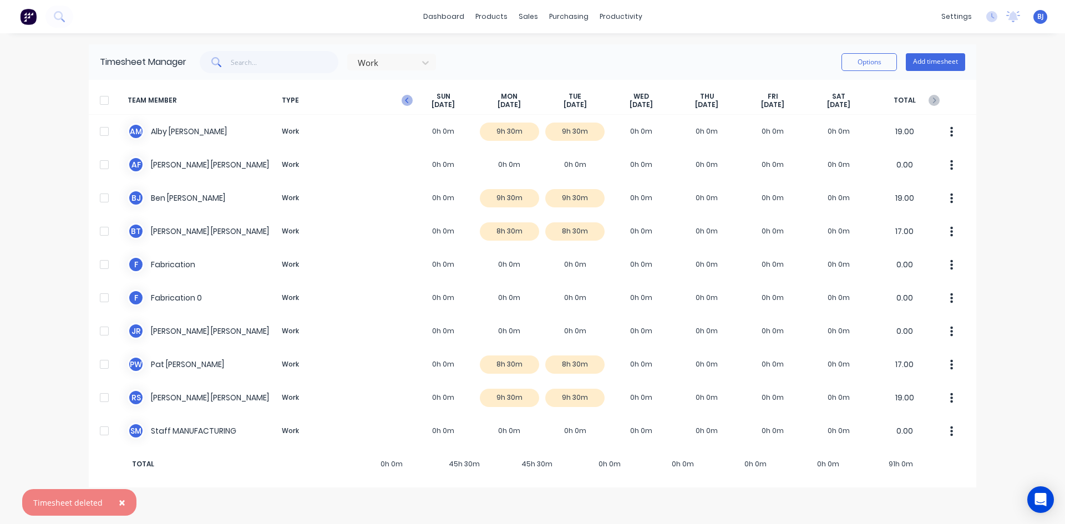
click at [404, 98] on icon "button" at bounding box center [407, 100] width 11 height 11
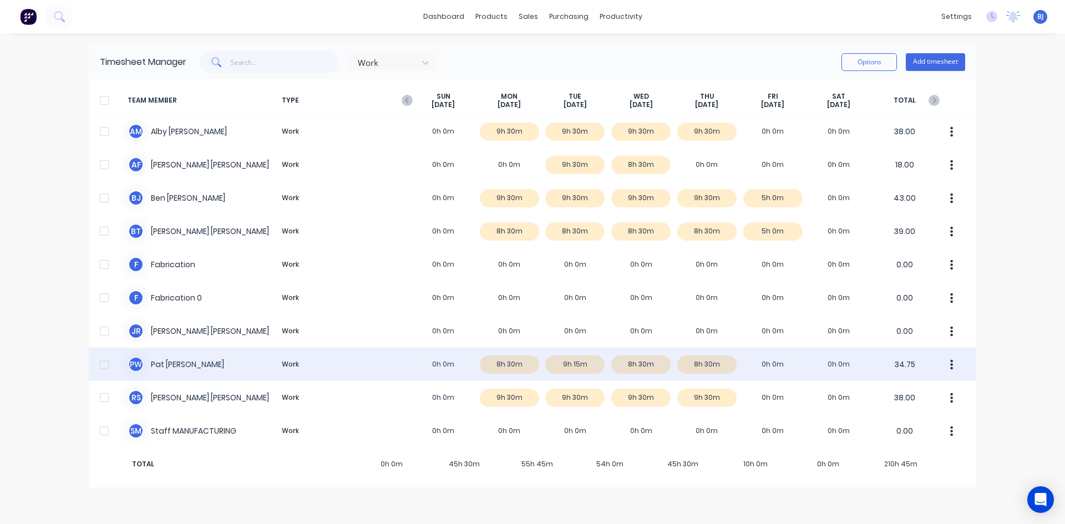
click at [761, 363] on div "P W [PERSON_NAME] Work 0h 0m 8h 30m 9h 15m 8h 30m 8h 30m 0h 0m 0h 0m 34.75" at bounding box center [533, 364] width 888 height 33
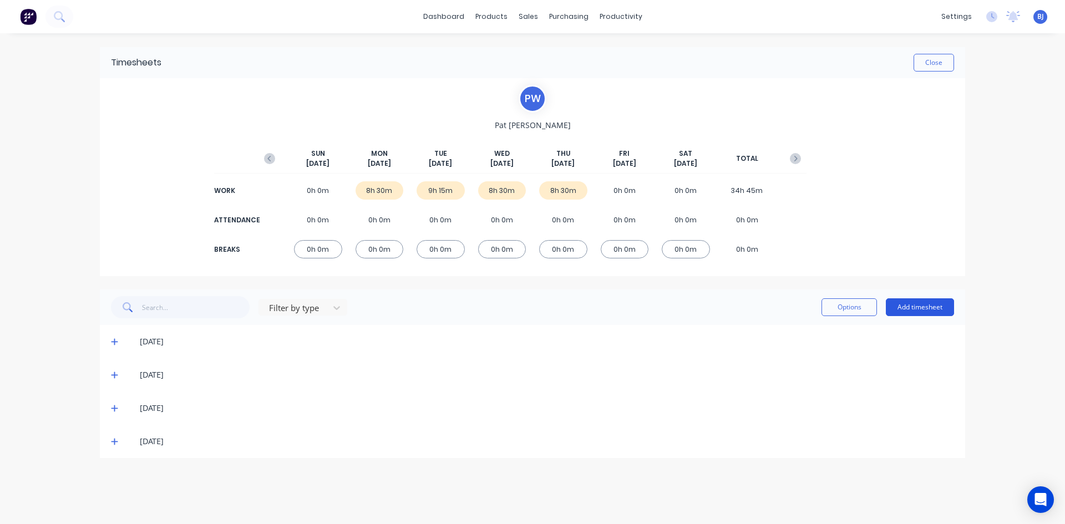
click at [911, 305] on button "Add timesheet" at bounding box center [920, 308] width 68 height 18
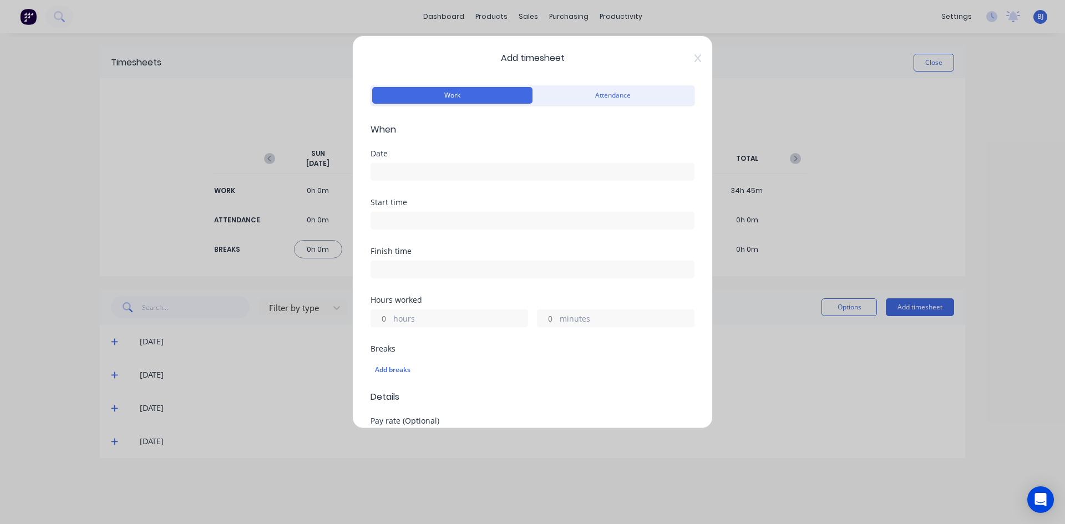
click at [383, 173] on input at bounding box center [532, 172] width 323 height 17
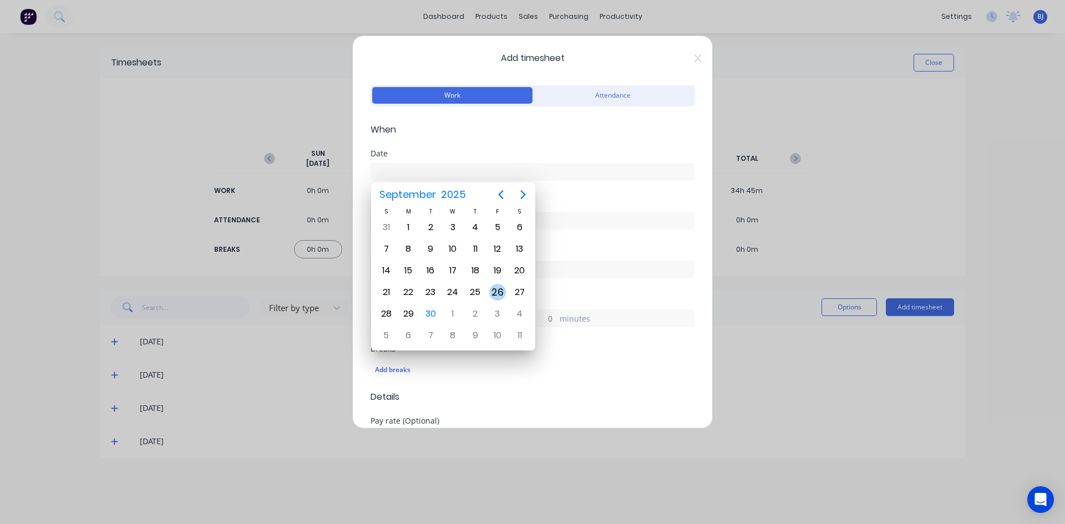
click at [494, 294] on div "26" at bounding box center [497, 292] width 17 height 17
type input "[DATE]"
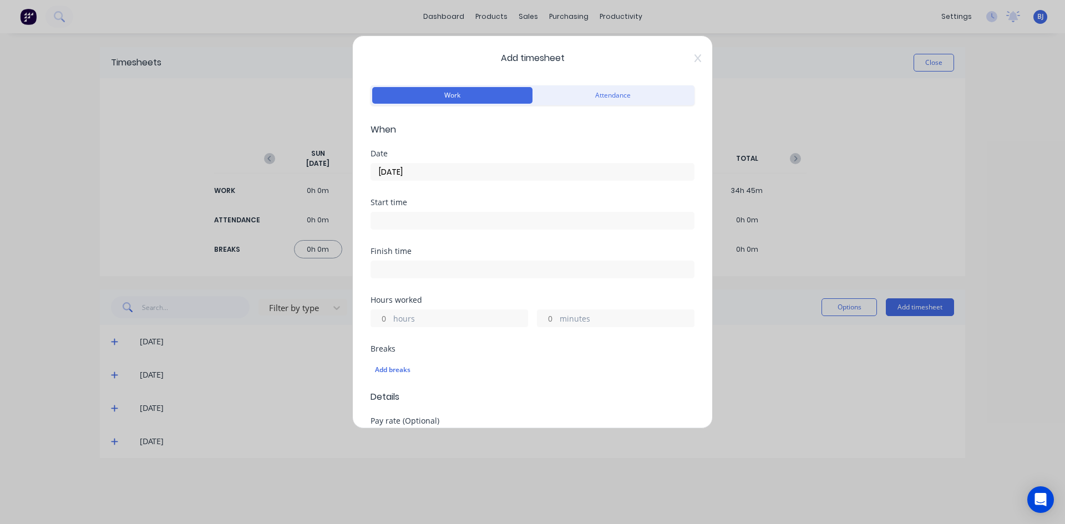
drag, startPoint x: 386, startPoint y: 222, endPoint x: 387, endPoint y: 235, distance: 13.4
click at [386, 223] on input at bounding box center [532, 221] width 323 height 17
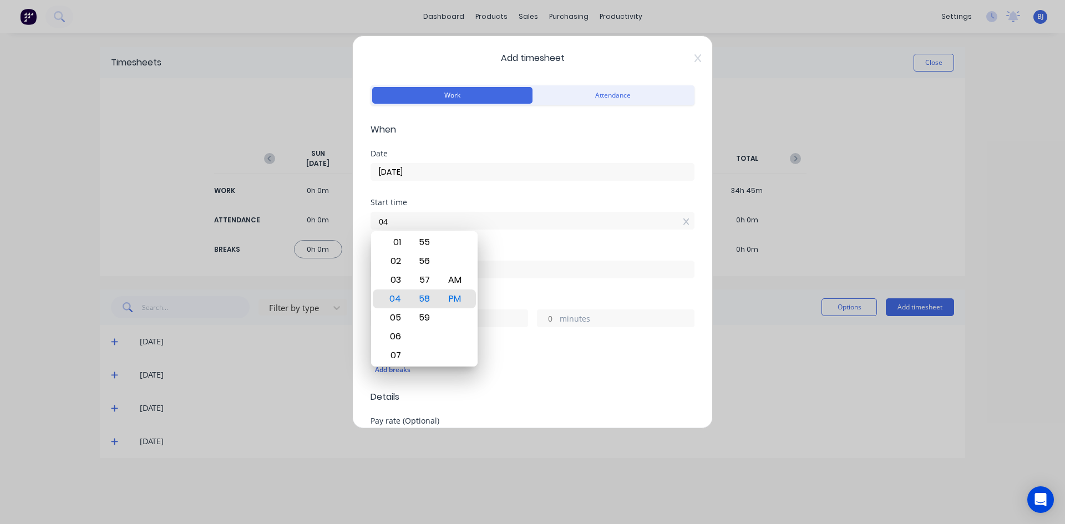
type input "0"
type input "07:00 AM"
click at [461, 277] on div "AM" at bounding box center [455, 280] width 27 height 19
click at [498, 242] on div "Start time 07:00 AM" at bounding box center [533, 223] width 324 height 49
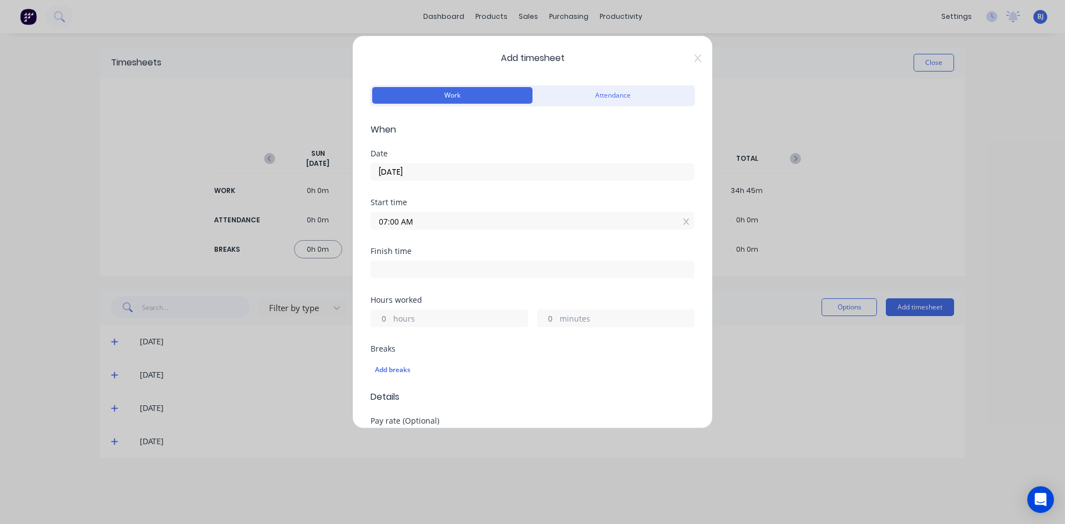
click at [383, 268] on input at bounding box center [532, 269] width 323 height 17
type input "04:58 PM"
type input "9"
type input "58"
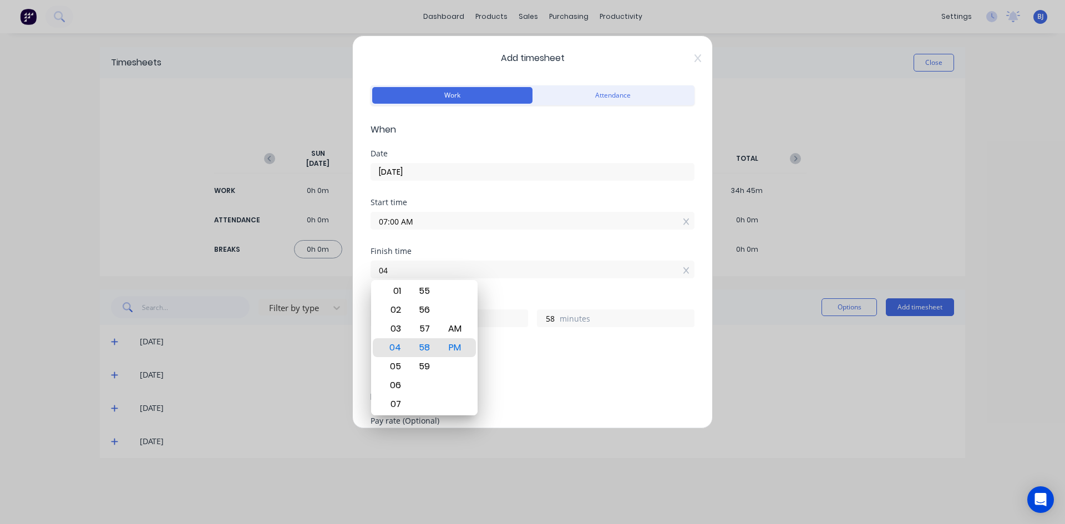
type input "0"
type input "12:00 PM"
type input "5"
type input "0"
drag, startPoint x: 452, startPoint y: 345, endPoint x: 481, endPoint y: 304, distance: 50.3
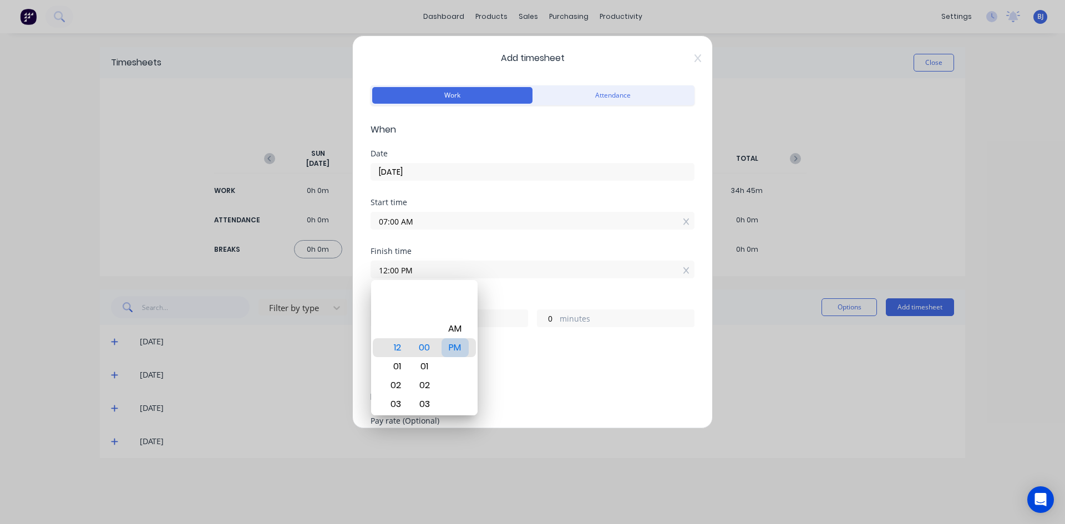
click at [452, 345] on div "PM" at bounding box center [455, 347] width 27 height 19
click at [497, 287] on div "Finish time 12:00 PM" at bounding box center [533, 271] width 324 height 49
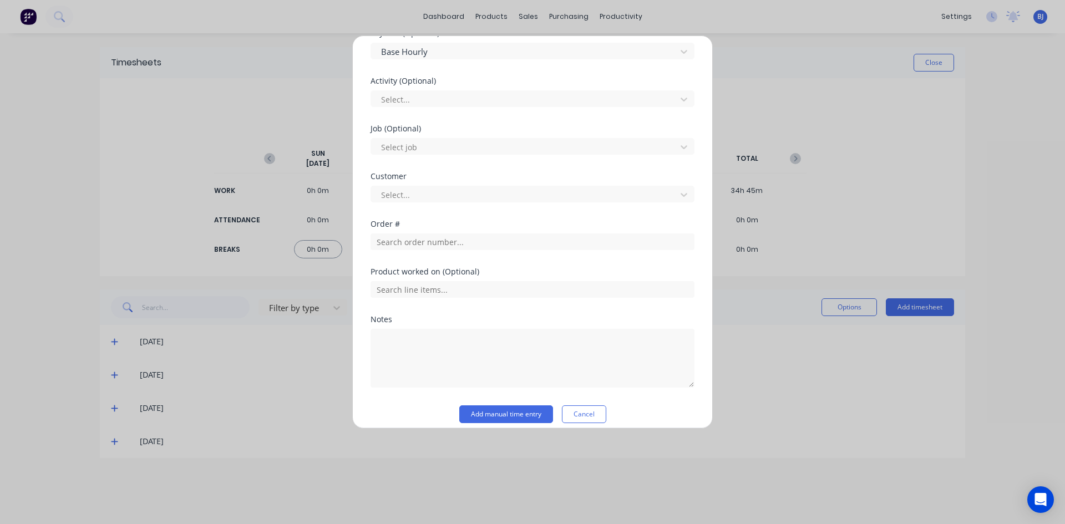
scroll to position [388, 0]
drag, startPoint x: 393, startPoint y: 245, endPoint x: 392, endPoint y: 274, distance: 29.4
click at [393, 247] on input "text" at bounding box center [533, 241] width 324 height 17
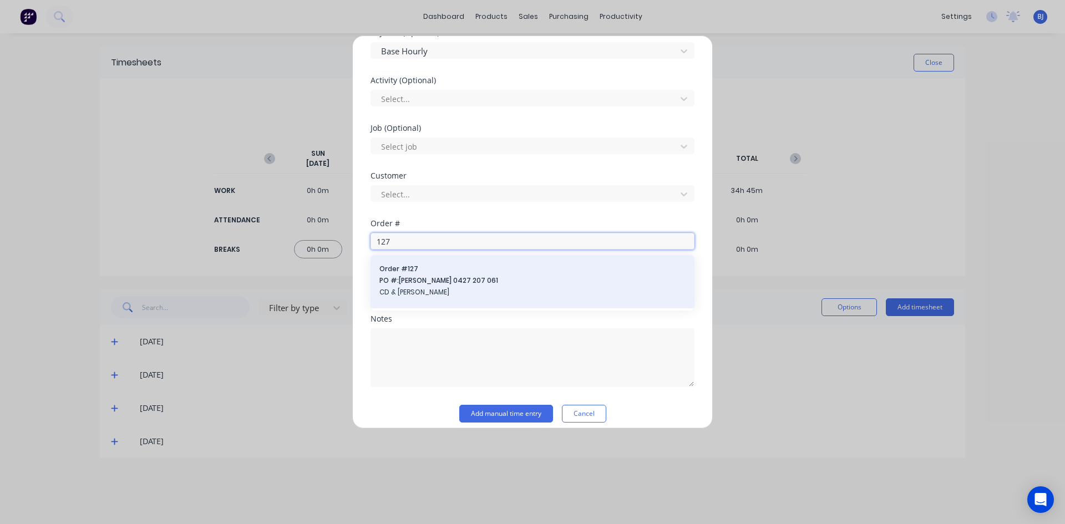
type input "127"
click at [415, 271] on span "Order # 127" at bounding box center [533, 269] width 306 height 10
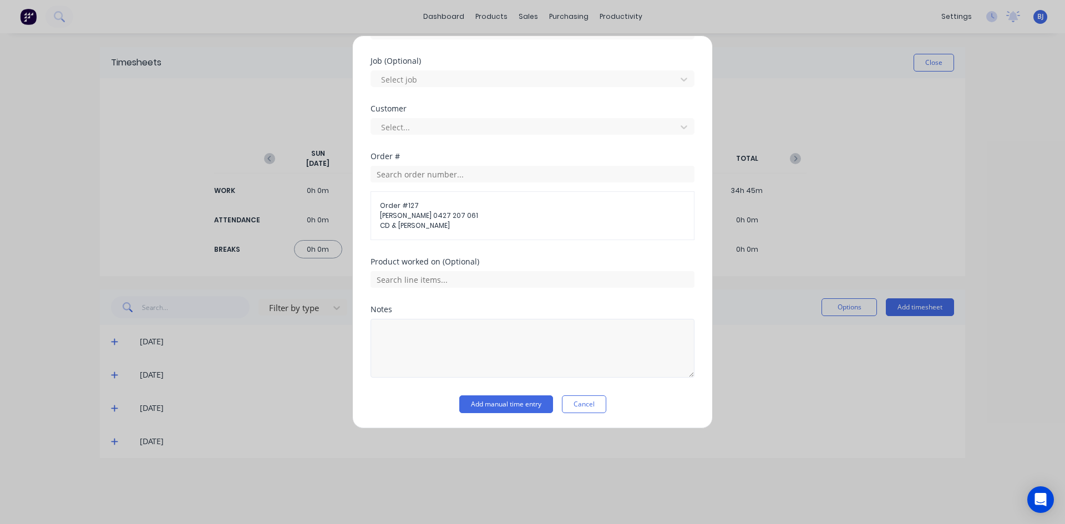
scroll to position [456, 0]
click at [406, 336] on textarea at bounding box center [533, 347] width 324 height 59
type textarea "HUNGRY BOARDS"
click at [513, 406] on button "Add manual time entry" at bounding box center [506, 404] width 94 height 18
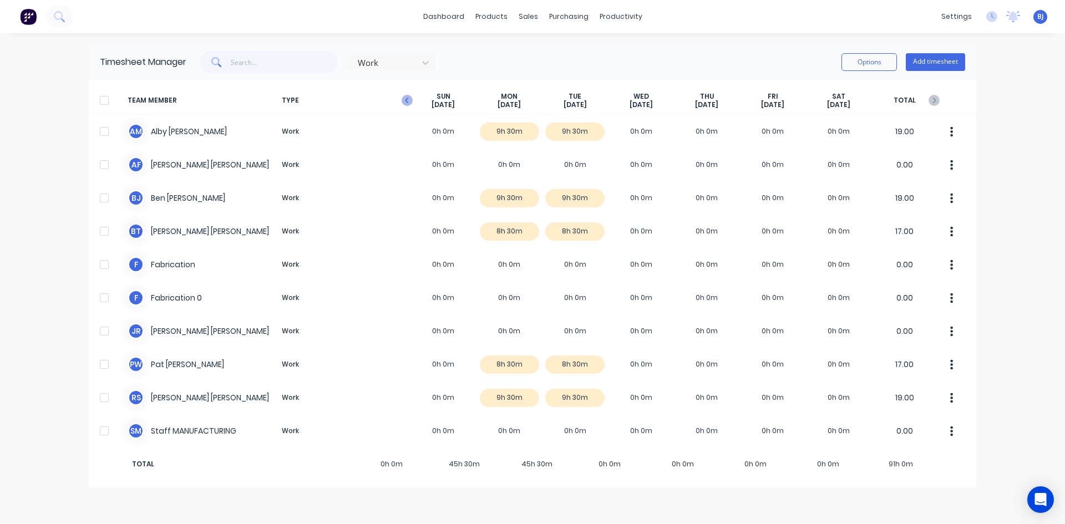
click at [408, 99] on icon "button" at bounding box center [406, 101] width 3 height 6
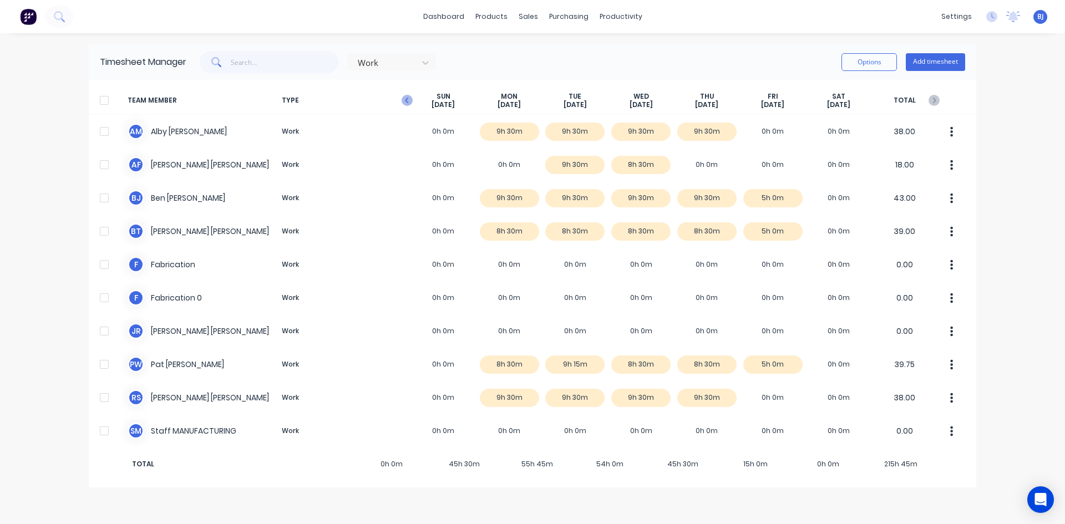
click at [407, 100] on icon "button" at bounding box center [407, 100] width 11 height 11
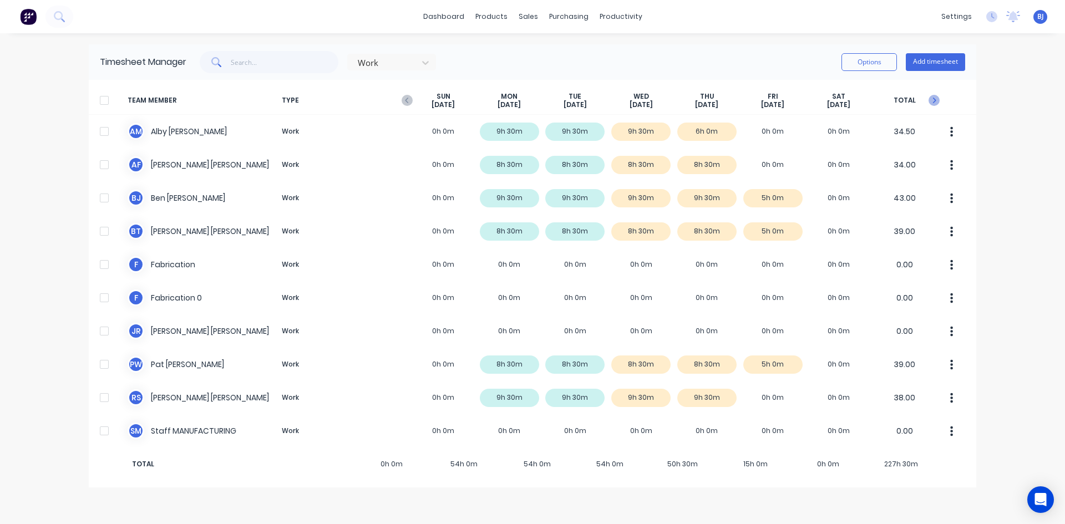
click at [937, 99] on icon "button" at bounding box center [934, 100] width 11 height 11
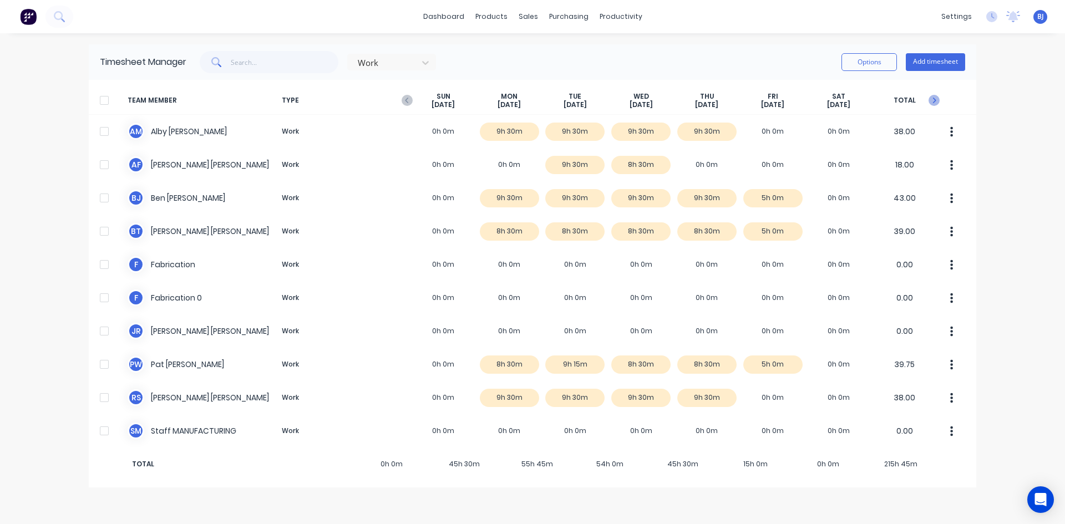
click at [937, 99] on icon "button" at bounding box center [934, 100] width 11 height 11
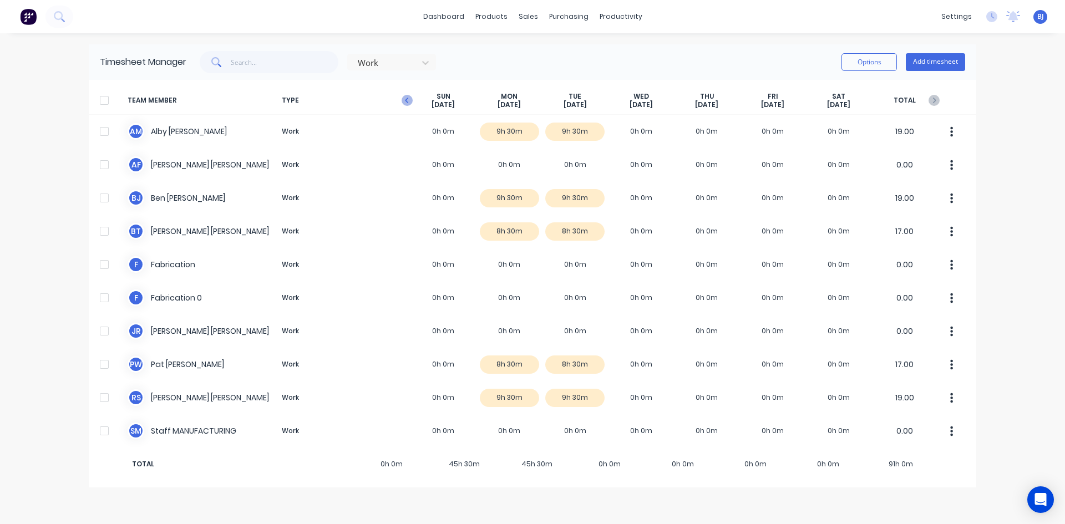
click at [402, 97] on icon "button" at bounding box center [407, 100] width 11 height 11
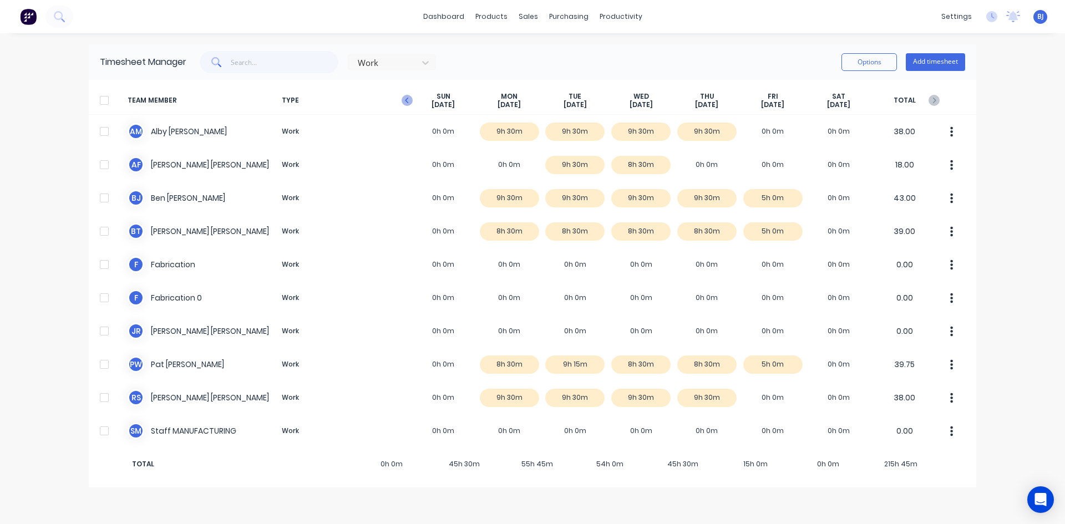
click at [406, 96] on icon "button" at bounding box center [407, 100] width 11 height 11
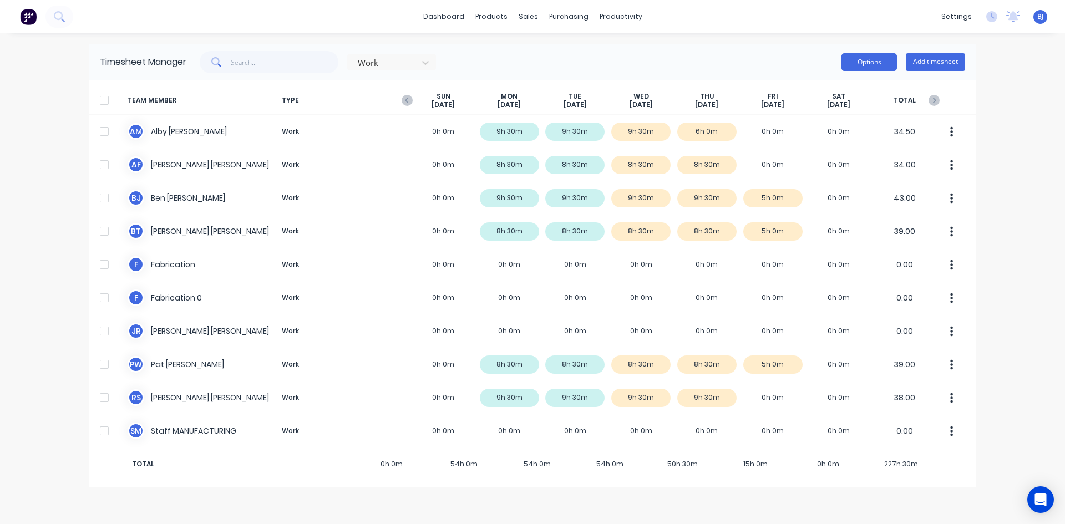
click at [867, 67] on button "Options" at bounding box center [869, 62] width 55 height 18
click at [105, 98] on div at bounding box center [104, 100] width 22 height 22
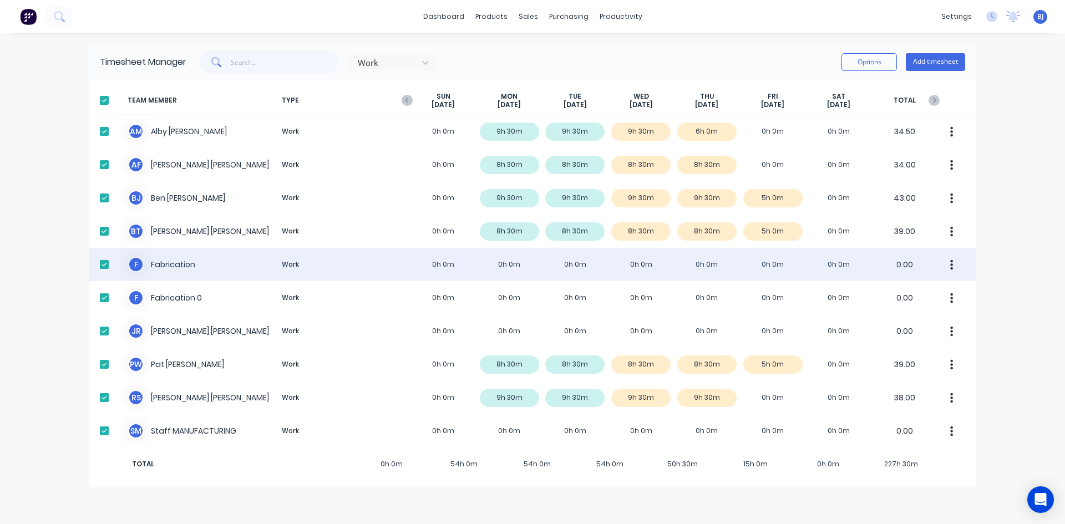
click at [104, 264] on div at bounding box center [104, 265] width 22 height 22
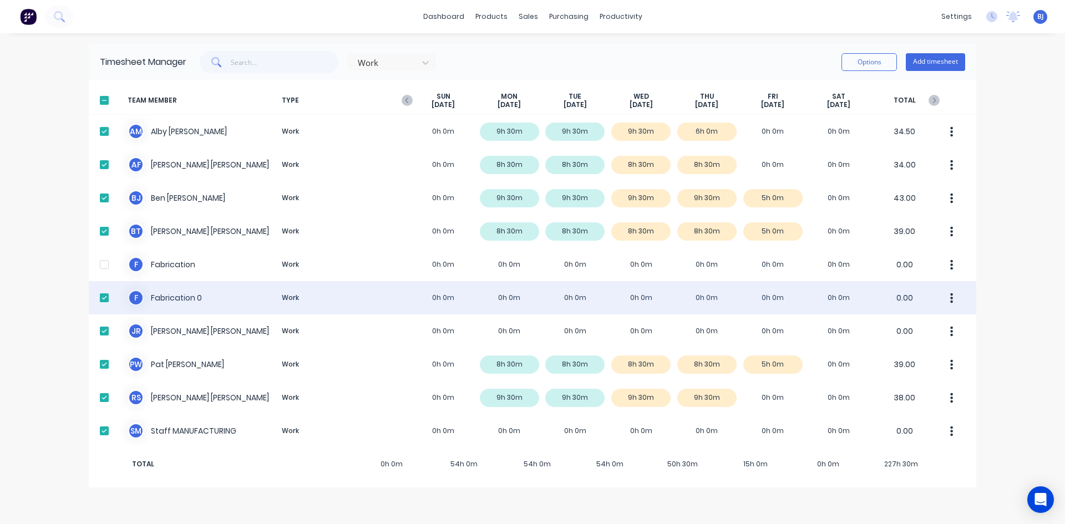
click at [103, 295] on div at bounding box center [104, 298] width 22 height 22
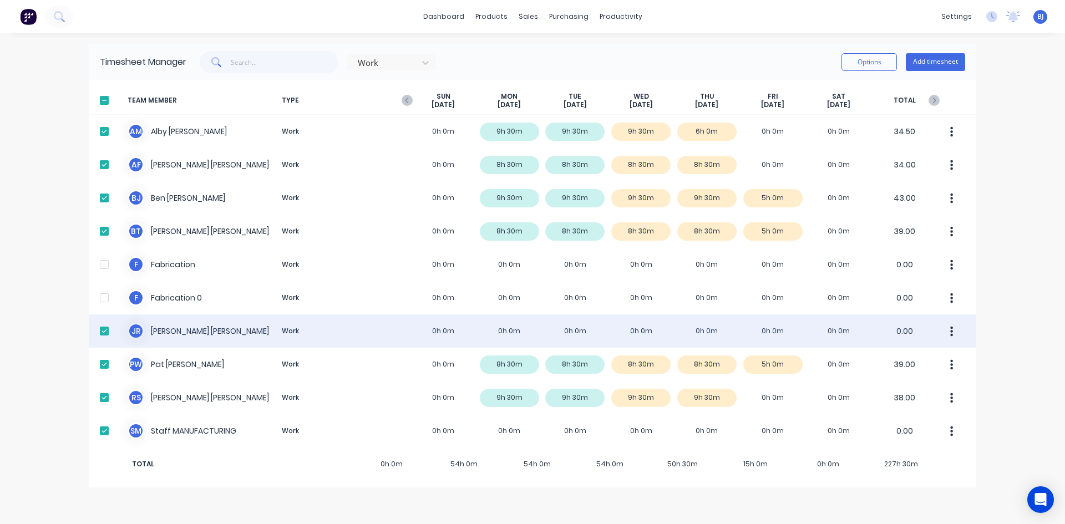
click at [105, 331] on div at bounding box center [104, 331] width 22 height 22
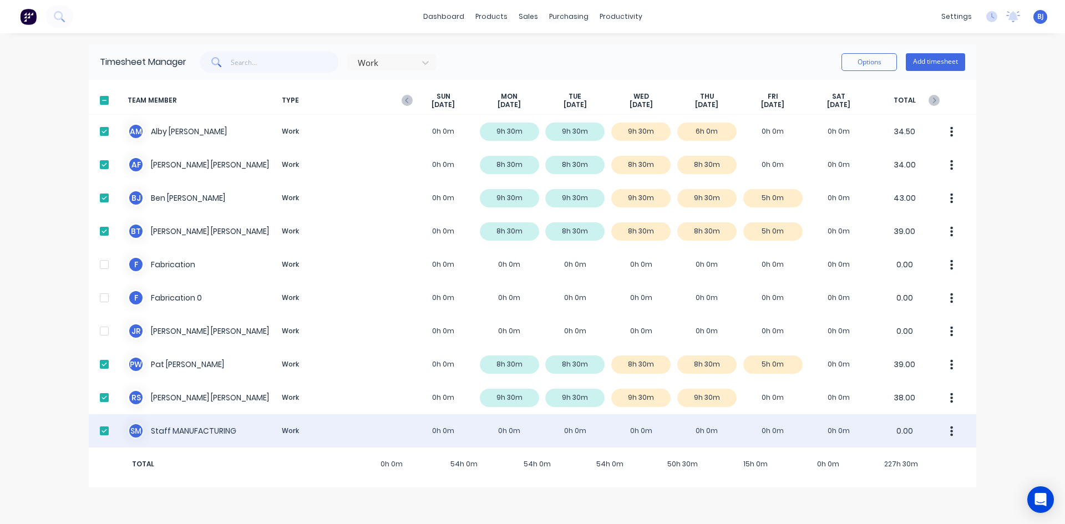
click at [104, 429] on div at bounding box center [104, 431] width 22 height 22
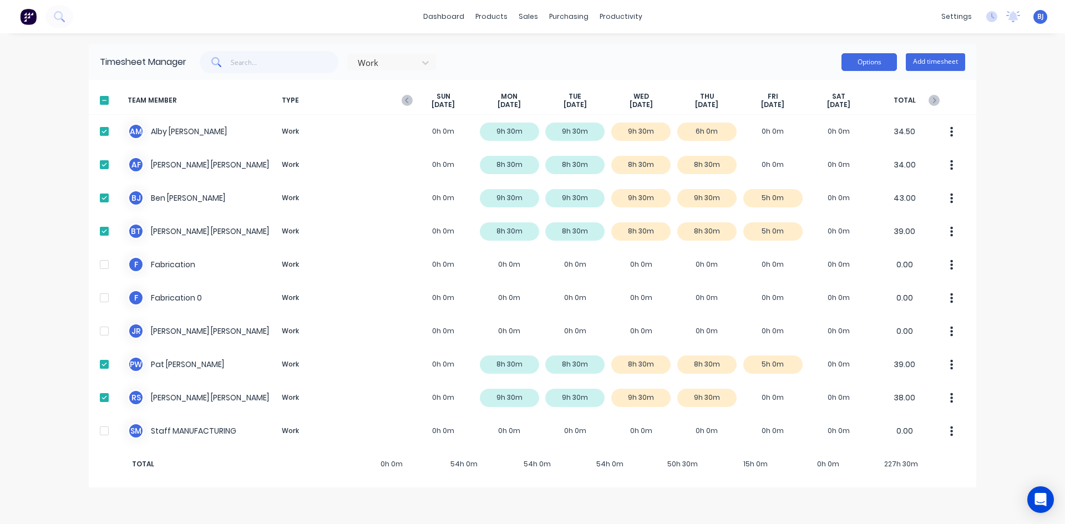
click at [892, 65] on button "Options" at bounding box center [869, 62] width 55 height 18
click at [835, 92] on div "Approve" at bounding box center [844, 91] width 85 height 16
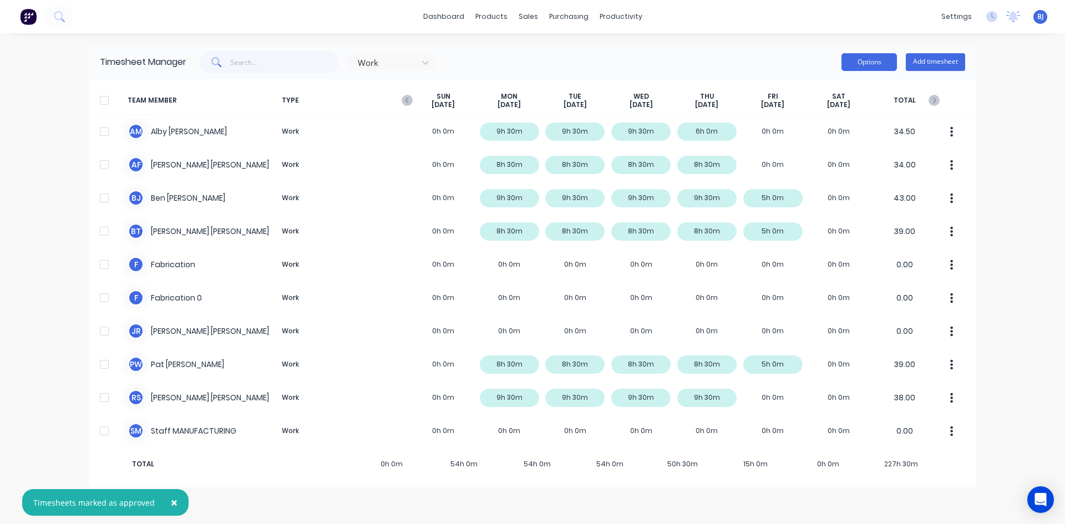
click at [863, 65] on button "Options" at bounding box center [869, 62] width 55 height 18
click at [106, 101] on div at bounding box center [104, 100] width 22 height 22
click at [873, 62] on button "Options" at bounding box center [869, 62] width 55 height 18
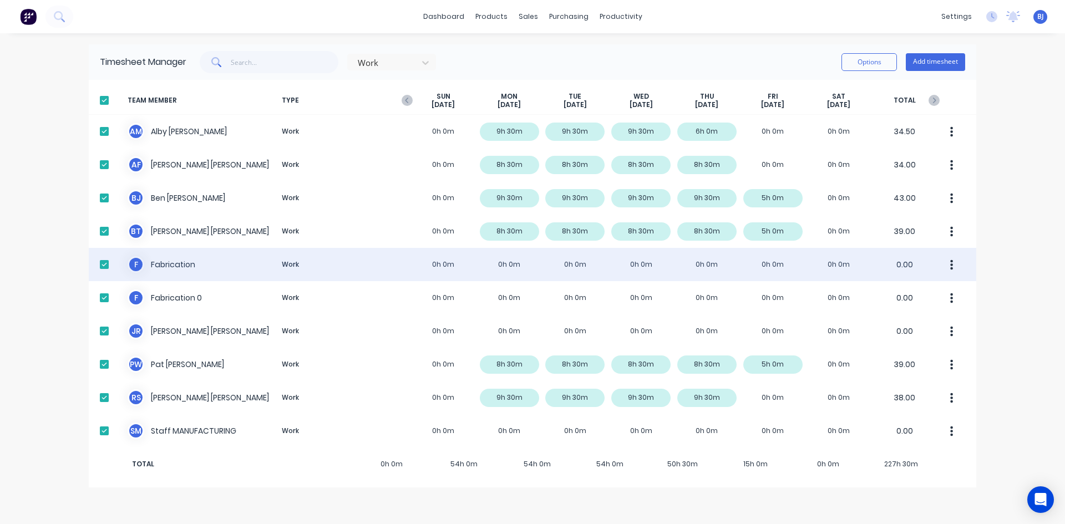
click at [107, 264] on div at bounding box center [104, 265] width 22 height 22
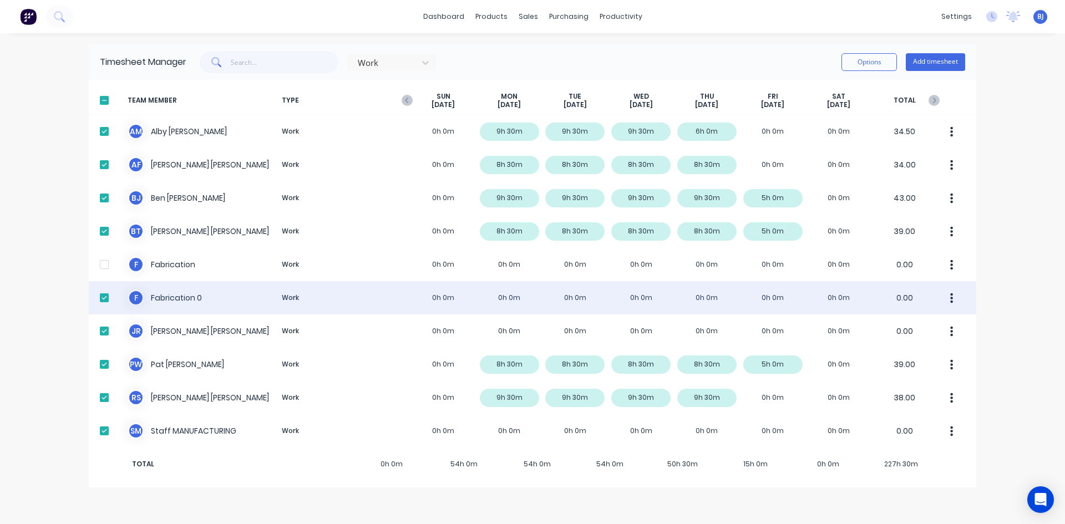
drag, startPoint x: 102, startPoint y: 297, endPoint x: 104, endPoint y: 310, distance: 13.5
click at [102, 301] on div at bounding box center [104, 298] width 22 height 22
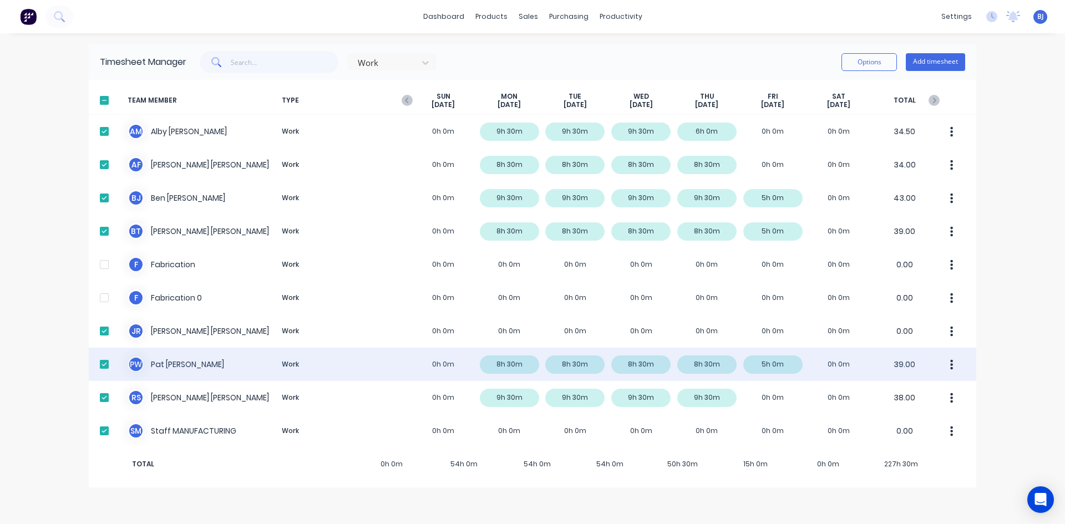
drag, startPoint x: 104, startPoint y: 327, endPoint x: 124, endPoint y: 348, distance: 29.0
click at [104, 327] on div at bounding box center [104, 331] width 22 height 22
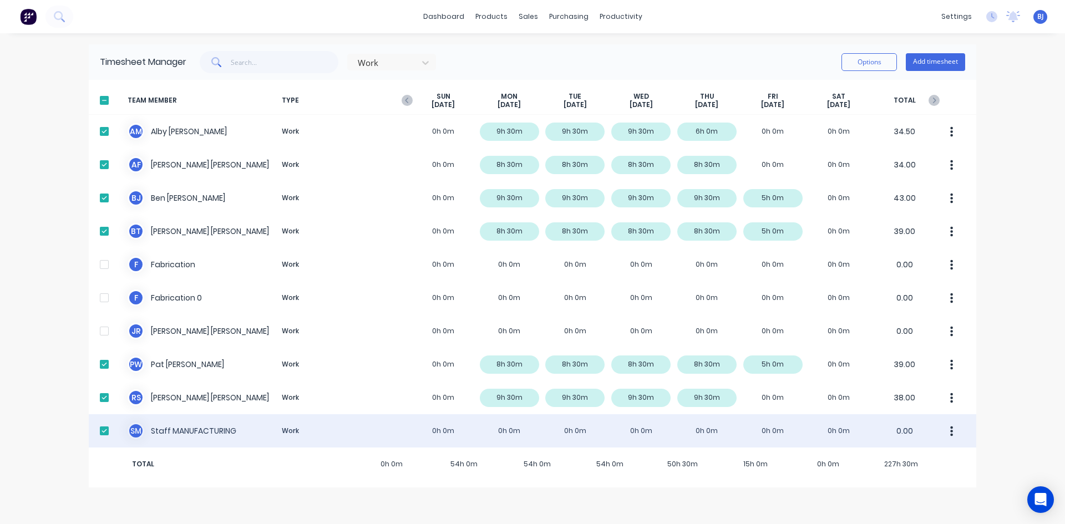
click at [107, 428] on div at bounding box center [104, 431] width 22 height 22
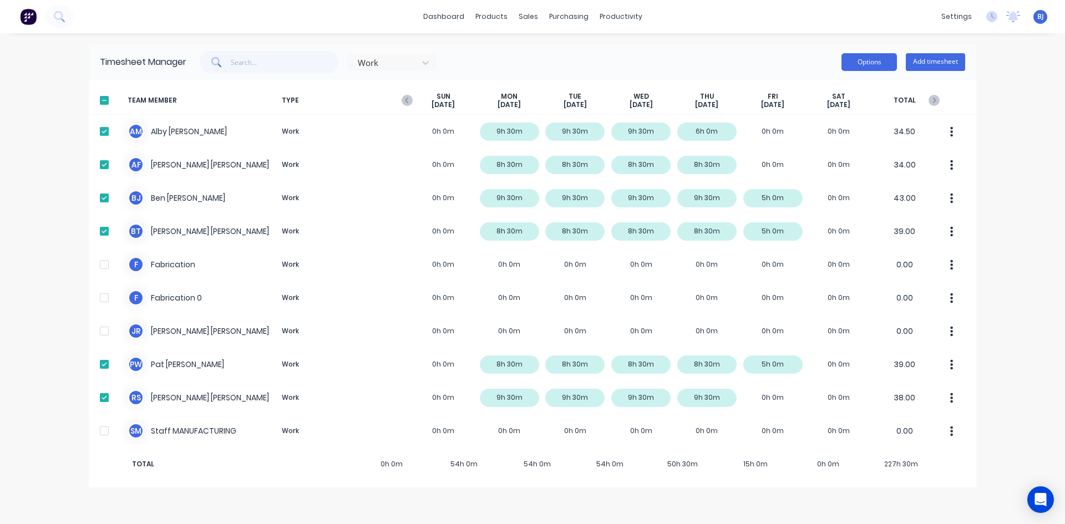
click at [879, 62] on button "Options" at bounding box center [869, 62] width 55 height 18
click at [808, 155] on div "Export" at bounding box center [844, 157] width 85 height 16
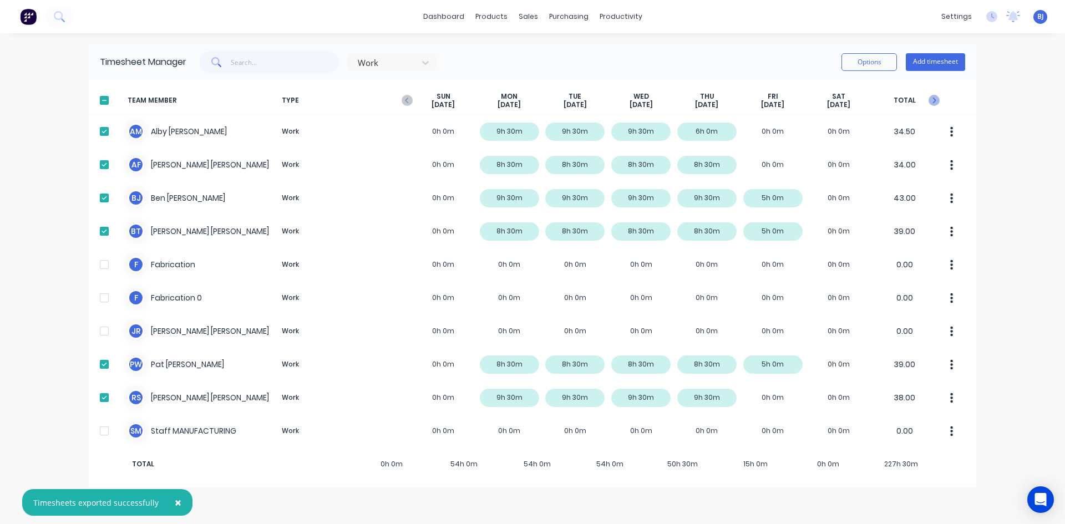
click at [935, 103] on icon "button" at bounding box center [934, 100] width 11 height 11
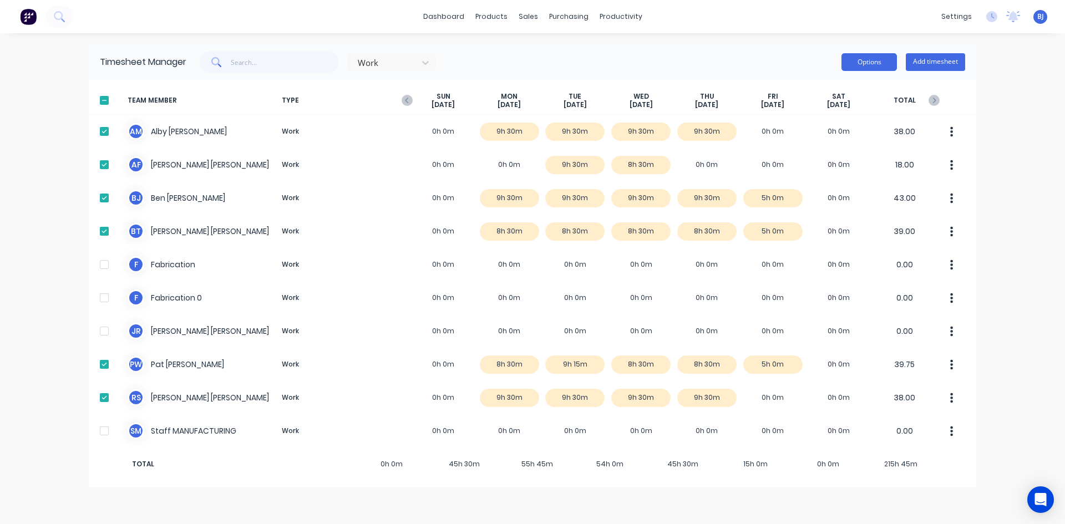
click at [867, 62] on button "Options" at bounding box center [869, 62] width 55 height 18
click at [835, 90] on div "Approve" at bounding box center [844, 91] width 85 height 16
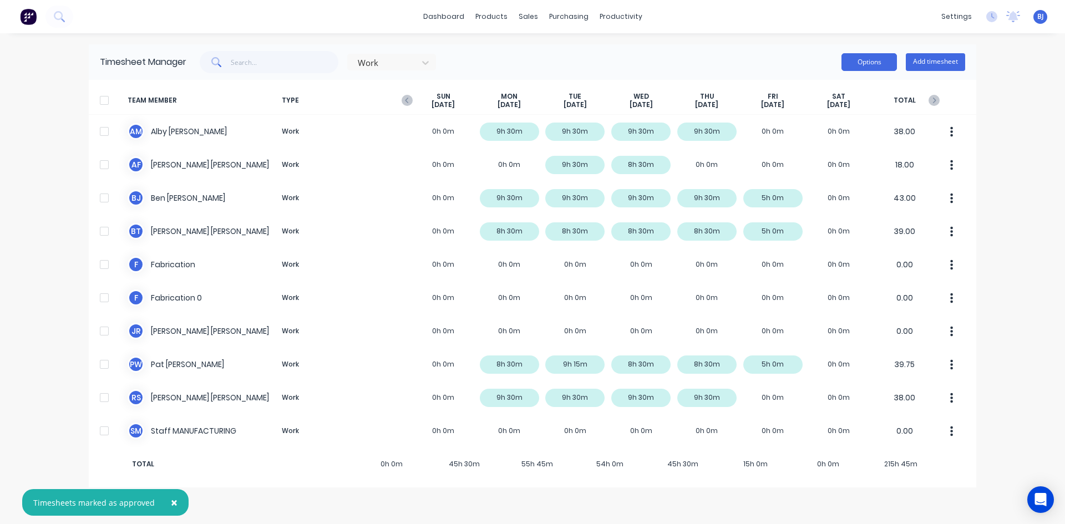
click at [865, 63] on button "Options" at bounding box center [869, 62] width 55 height 18
click at [102, 97] on div at bounding box center [104, 100] width 22 height 22
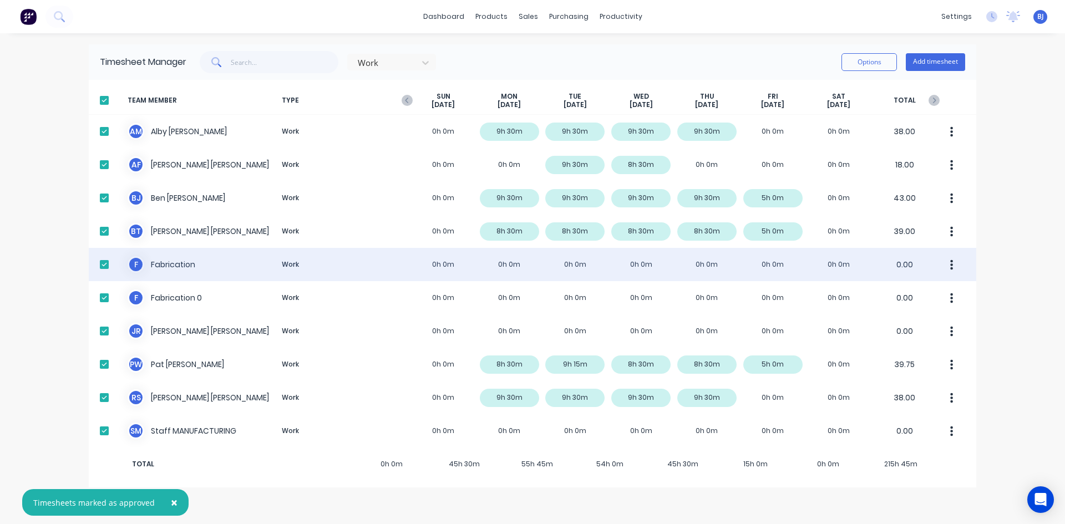
click at [103, 266] on div at bounding box center [104, 265] width 22 height 22
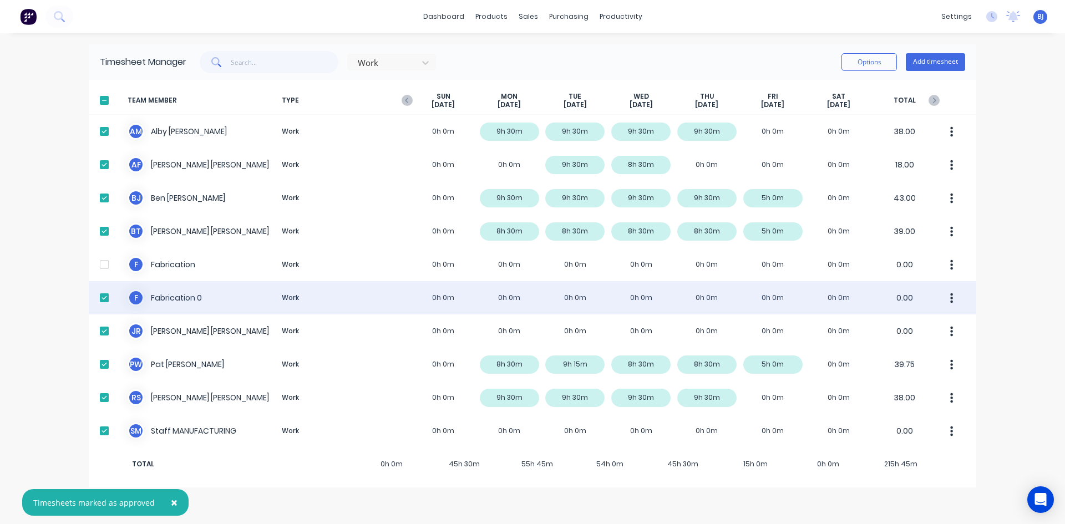
click at [98, 297] on div at bounding box center [104, 298] width 22 height 22
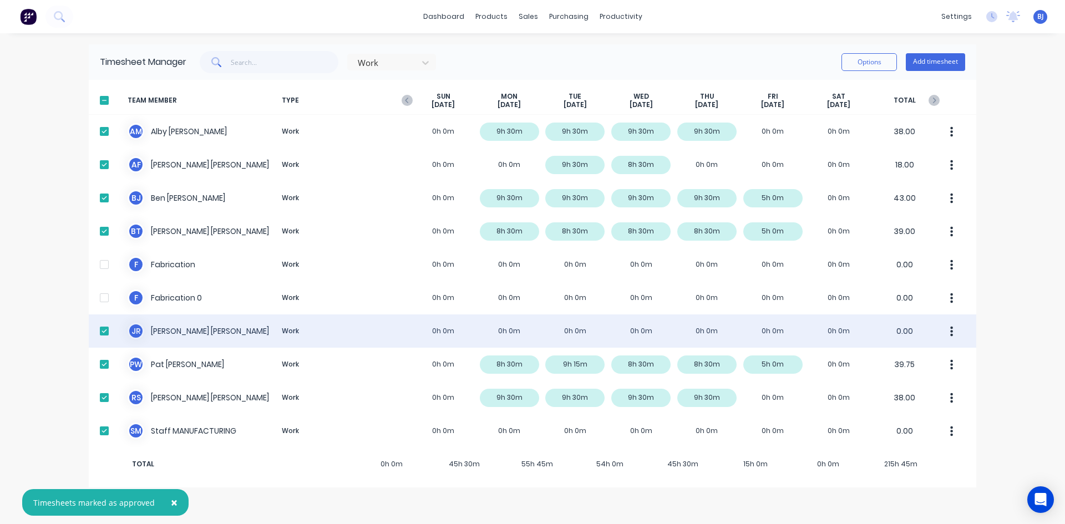
click at [102, 328] on div at bounding box center [104, 331] width 22 height 22
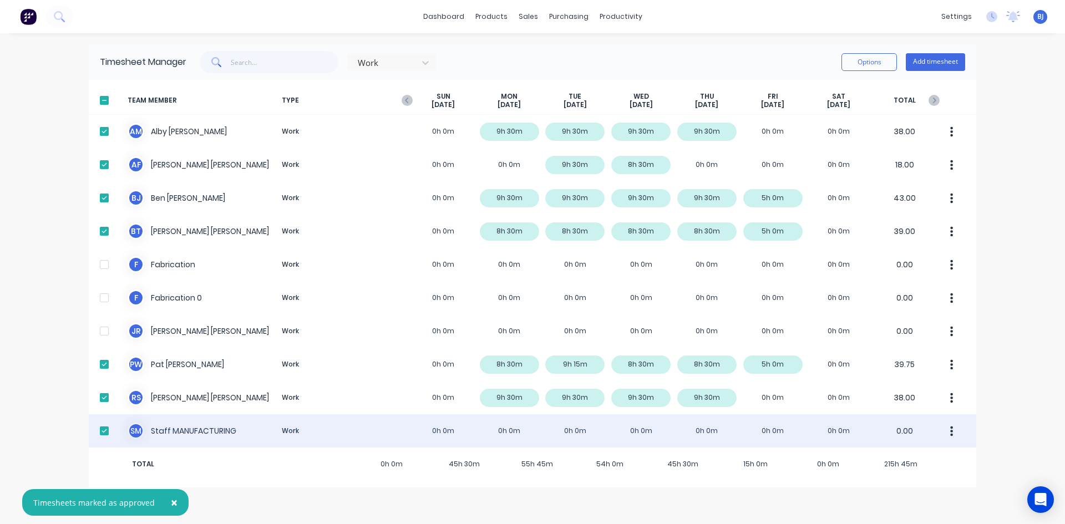
click at [108, 433] on div at bounding box center [104, 431] width 22 height 22
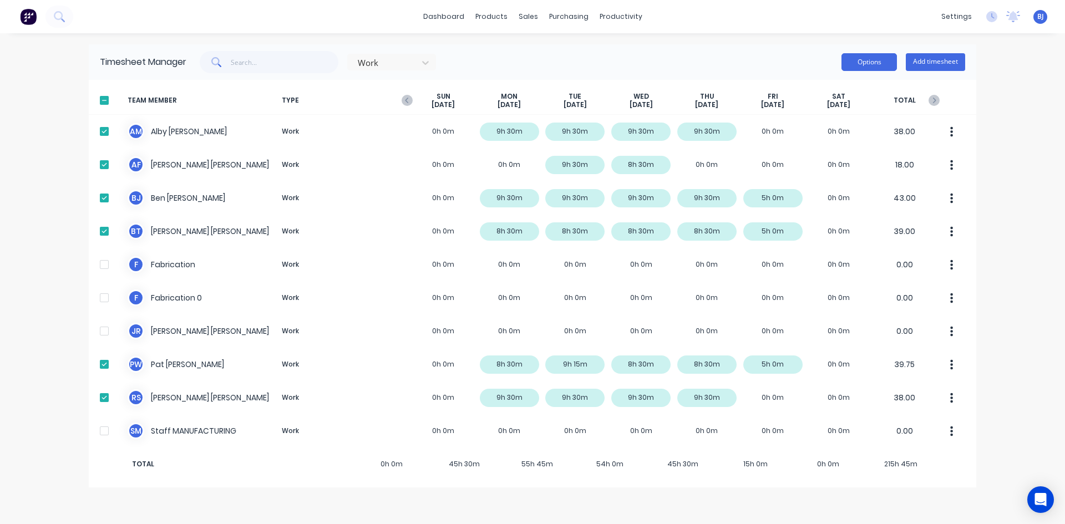
click at [887, 65] on button "Options" at bounding box center [869, 62] width 55 height 18
click at [829, 159] on div "Export" at bounding box center [844, 157] width 85 height 16
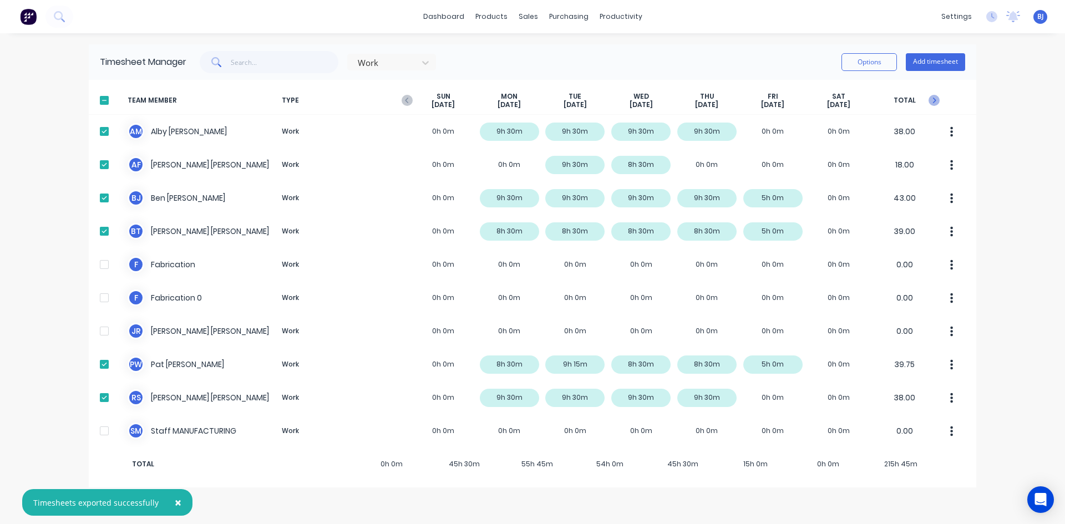
click at [938, 102] on icon "button" at bounding box center [934, 100] width 11 height 11
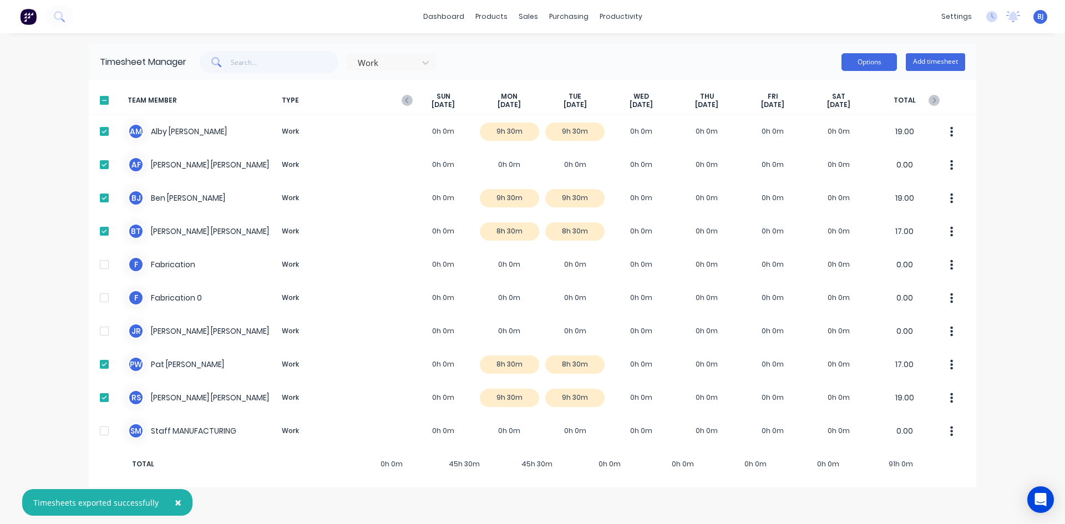
click at [869, 67] on button "Options" at bounding box center [869, 62] width 55 height 18
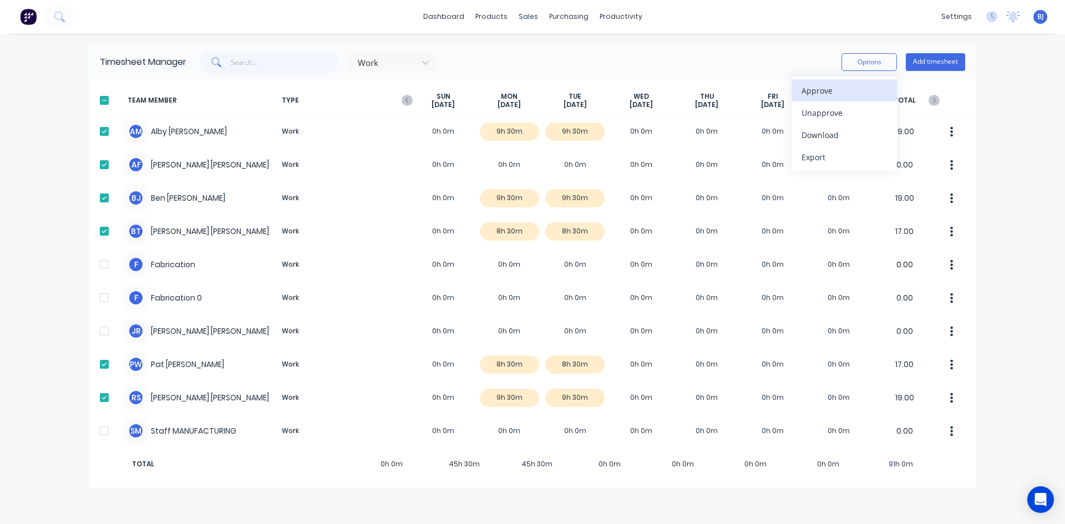
click at [835, 93] on div "Approve" at bounding box center [844, 91] width 85 height 16
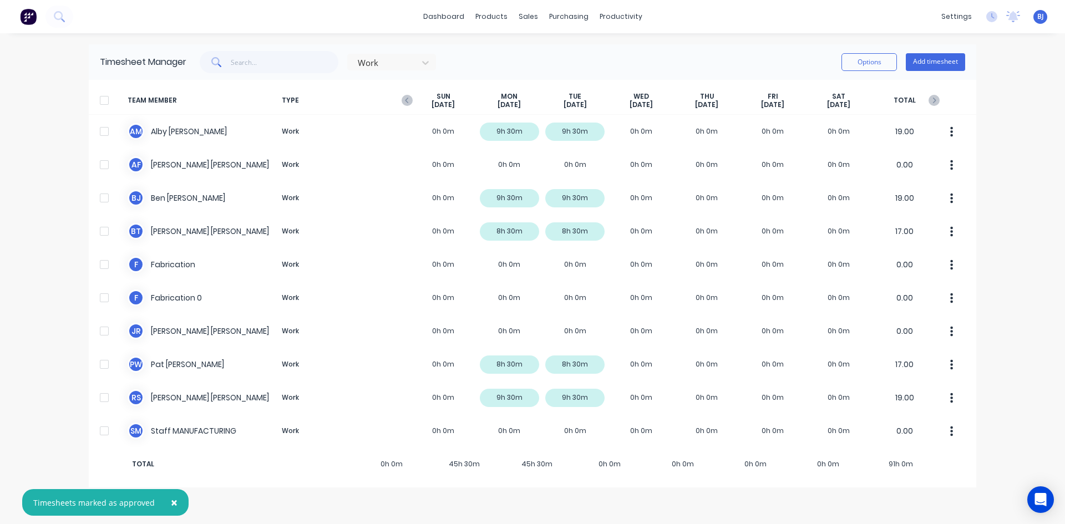
click at [105, 100] on div at bounding box center [104, 100] width 22 height 22
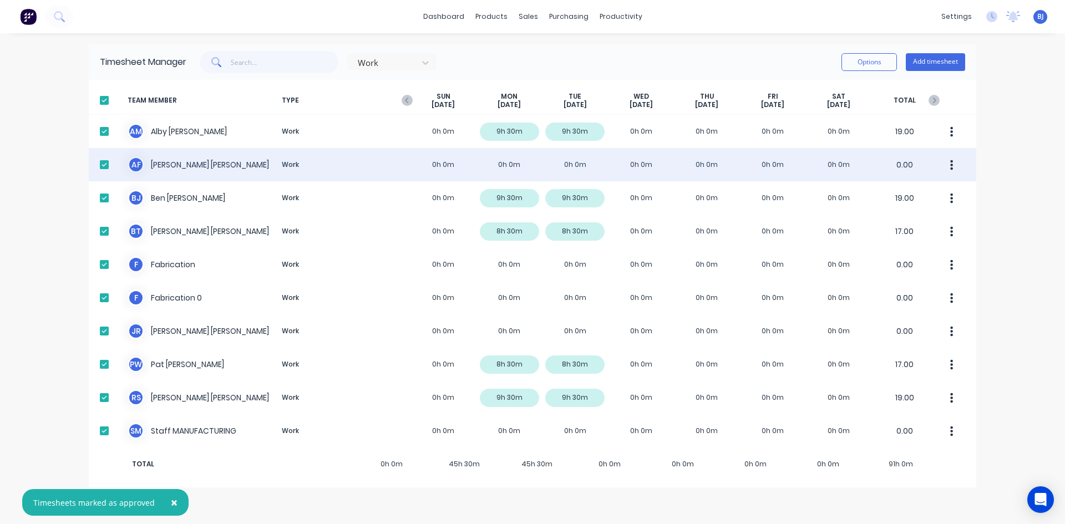
drag, startPoint x: 102, startPoint y: 161, endPoint x: 108, endPoint y: 168, distance: 9.4
click at [102, 161] on div at bounding box center [104, 165] width 22 height 22
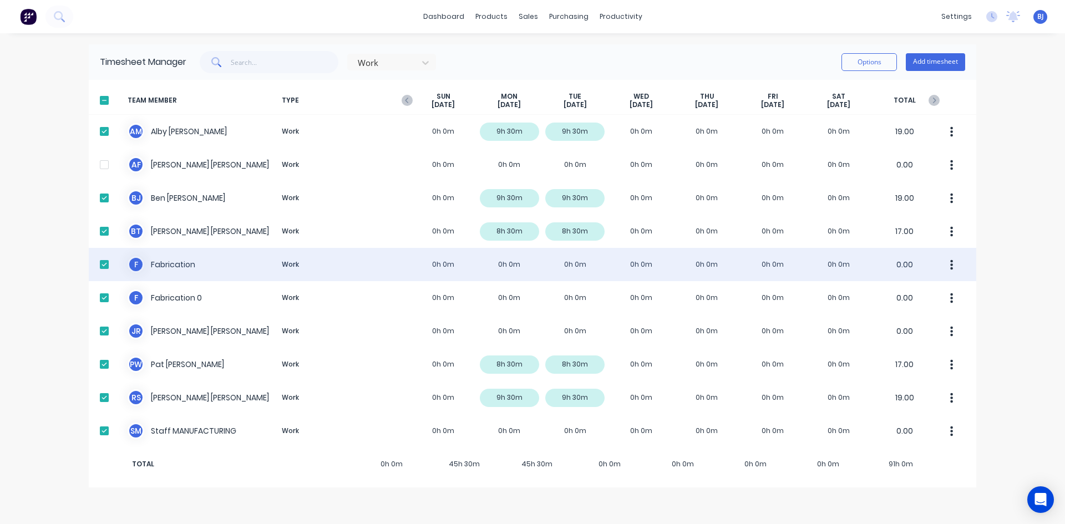
click at [105, 264] on div at bounding box center [104, 265] width 22 height 22
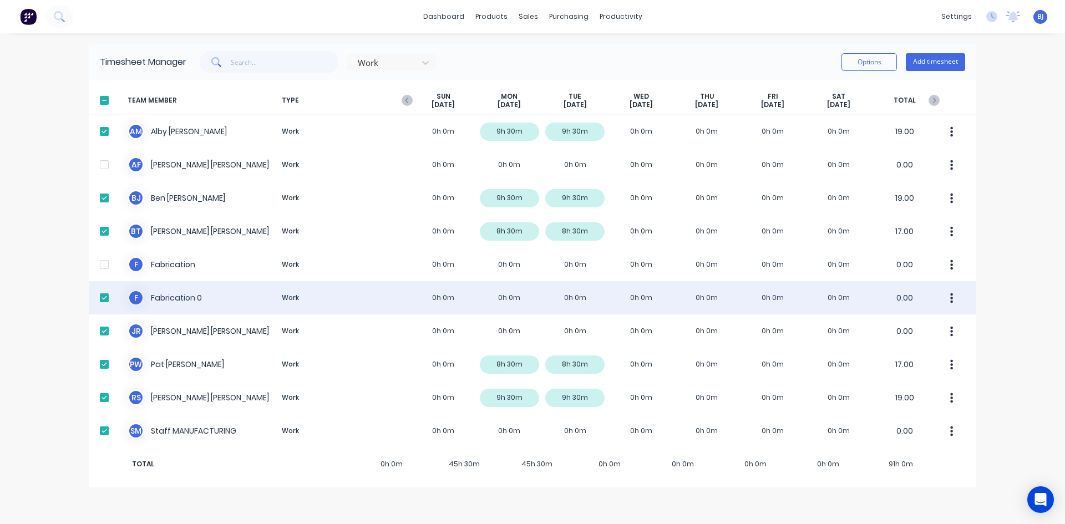
click at [102, 297] on div at bounding box center [104, 298] width 22 height 22
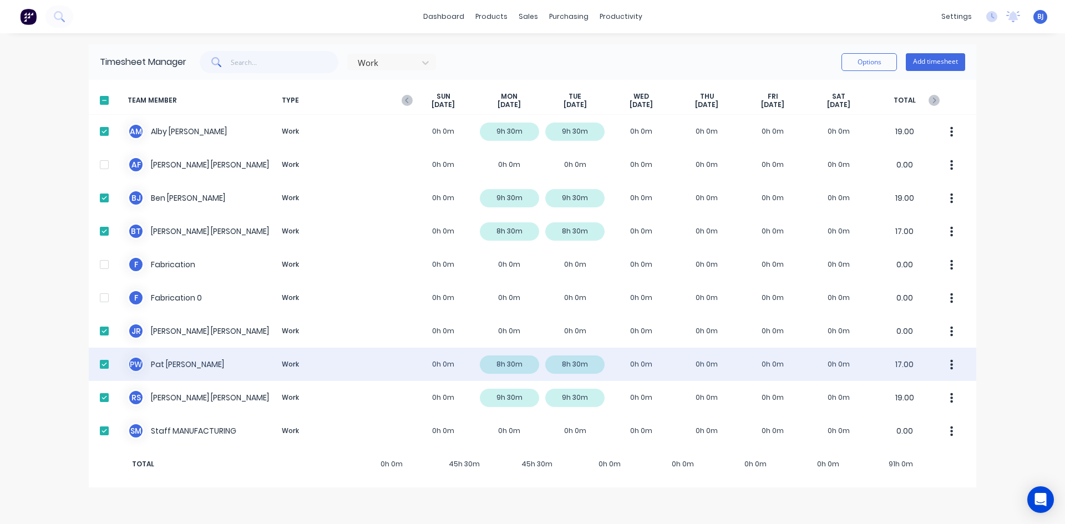
drag, startPoint x: 104, startPoint y: 328, endPoint x: 131, endPoint y: 362, distance: 43.4
click at [105, 335] on div at bounding box center [104, 331] width 22 height 22
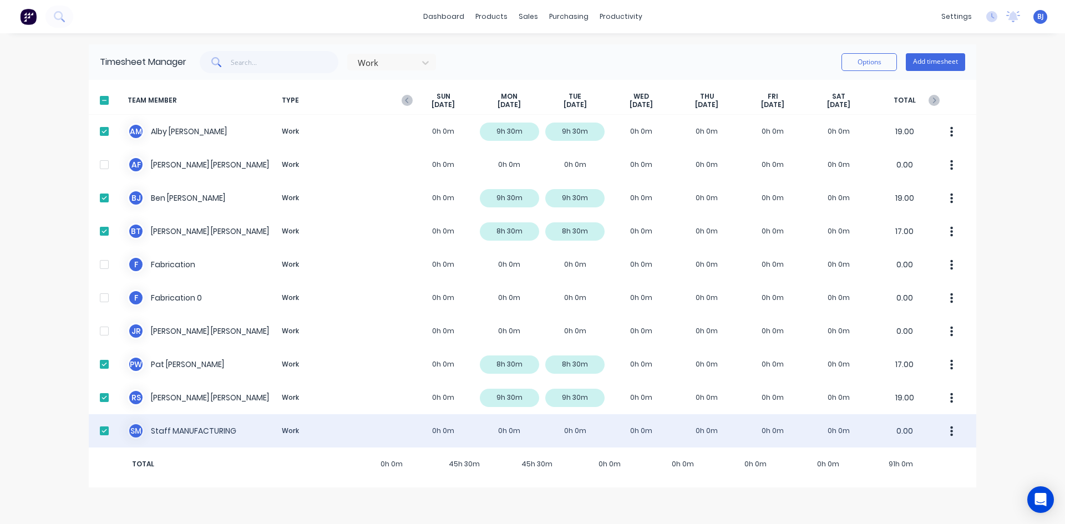
click at [106, 432] on div at bounding box center [104, 431] width 22 height 22
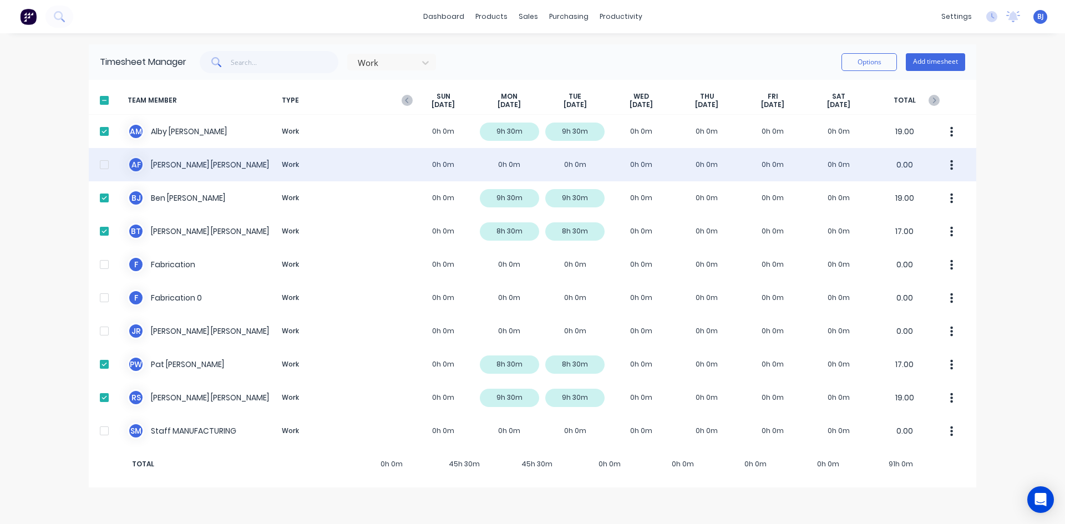
drag, startPoint x: 107, startPoint y: 164, endPoint x: 119, endPoint y: 169, distance: 13.5
click at [108, 164] on div at bounding box center [104, 165] width 22 height 22
click at [105, 162] on div at bounding box center [104, 165] width 22 height 22
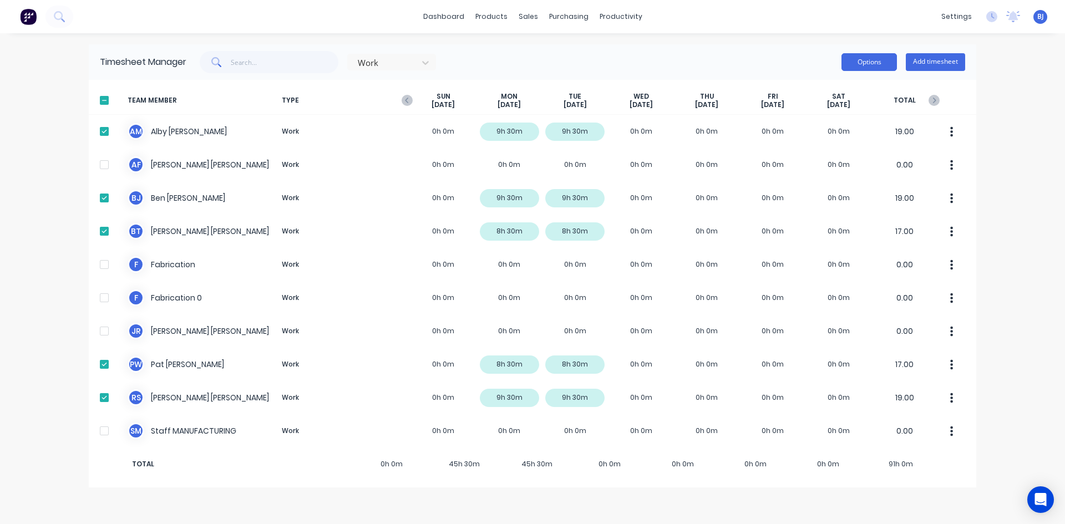
click at [867, 67] on button "Options" at bounding box center [869, 62] width 55 height 18
click at [840, 92] on div "Approve" at bounding box center [844, 91] width 85 height 16
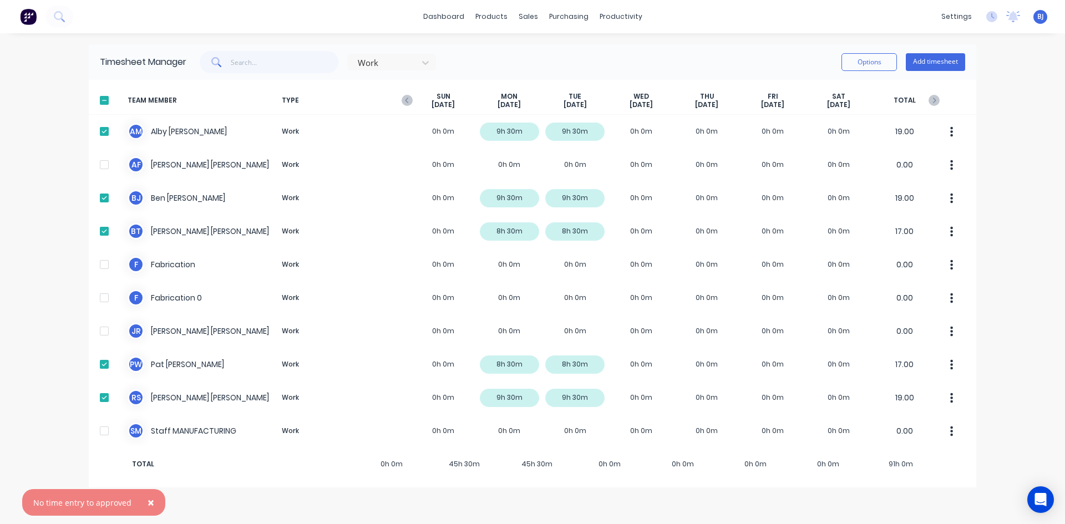
click at [149, 504] on span "×" at bounding box center [151, 503] width 7 height 16
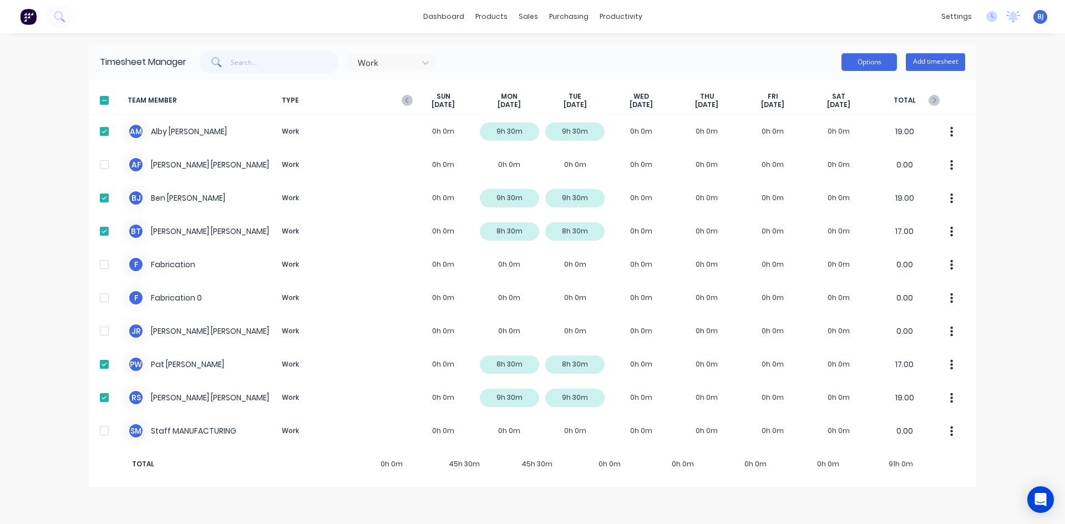
click at [890, 66] on button "Options" at bounding box center [869, 62] width 55 height 18
click at [825, 159] on div "Export" at bounding box center [844, 157] width 85 height 16
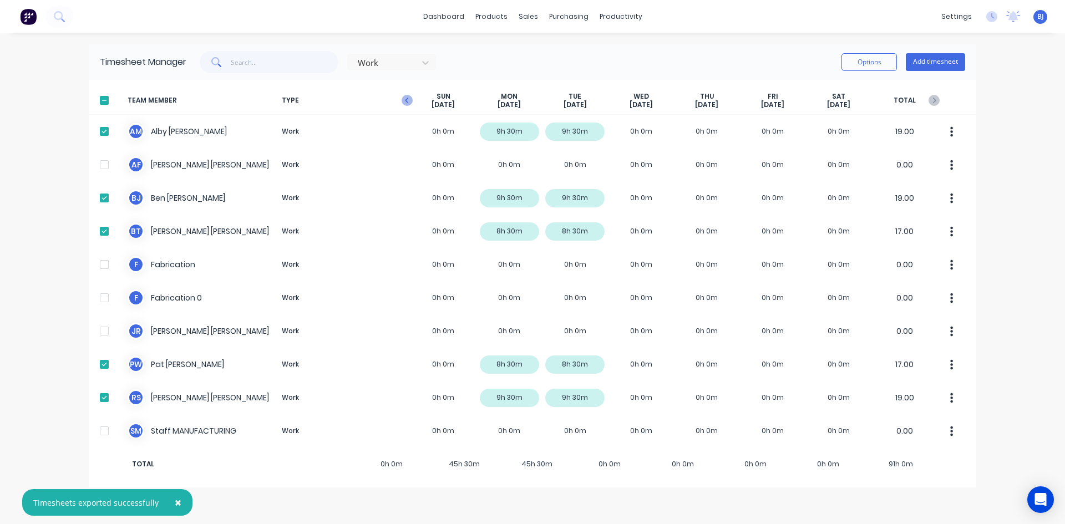
click at [403, 102] on icon "button" at bounding box center [407, 100] width 11 height 11
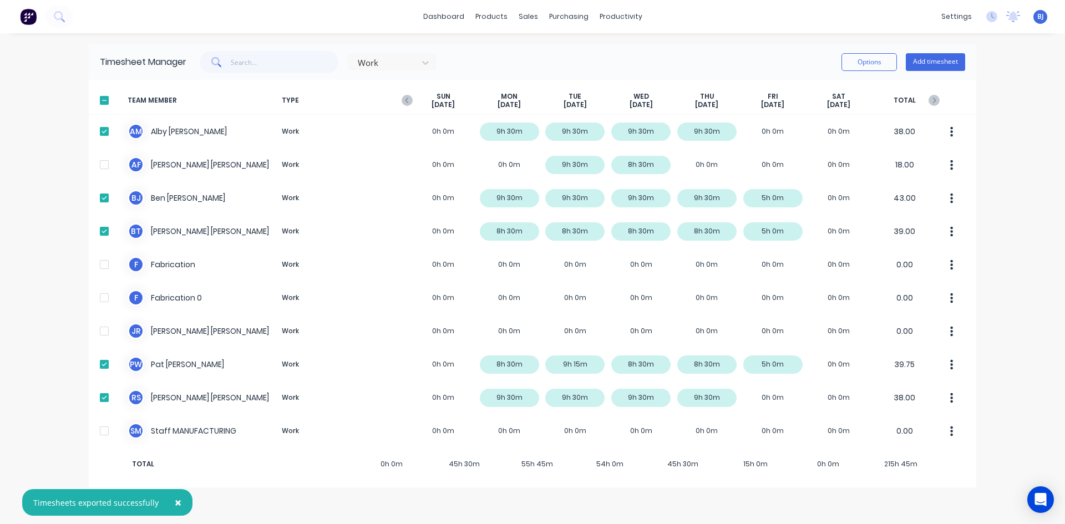
click at [403, 102] on icon "button" at bounding box center [407, 100] width 11 height 11
